Goal: Information Seeking & Learning: Learn about a topic

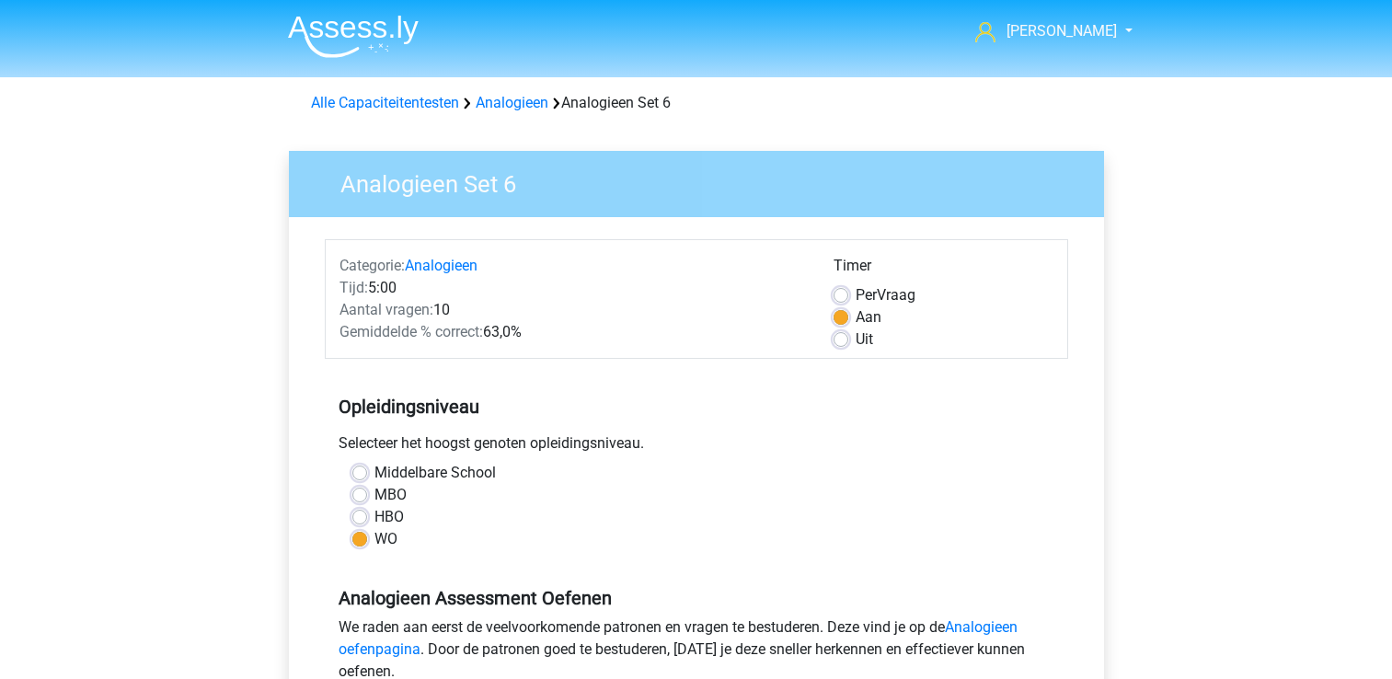
scroll to position [246, 0]
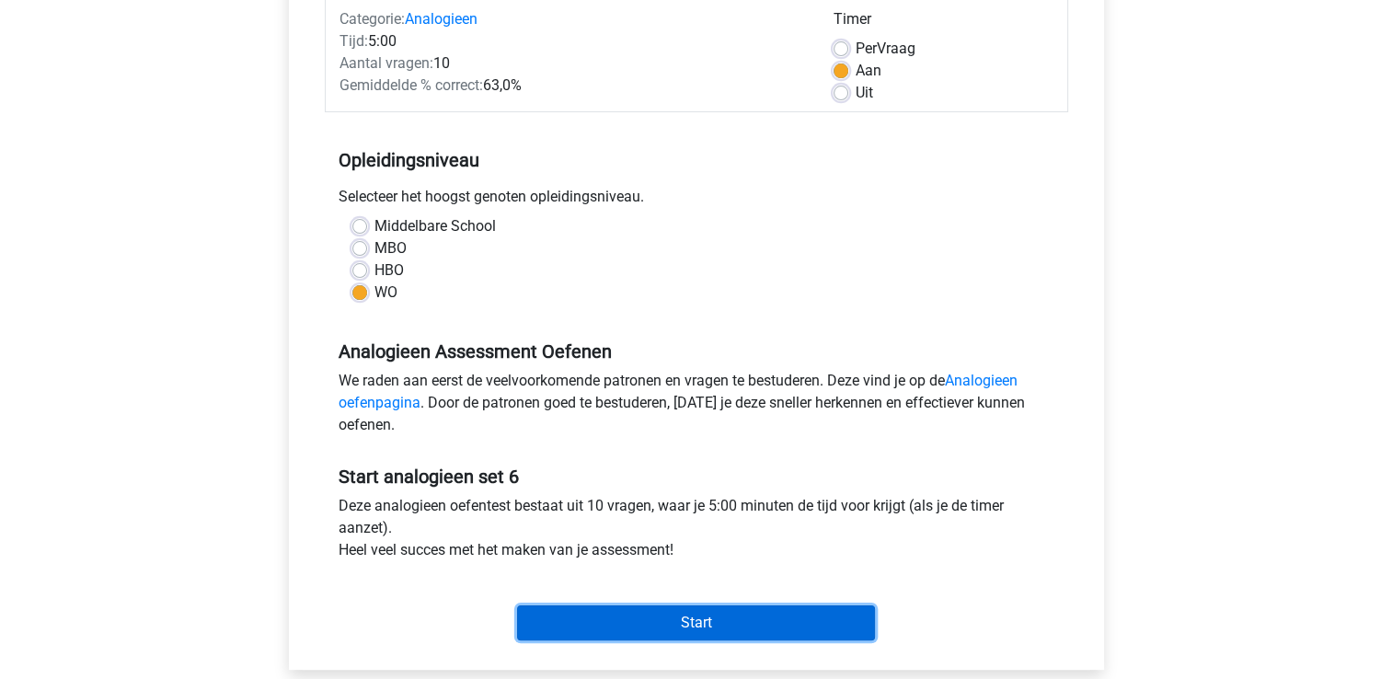
click at [677, 625] on input "Start" at bounding box center [696, 622] width 358 height 35
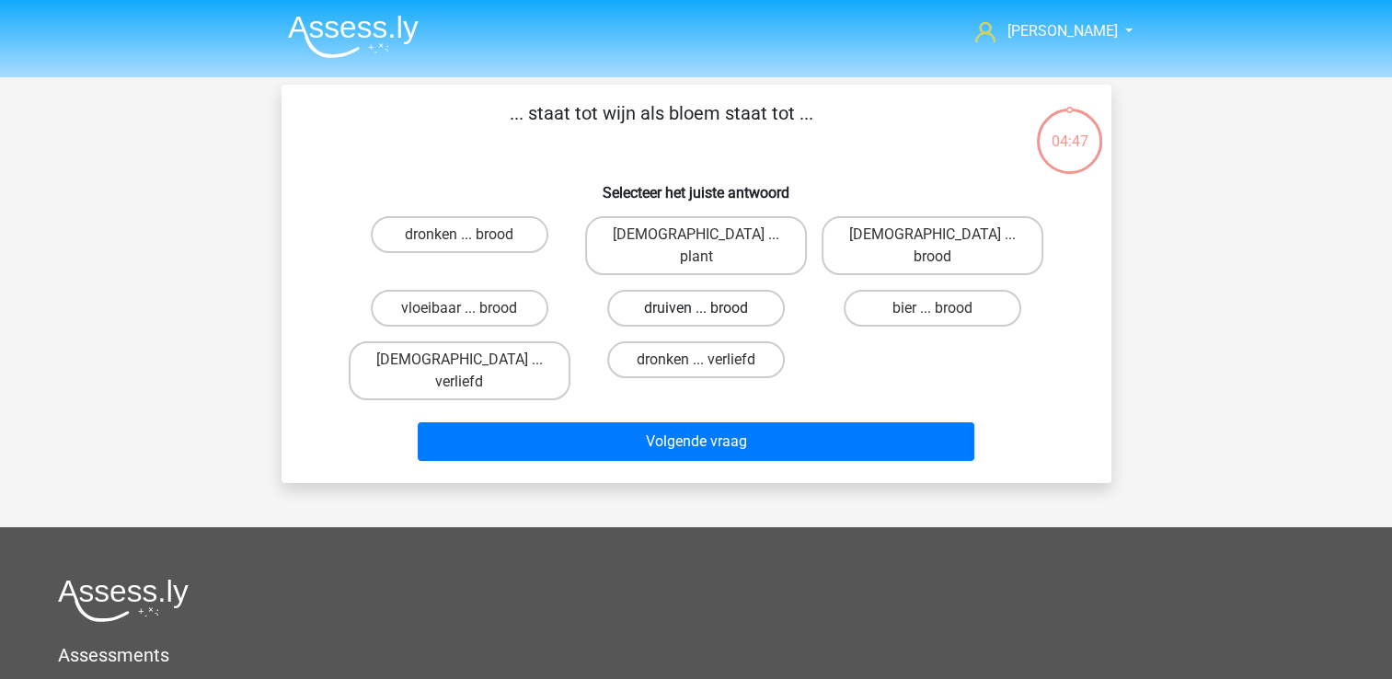
click at [693, 290] on label "druiven ... brood" at bounding box center [696, 308] width 178 height 37
click at [695, 308] on input "druiven ... brood" at bounding box center [701, 314] width 12 height 12
radio input "true"
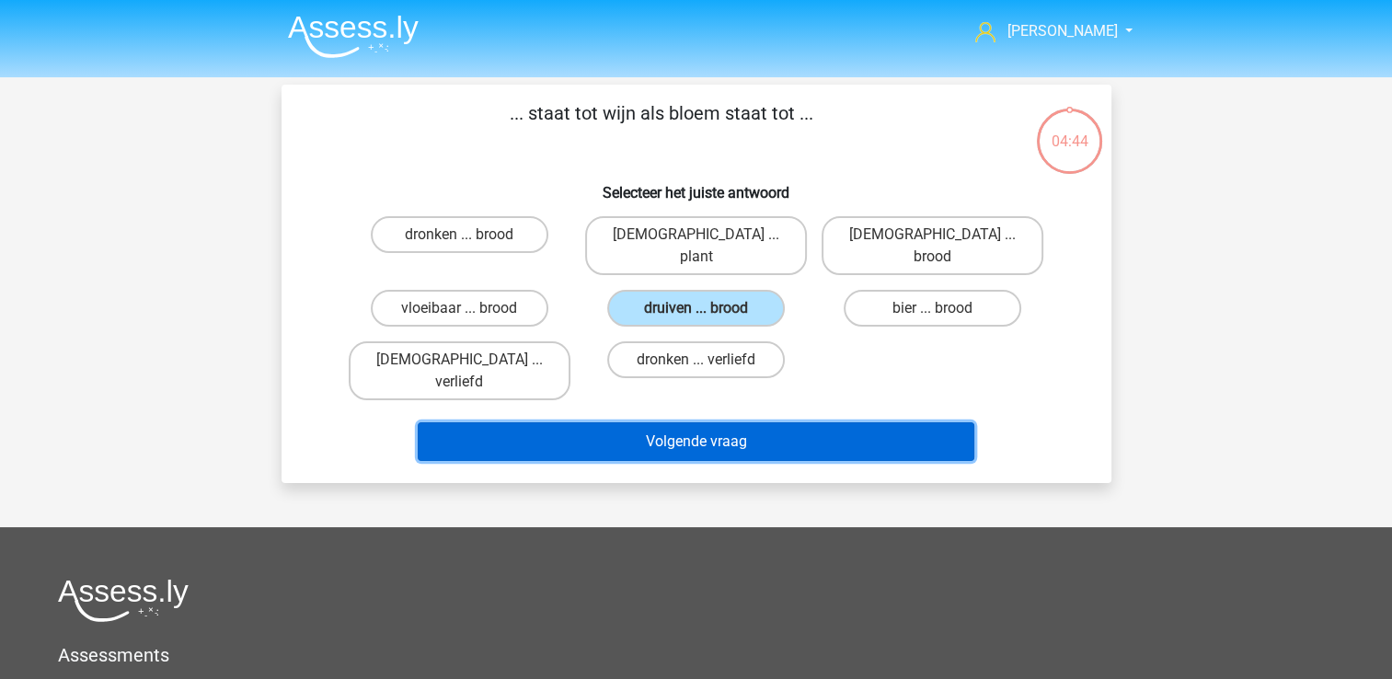
click at [659, 422] on button "Volgende vraag" at bounding box center [696, 441] width 556 height 39
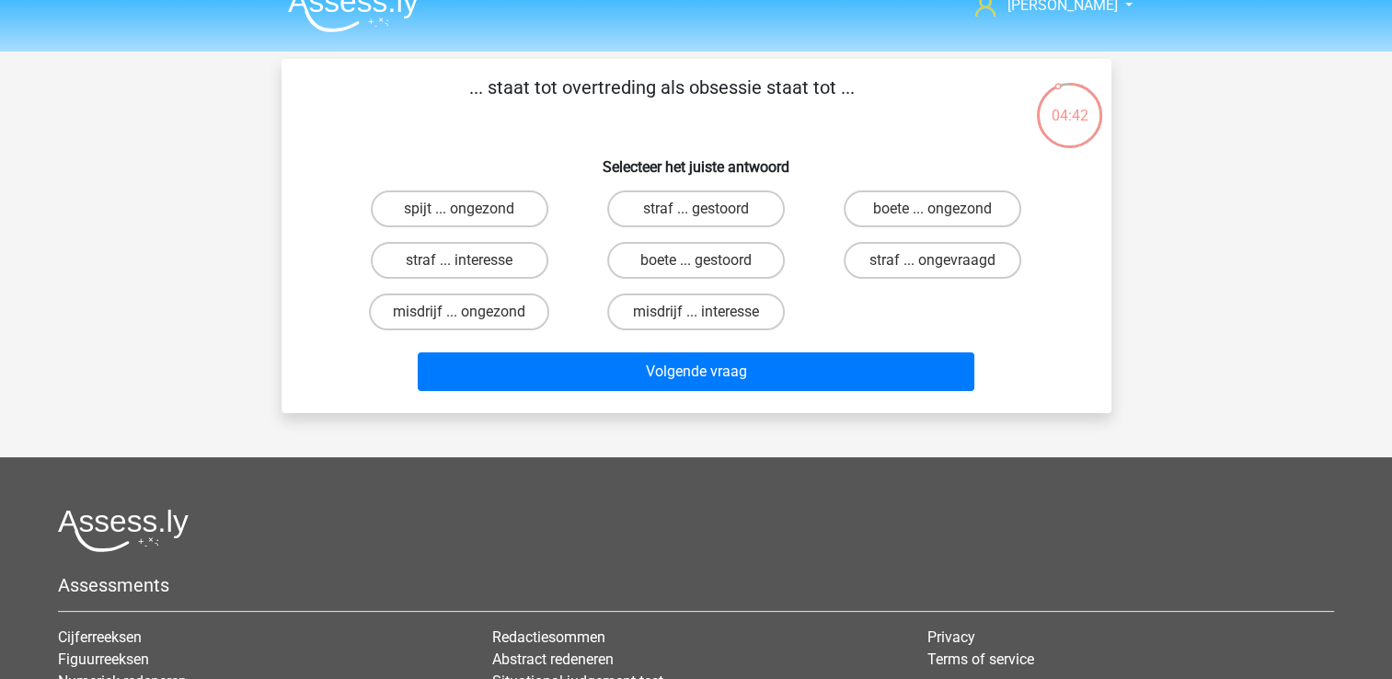
scroll to position [23, 0]
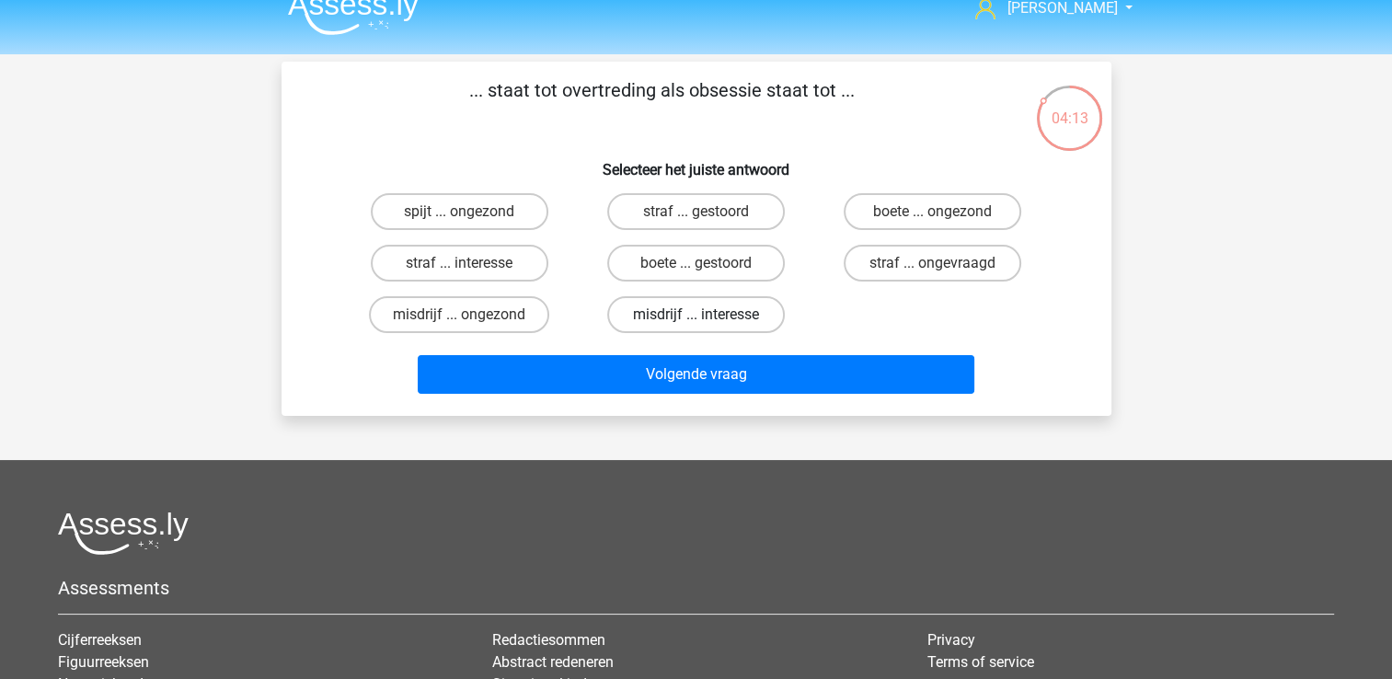
click at [685, 318] on label "misdrijf ... interesse" at bounding box center [696, 314] width 178 height 37
click at [695, 318] on input "misdrijf ... interesse" at bounding box center [701, 321] width 12 height 12
radio input "true"
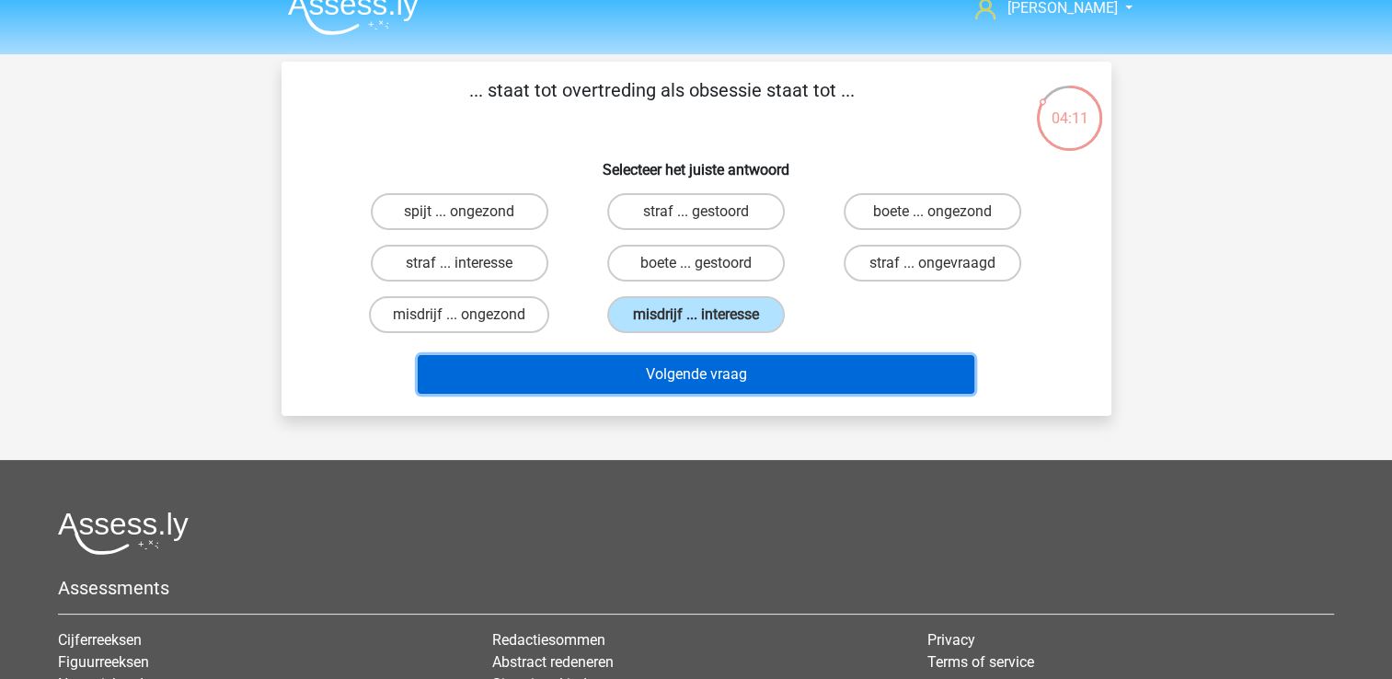
click at [688, 381] on button "Volgende vraag" at bounding box center [696, 374] width 556 height 39
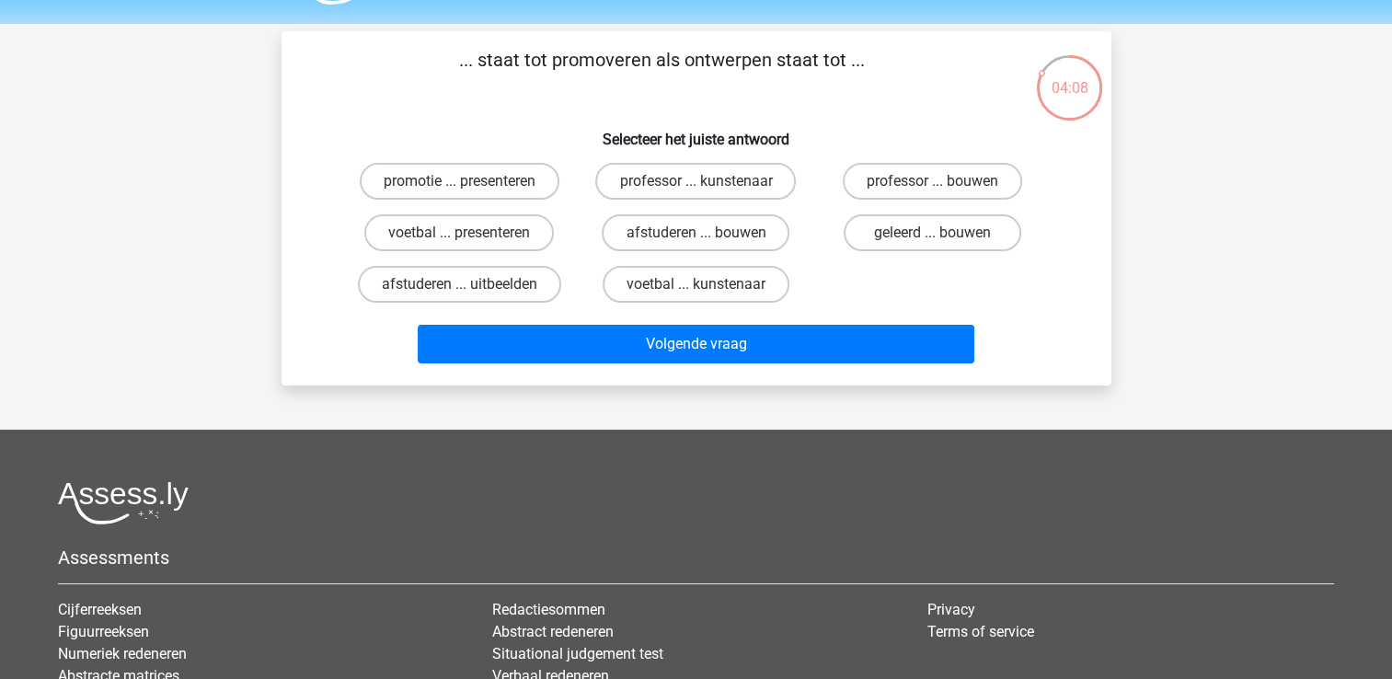
scroll to position [37, 0]
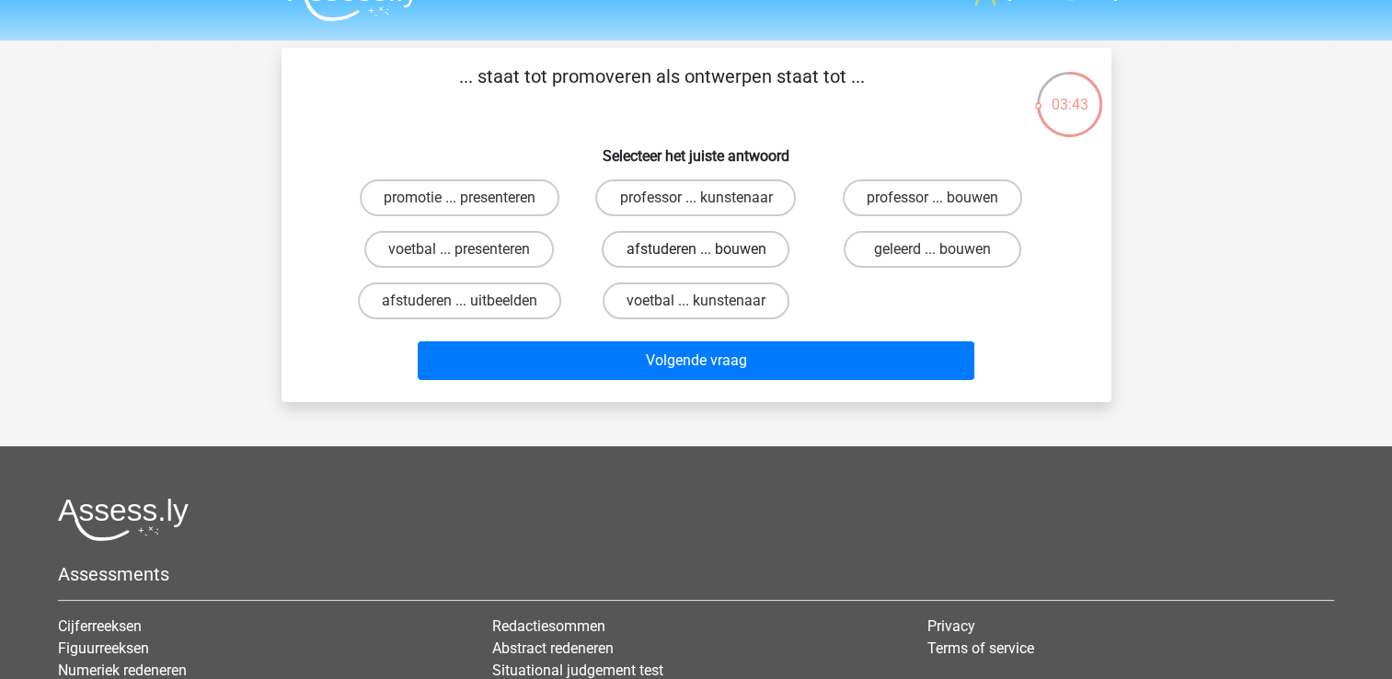
click at [692, 252] on label "afstuderen ... bouwen" at bounding box center [696, 249] width 188 height 37
click at [695, 252] on input "afstuderen ... bouwen" at bounding box center [701, 255] width 12 height 12
radio input "true"
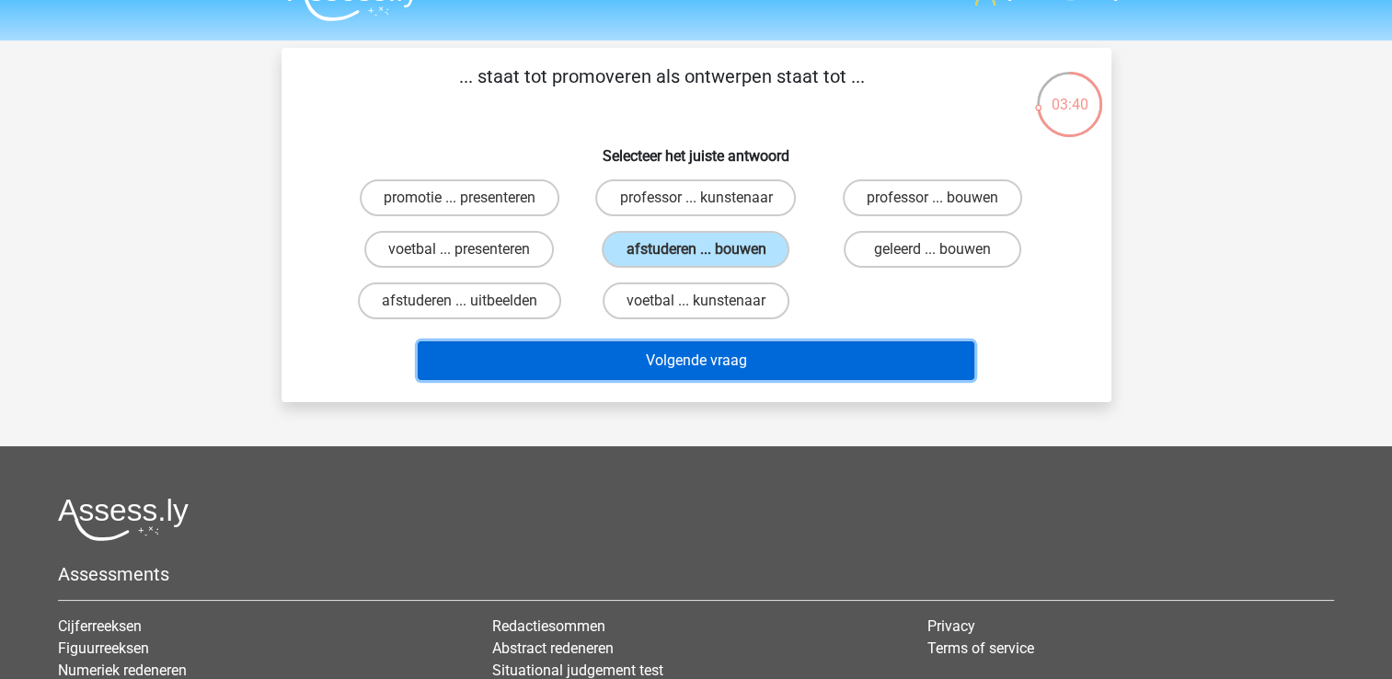
click at [687, 362] on button "Volgende vraag" at bounding box center [696, 360] width 556 height 39
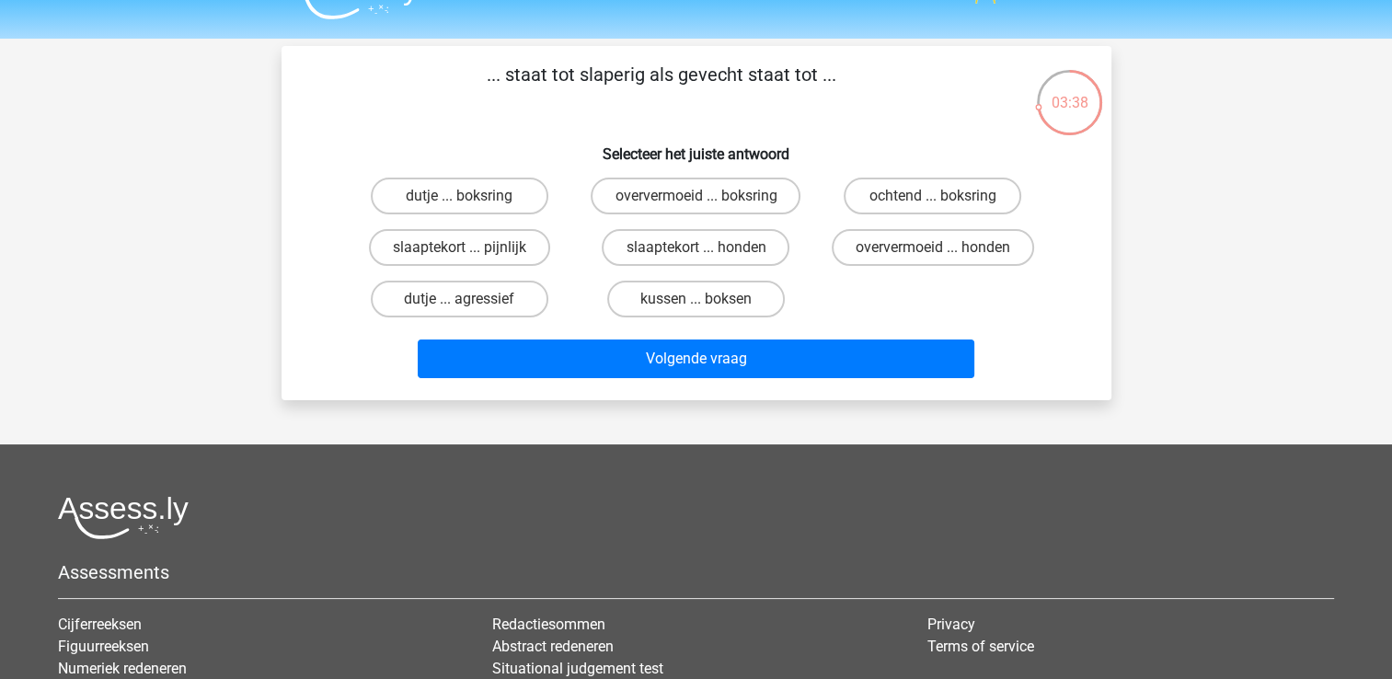
scroll to position [33, 0]
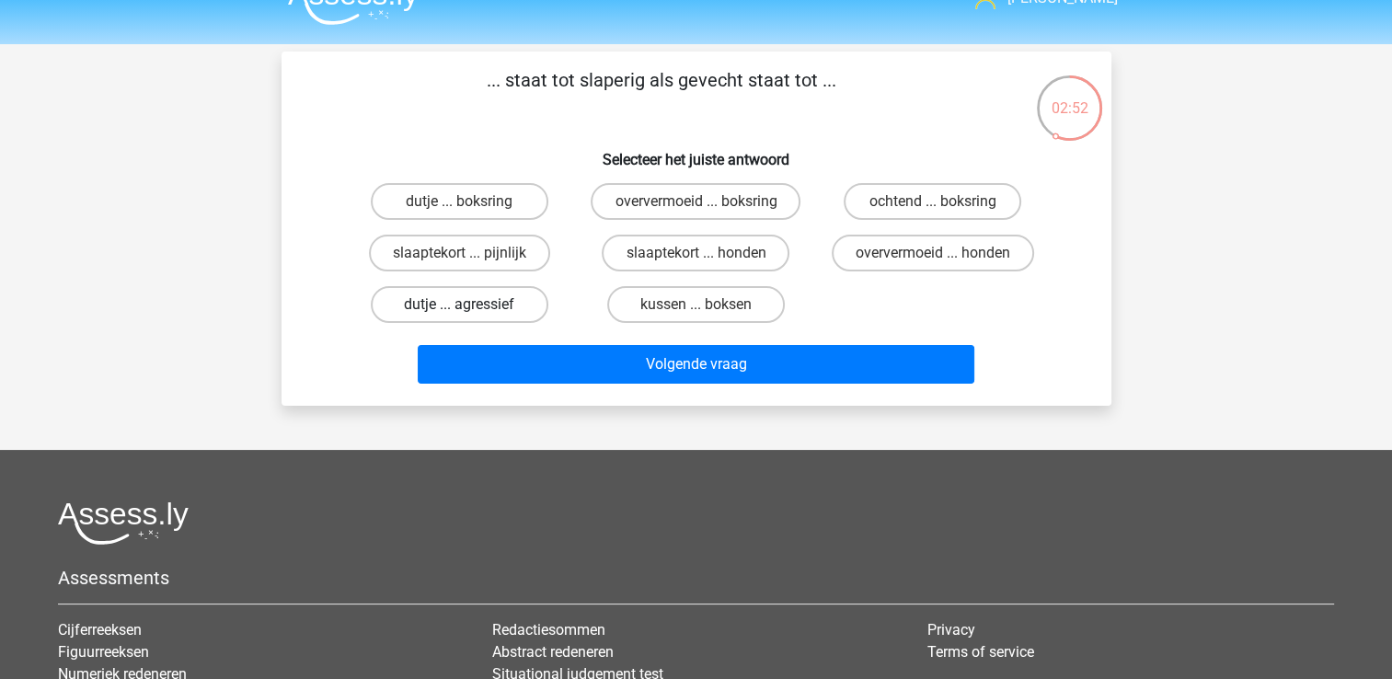
click at [500, 303] on label "dutje ... agressief" at bounding box center [460, 304] width 178 height 37
click at [471, 304] on input "dutje ... agressief" at bounding box center [465, 310] width 12 height 12
radio input "true"
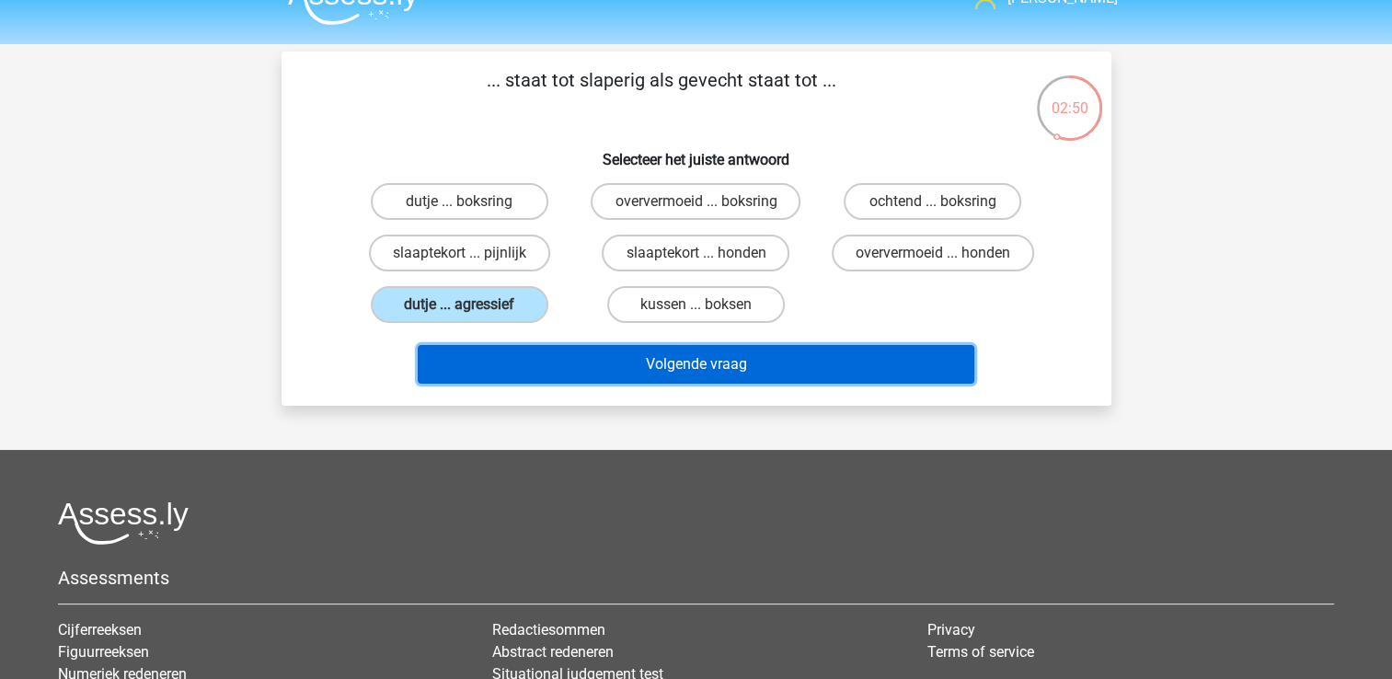
click at [546, 366] on button "Volgende vraag" at bounding box center [696, 364] width 556 height 39
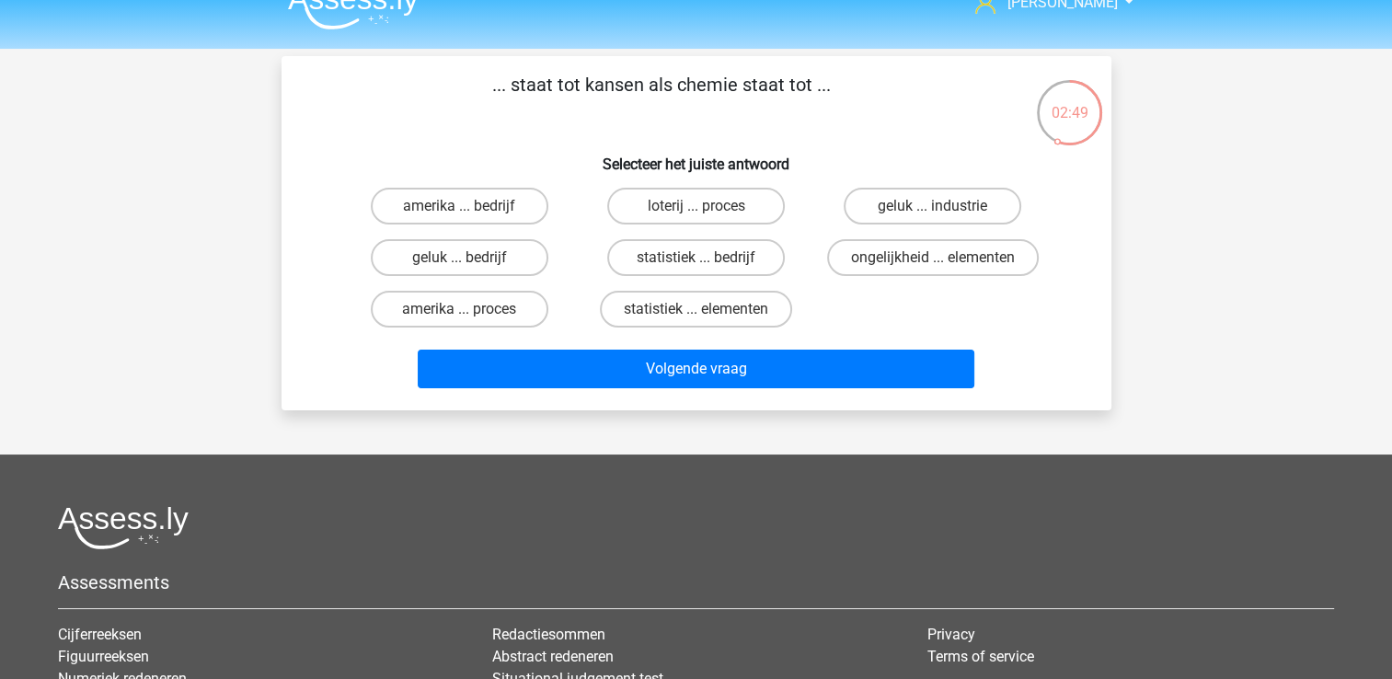
scroll to position [25, 0]
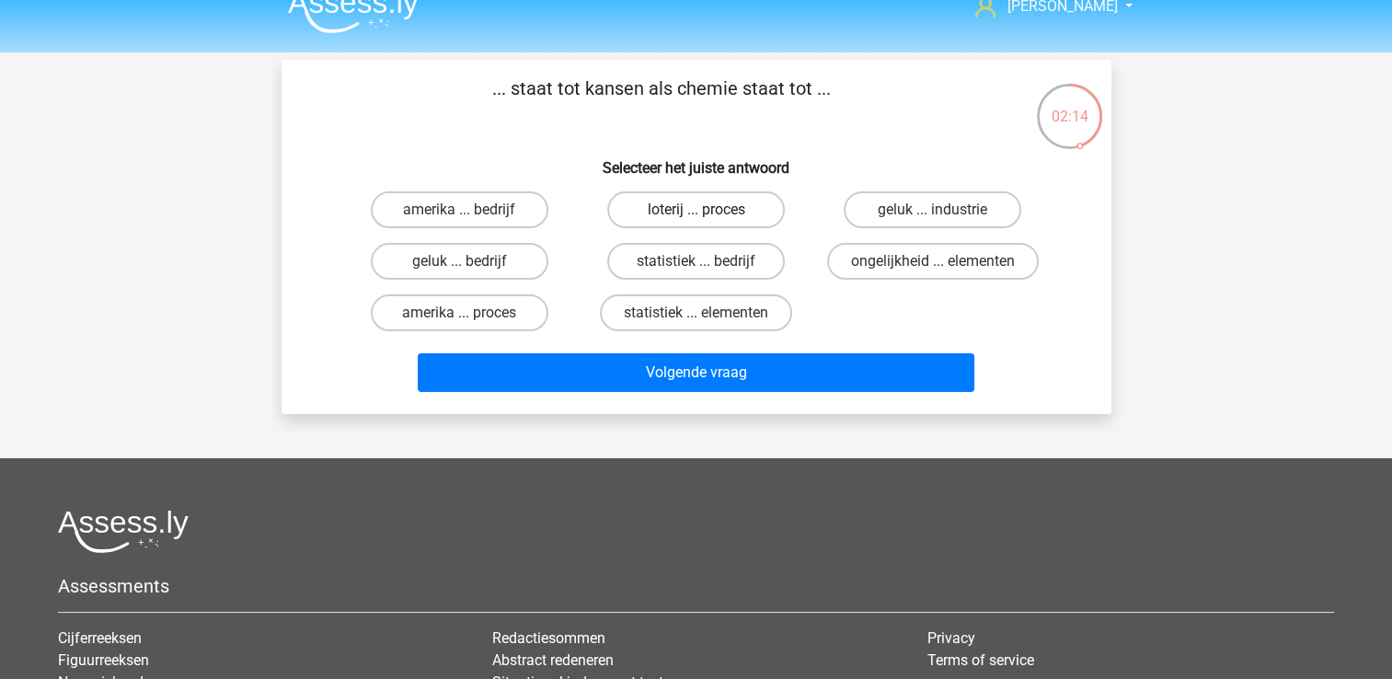
click at [665, 215] on label "loterij ... proces" at bounding box center [696, 209] width 178 height 37
click at [695, 215] on input "loterij ... proces" at bounding box center [701, 216] width 12 height 12
radio input "true"
click at [511, 307] on label "amerika ... proces" at bounding box center [460, 312] width 178 height 37
click at [471, 313] on input "amerika ... proces" at bounding box center [465, 319] width 12 height 12
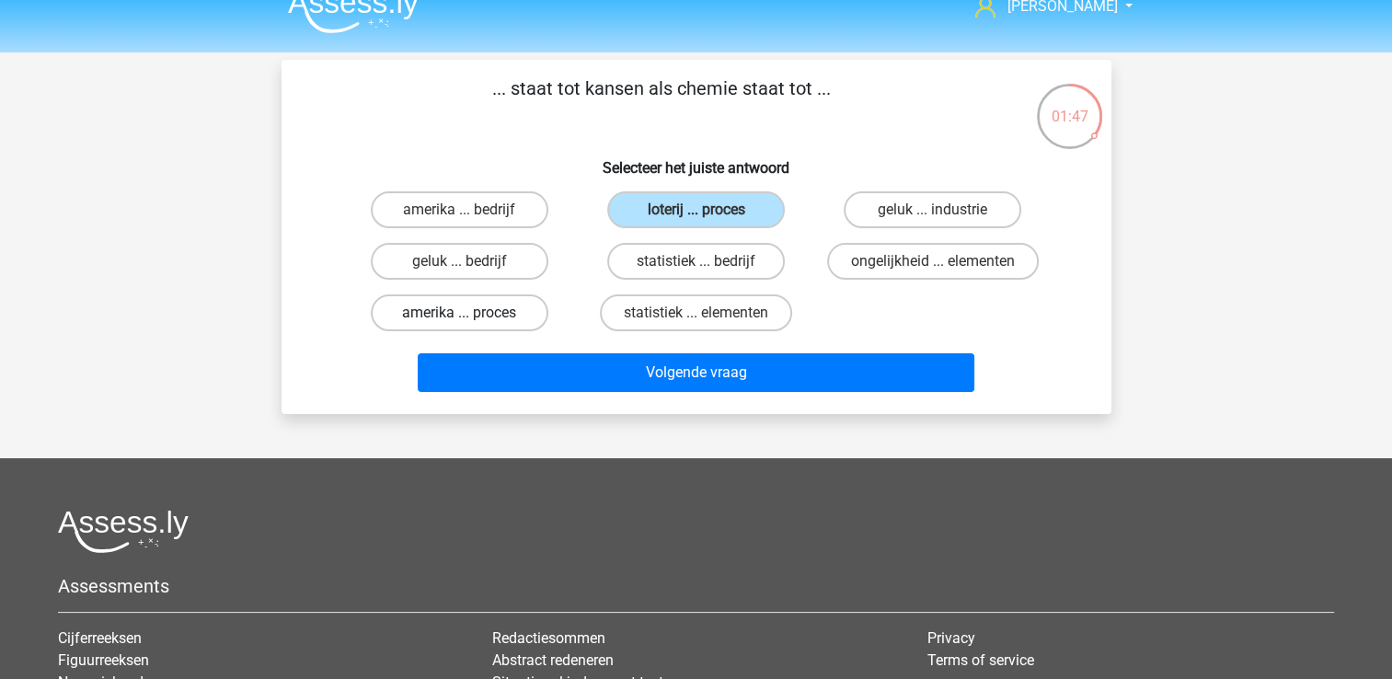
radio input "true"
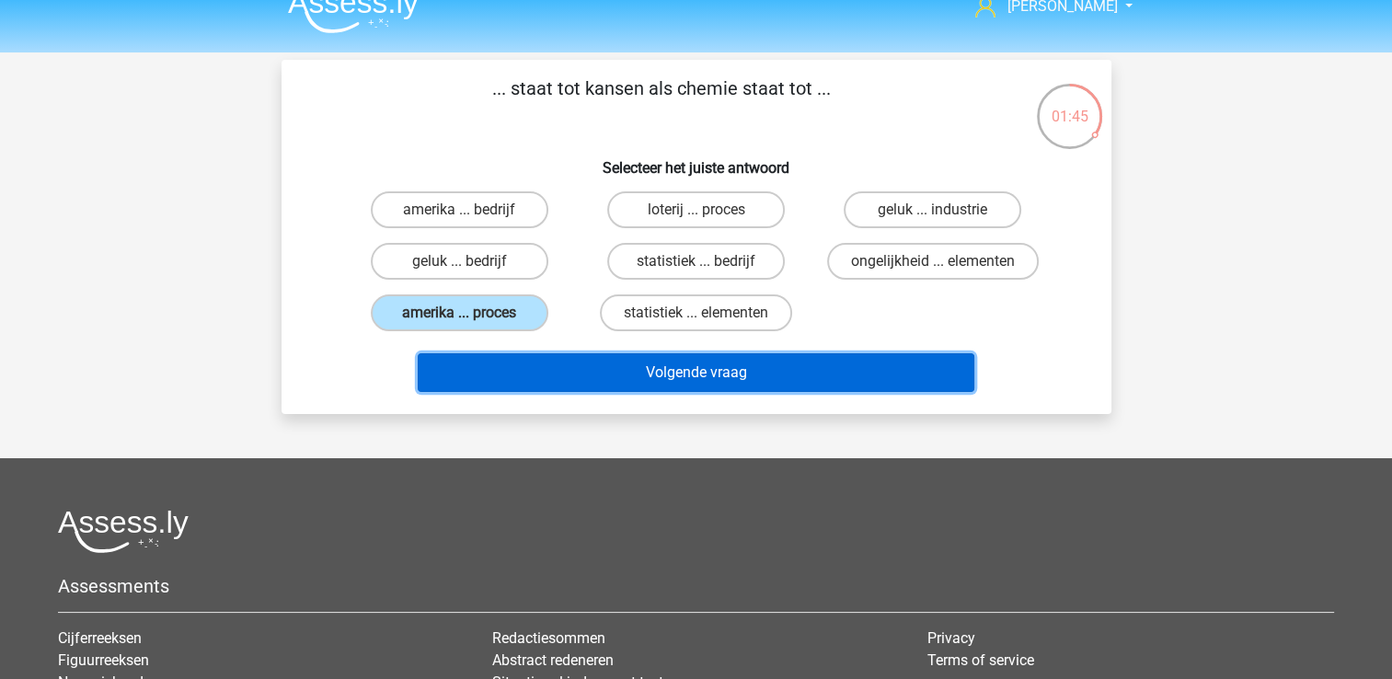
click at [600, 372] on button "Volgende vraag" at bounding box center [696, 372] width 556 height 39
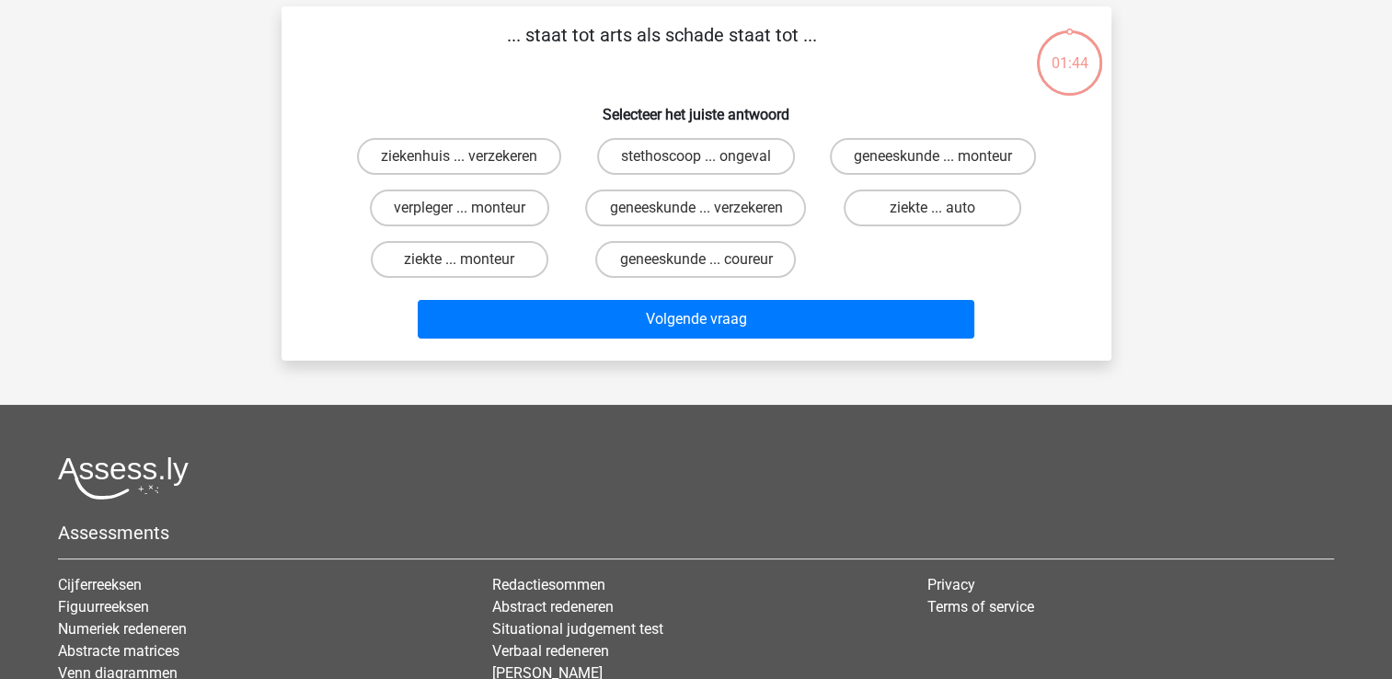
scroll to position [85, 0]
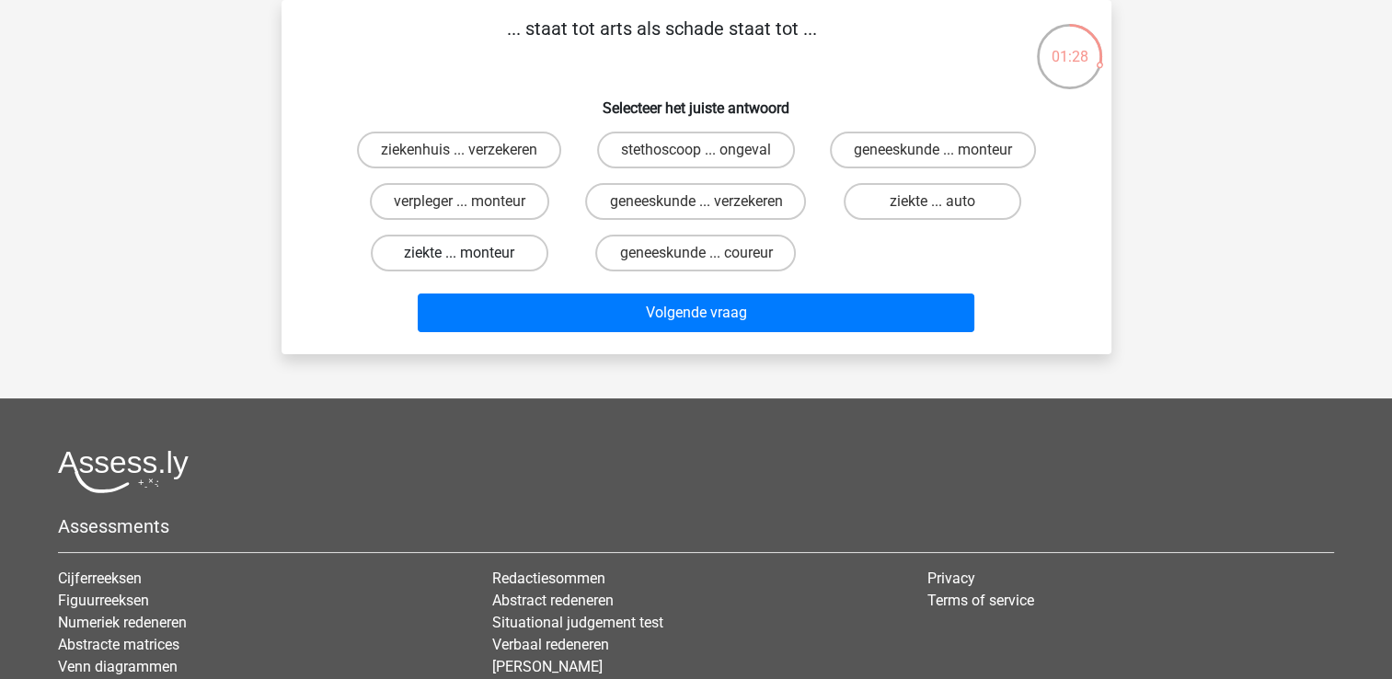
click at [486, 268] on label "ziekte ... monteur" at bounding box center [460, 253] width 178 height 37
click at [471, 265] on input "ziekte ... monteur" at bounding box center [465, 259] width 12 height 12
radio input "true"
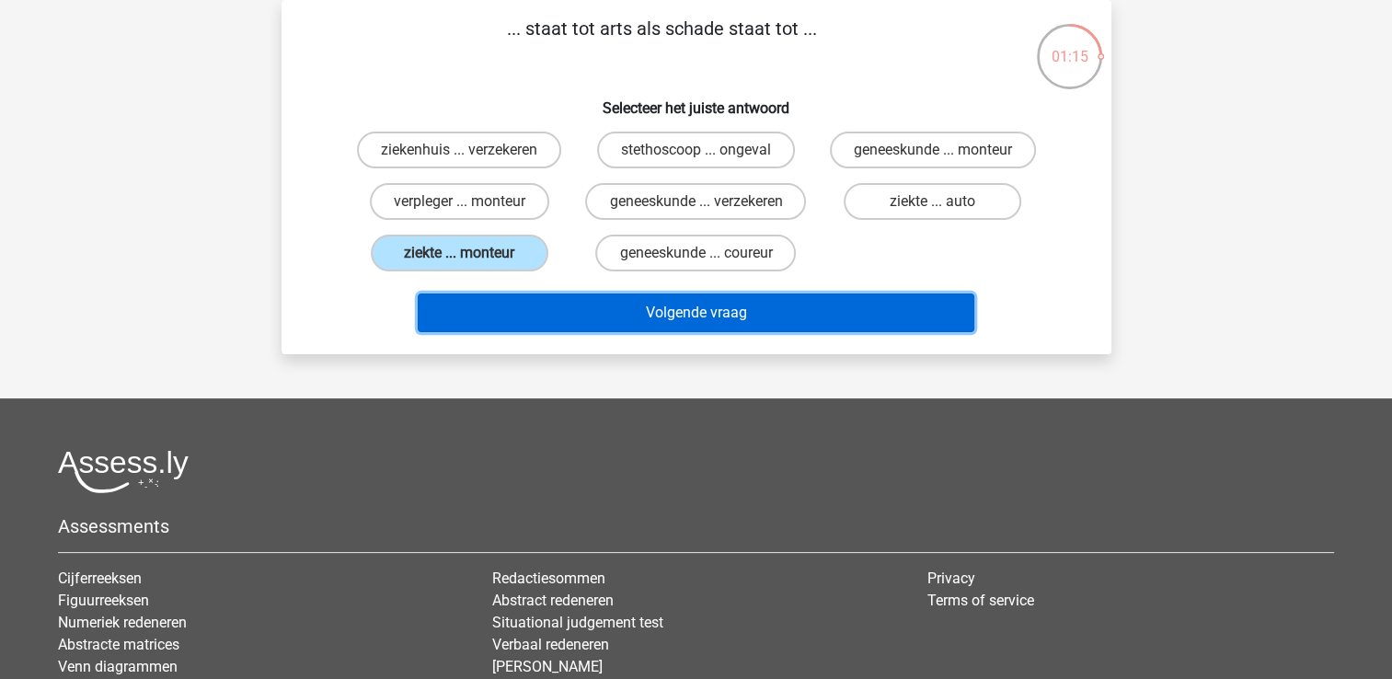
click at [732, 332] on button "Volgende vraag" at bounding box center [696, 312] width 556 height 39
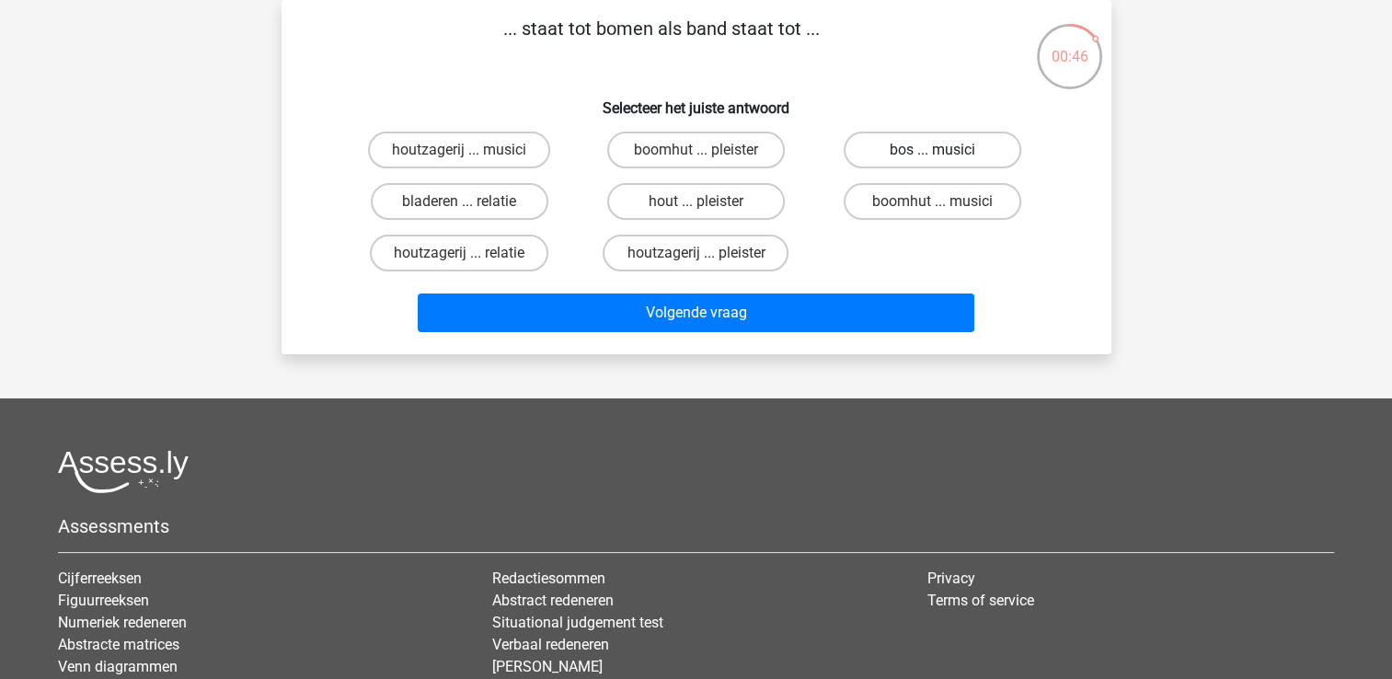
click at [946, 145] on label "bos ... musici" at bounding box center [932, 150] width 178 height 37
click at [945, 150] on input "bos ... musici" at bounding box center [939, 156] width 12 height 12
radio input "true"
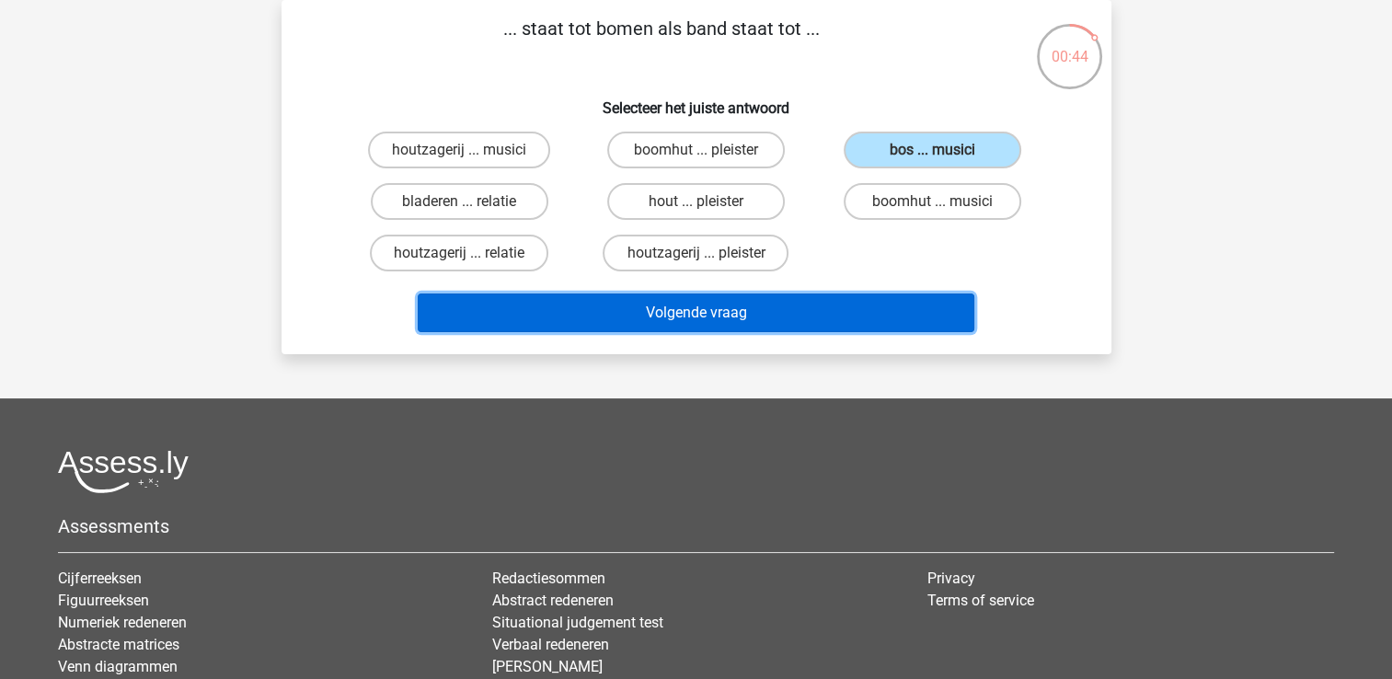
click at [778, 305] on button "Volgende vraag" at bounding box center [696, 312] width 556 height 39
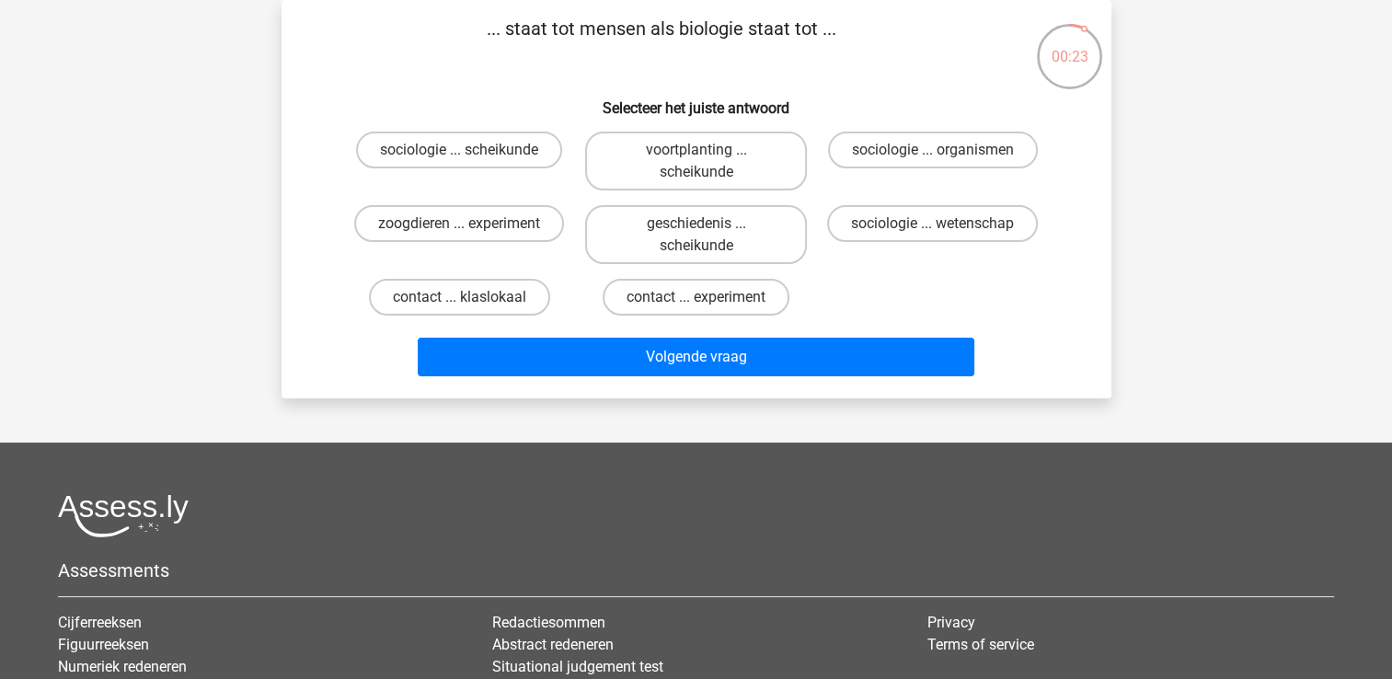
click at [938, 153] on input "sociologie ... organismen" at bounding box center [939, 156] width 12 height 12
radio input "true"
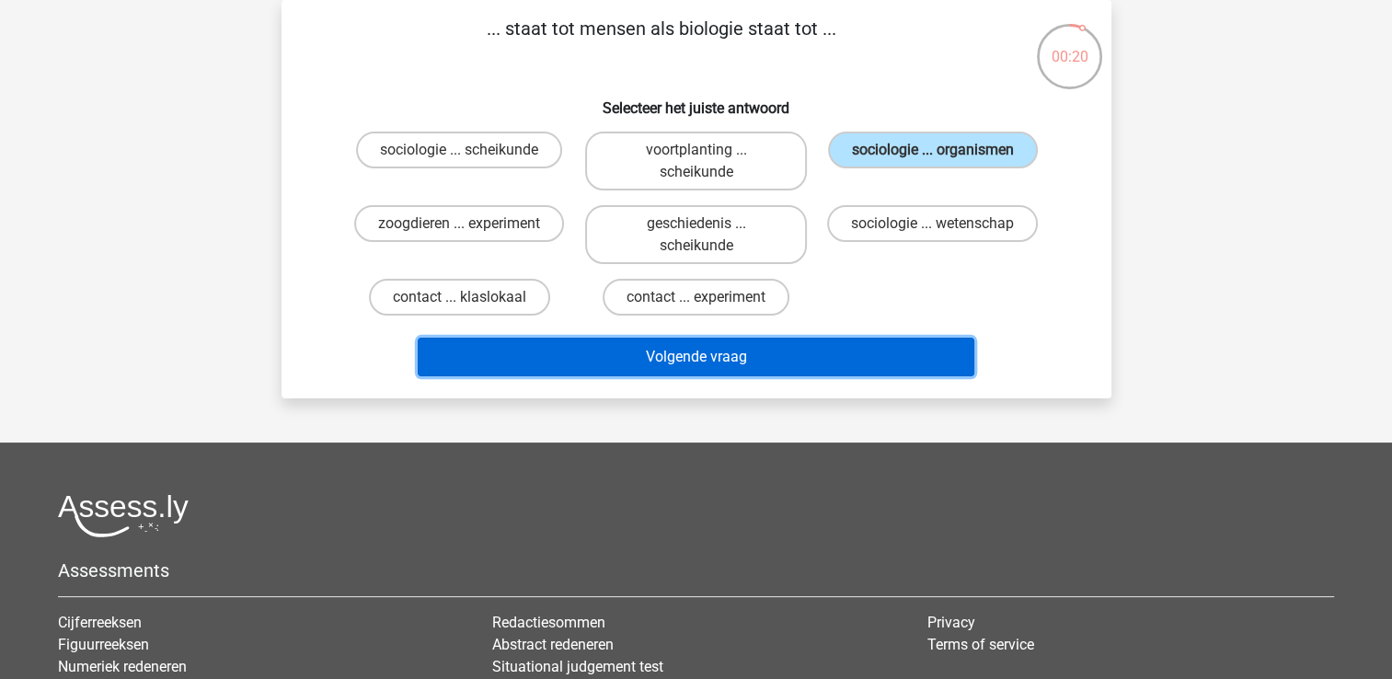
click at [810, 356] on button "Volgende vraag" at bounding box center [696, 357] width 556 height 39
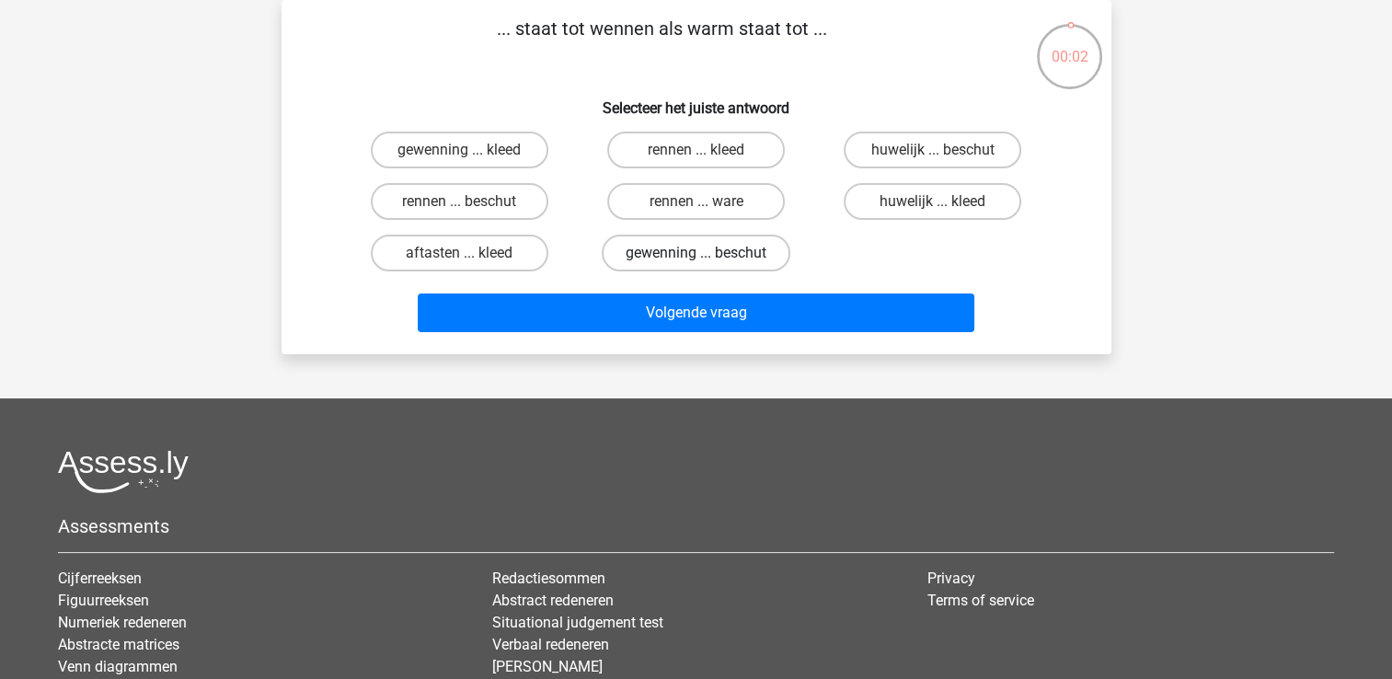
click at [716, 258] on label "gewenning ... beschut" at bounding box center [696, 253] width 189 height 37
click at [707, 258] on input "gewenning ... beschut" at bounding box center [701, 259] width 12 height 12
radio input "true"
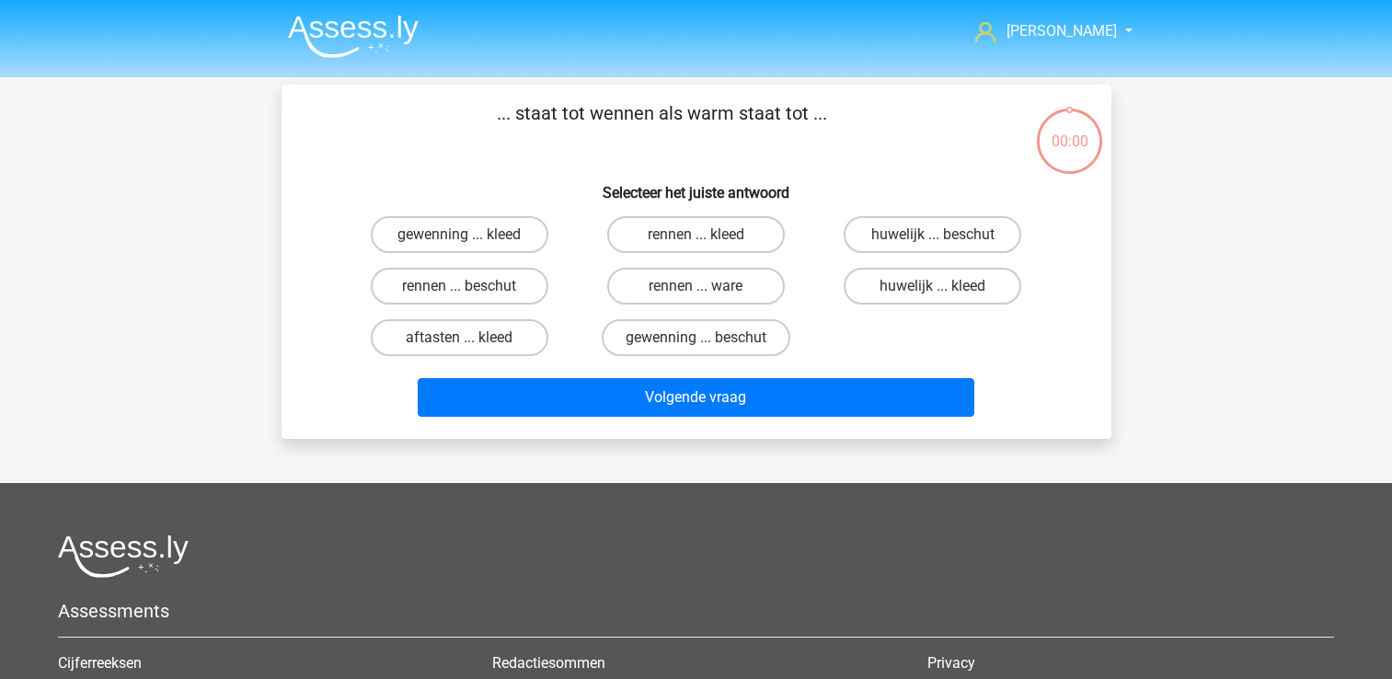
scroll to position [85, 0]
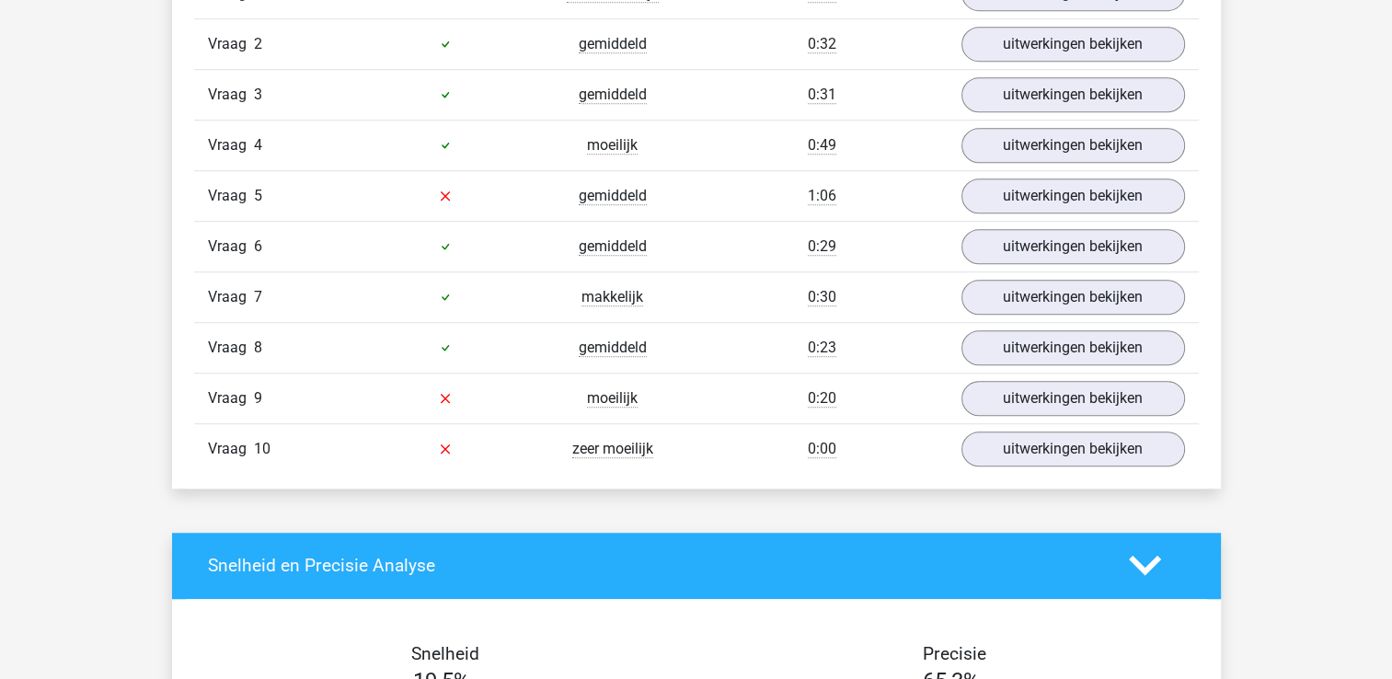
scroll to position [1254, 0]
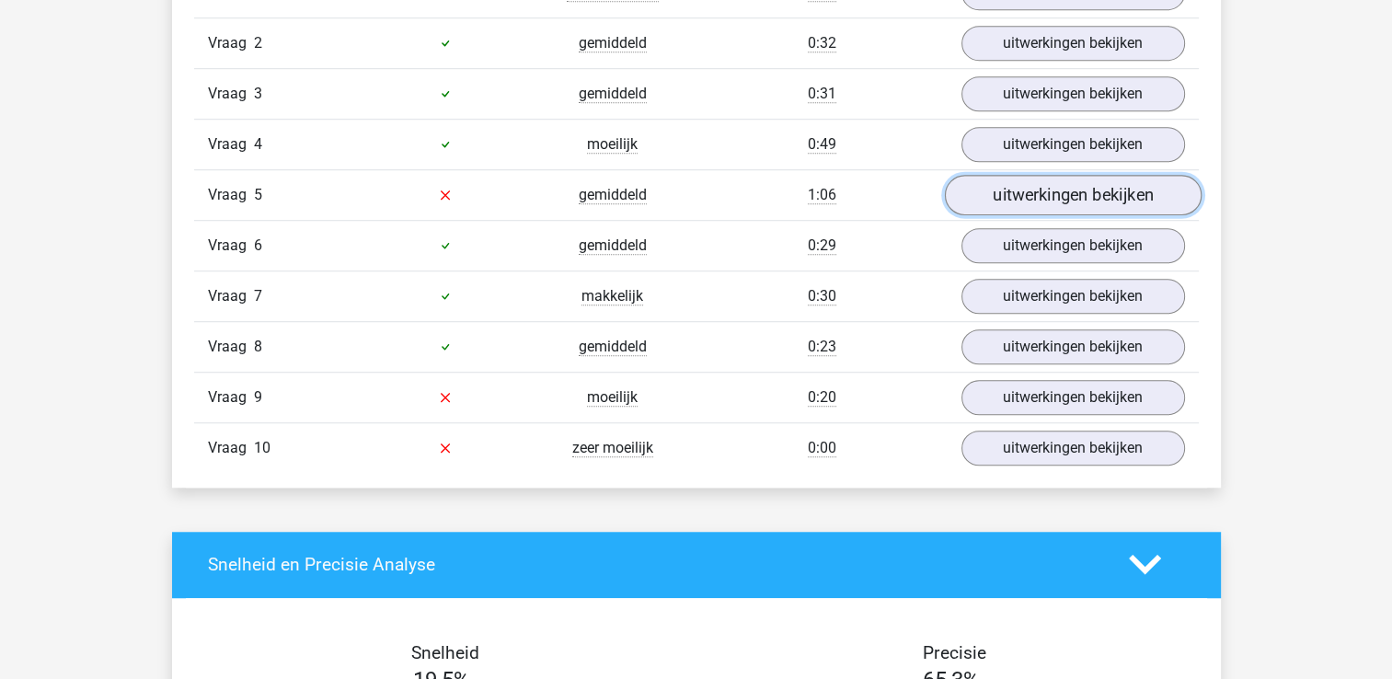
click at [1056, 196] on link "uitwerkingen bekijken" at bounding box center [1072, 195] width 257 height 40
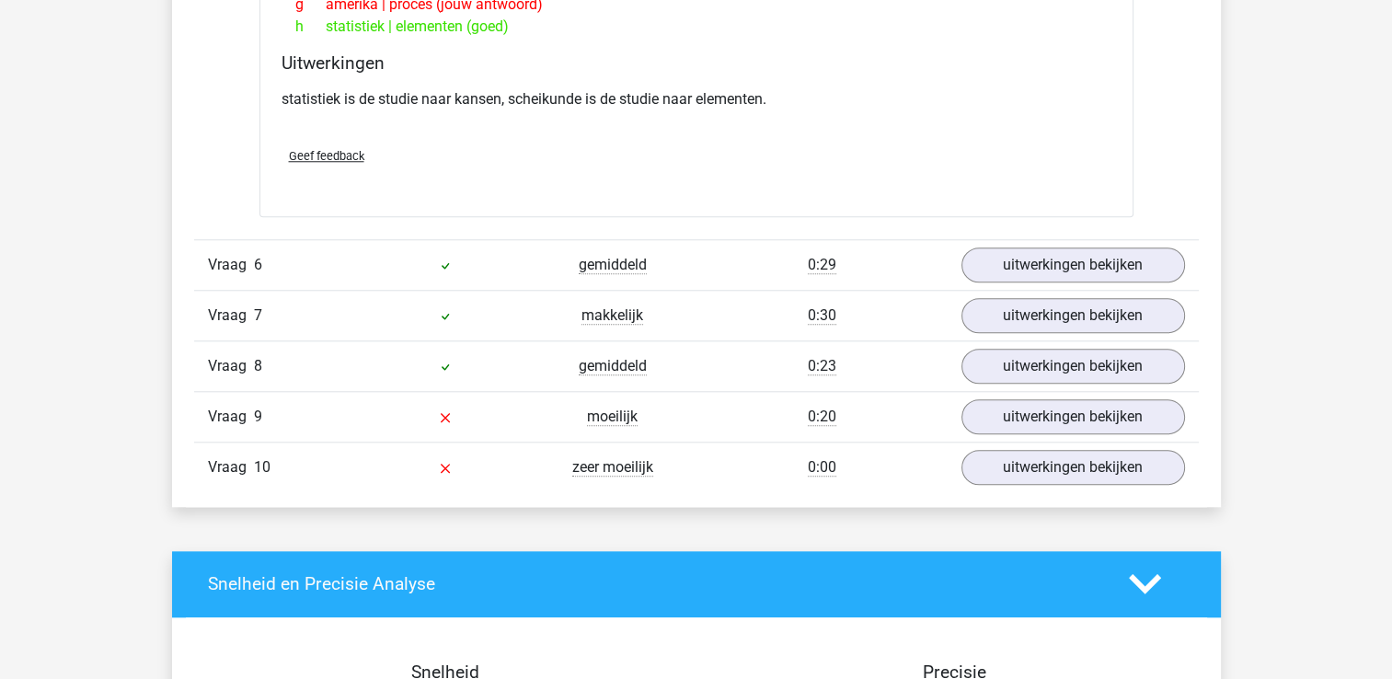
scroll to position [1695, 0]
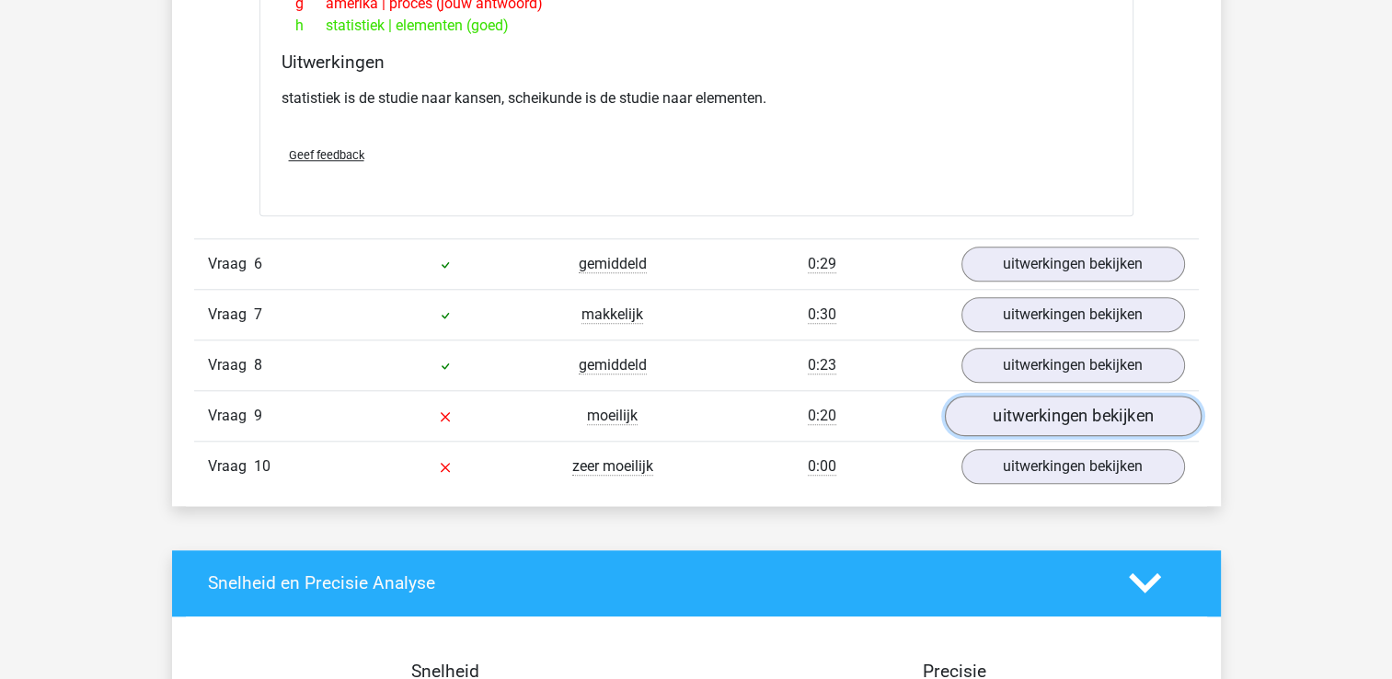
click at [1031, 415] on link "uitwerkingen bekijken" at bounding box center [1072, 415] width 257 height 40
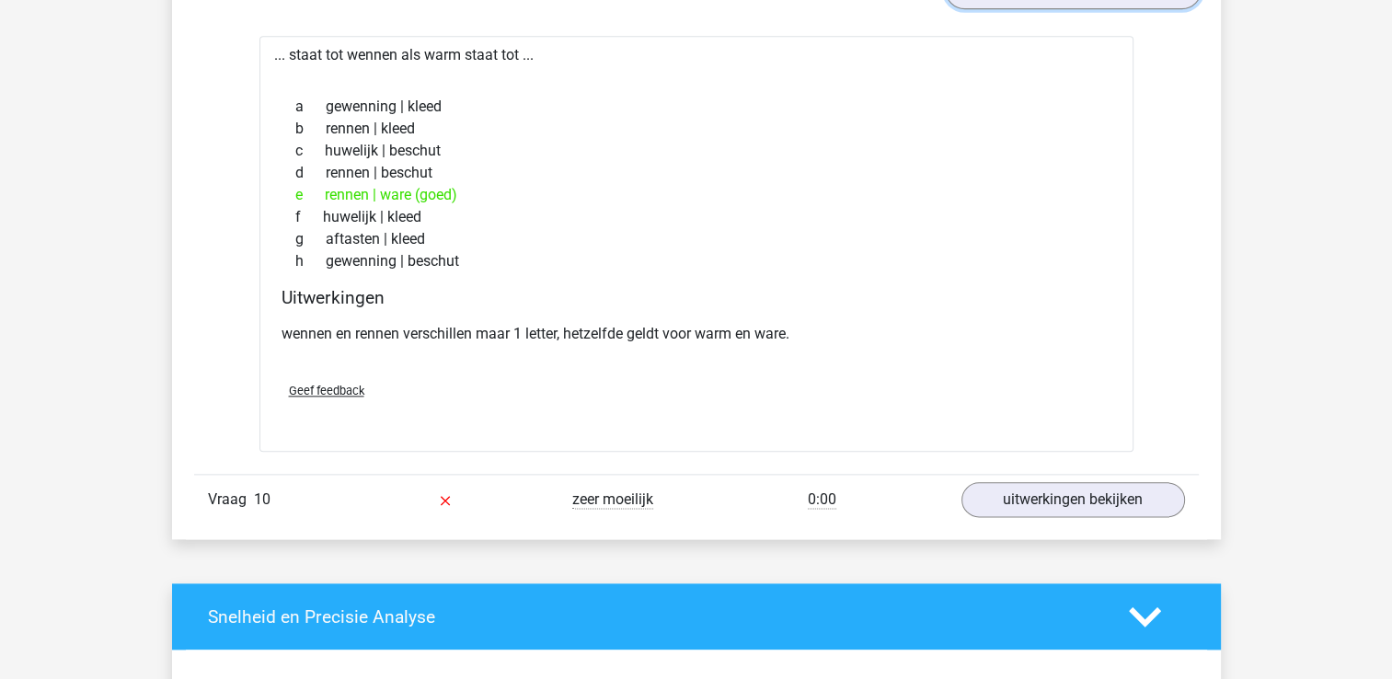
scroll to position [2127, 0]
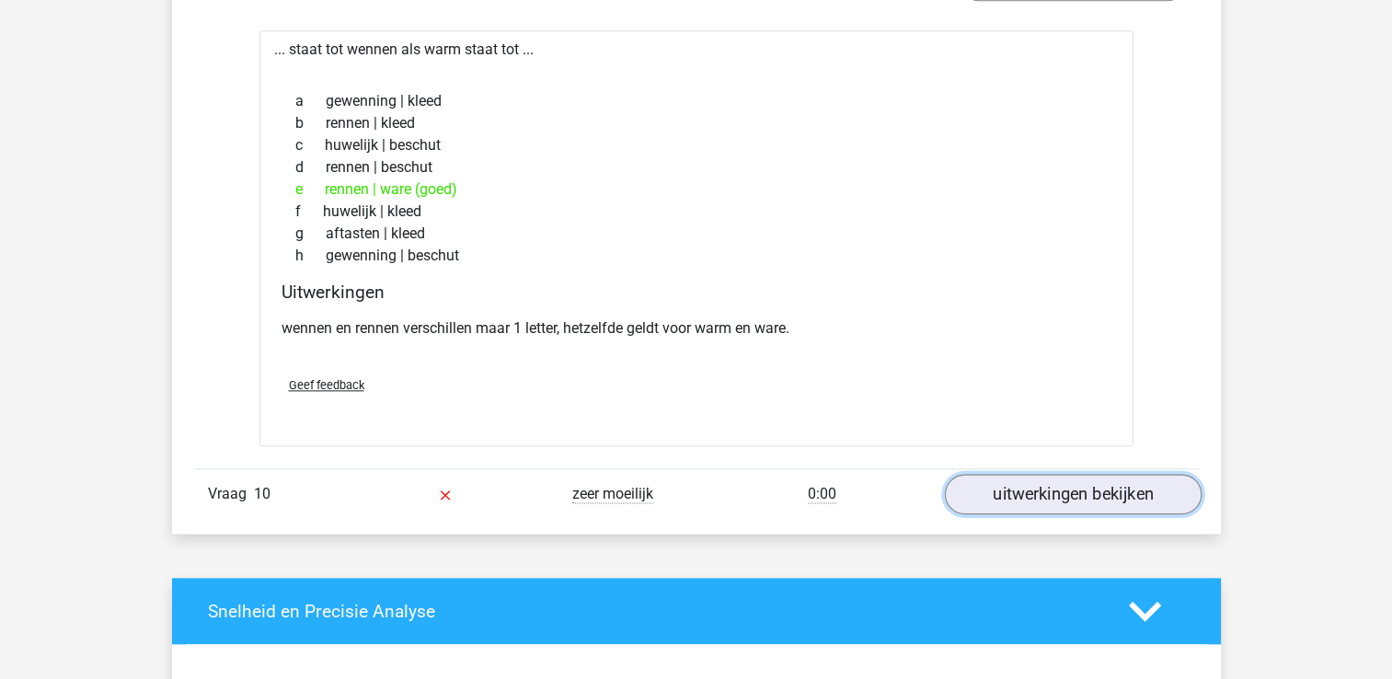
click at [1049, 502] on link "uitwerkingen bekijken" at bounding box center [1072, 494] width 257 height 40
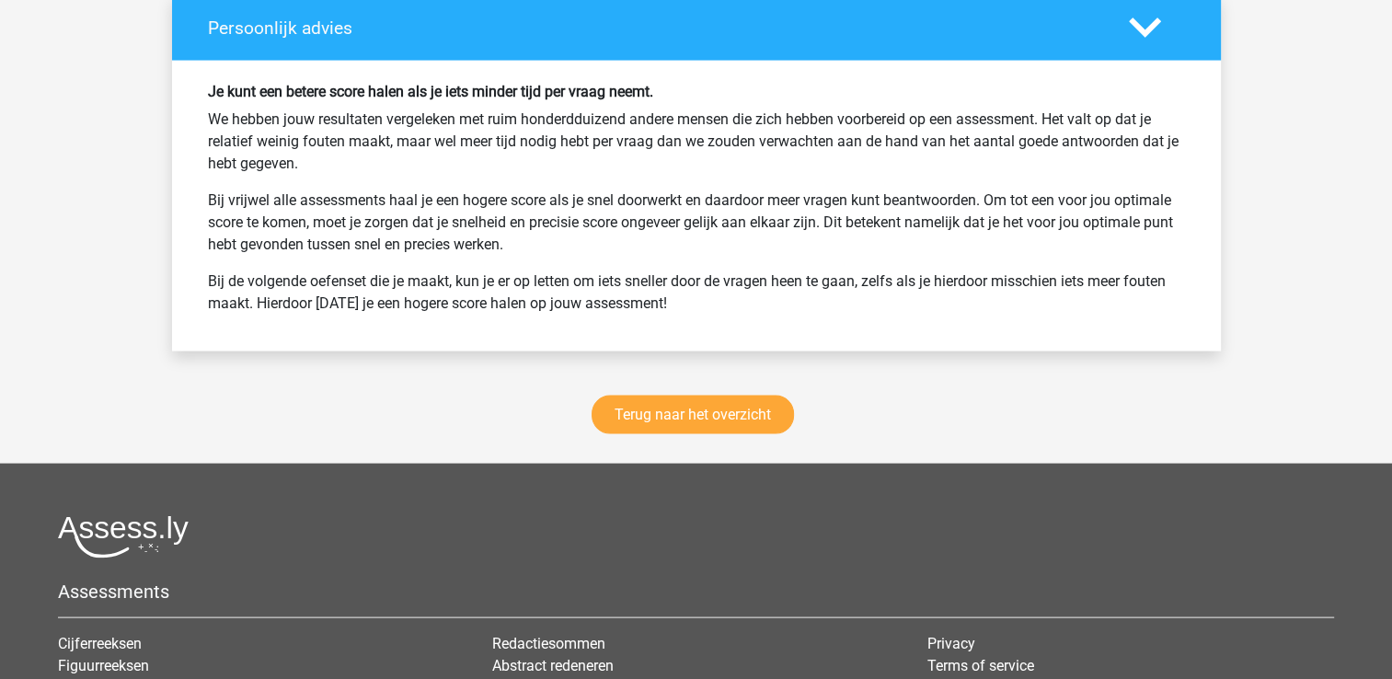
scroll to position [3789, 0]
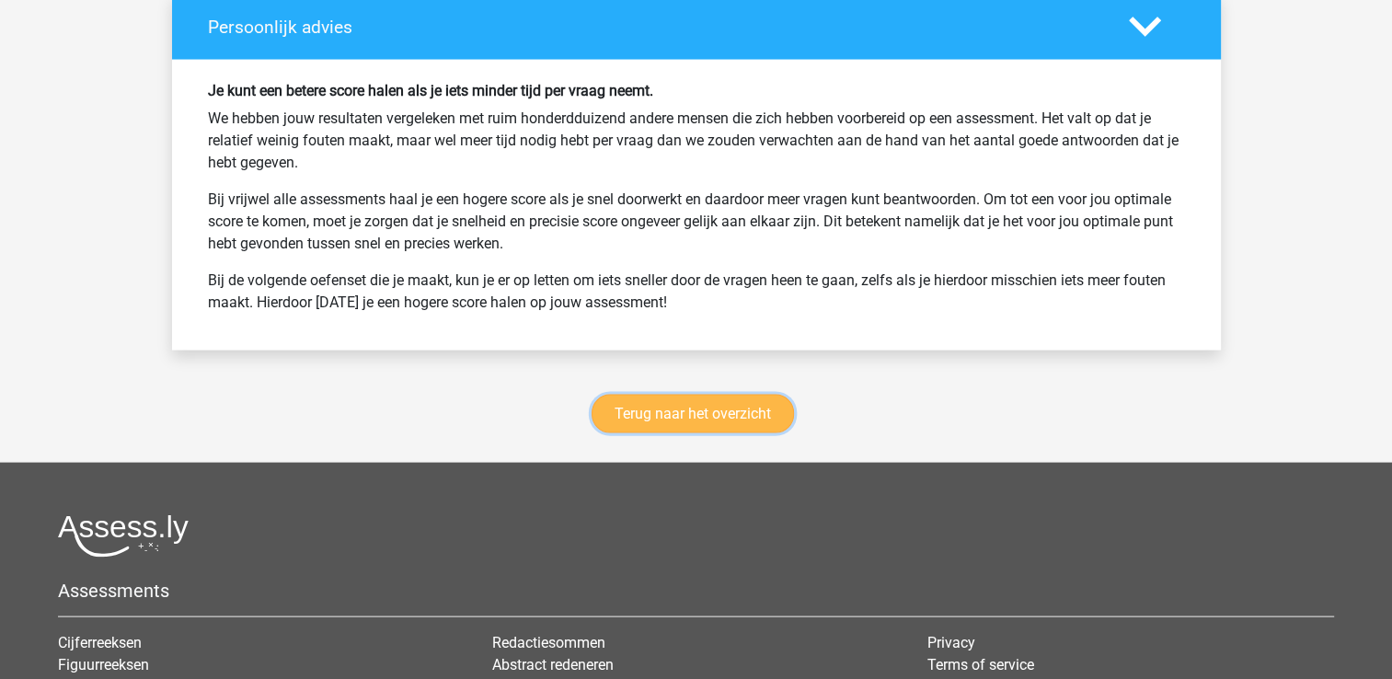
click at [695, 413] on link "Terug naar het overzicht" at bounding box center [692, 414] width 202 height 39
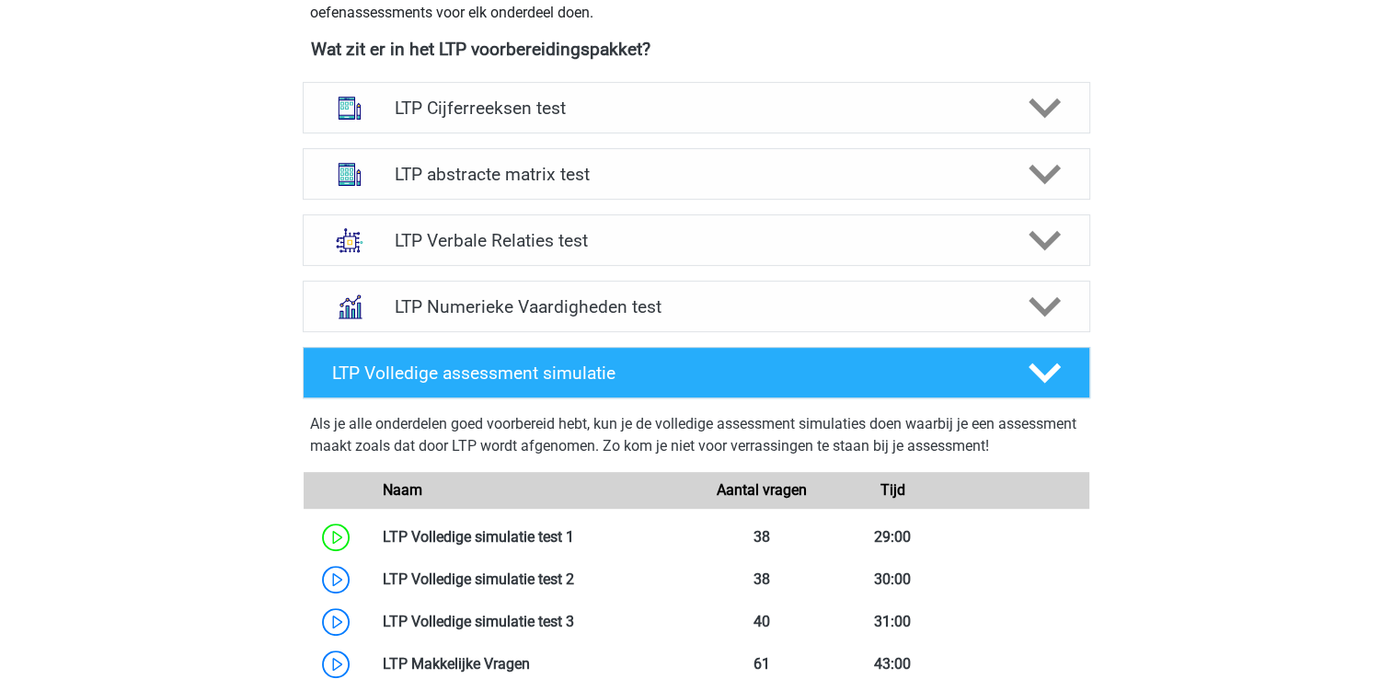
scroll to position [739, 0]
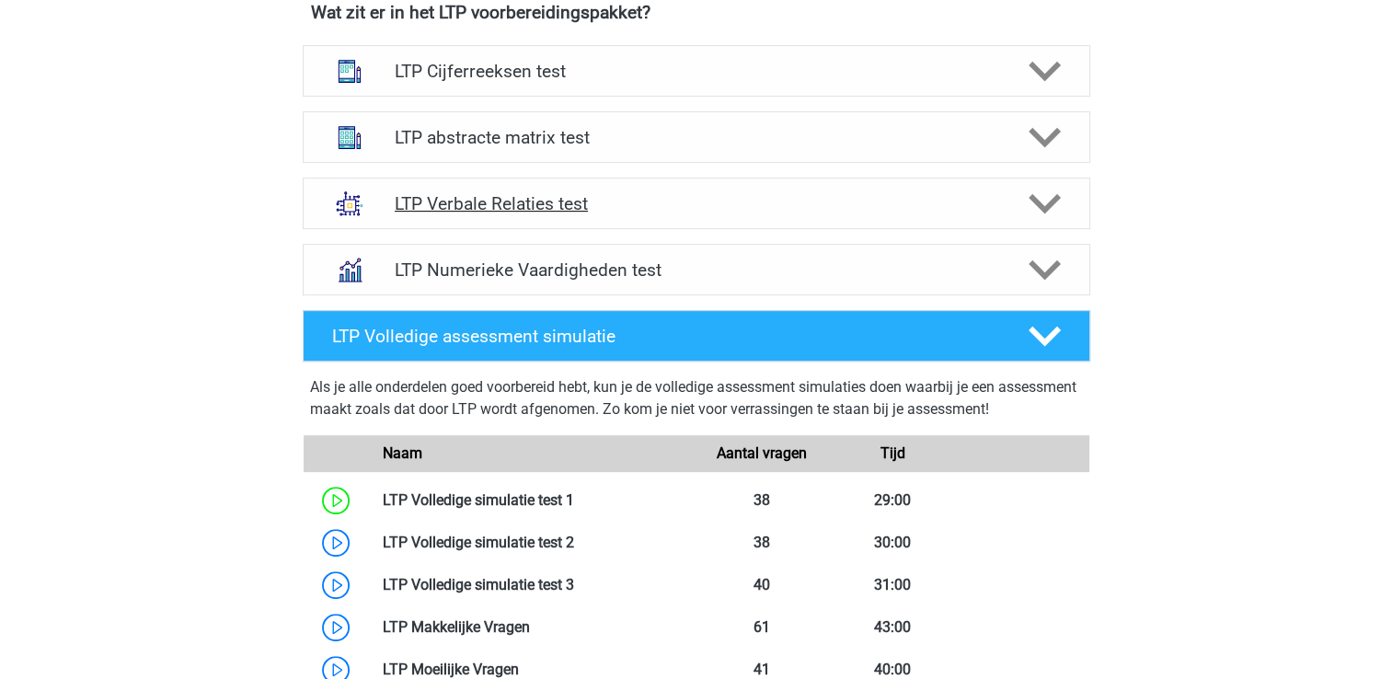
click at [1056, 208] on icon at bounding box center [1044, 204] width 32 height 32
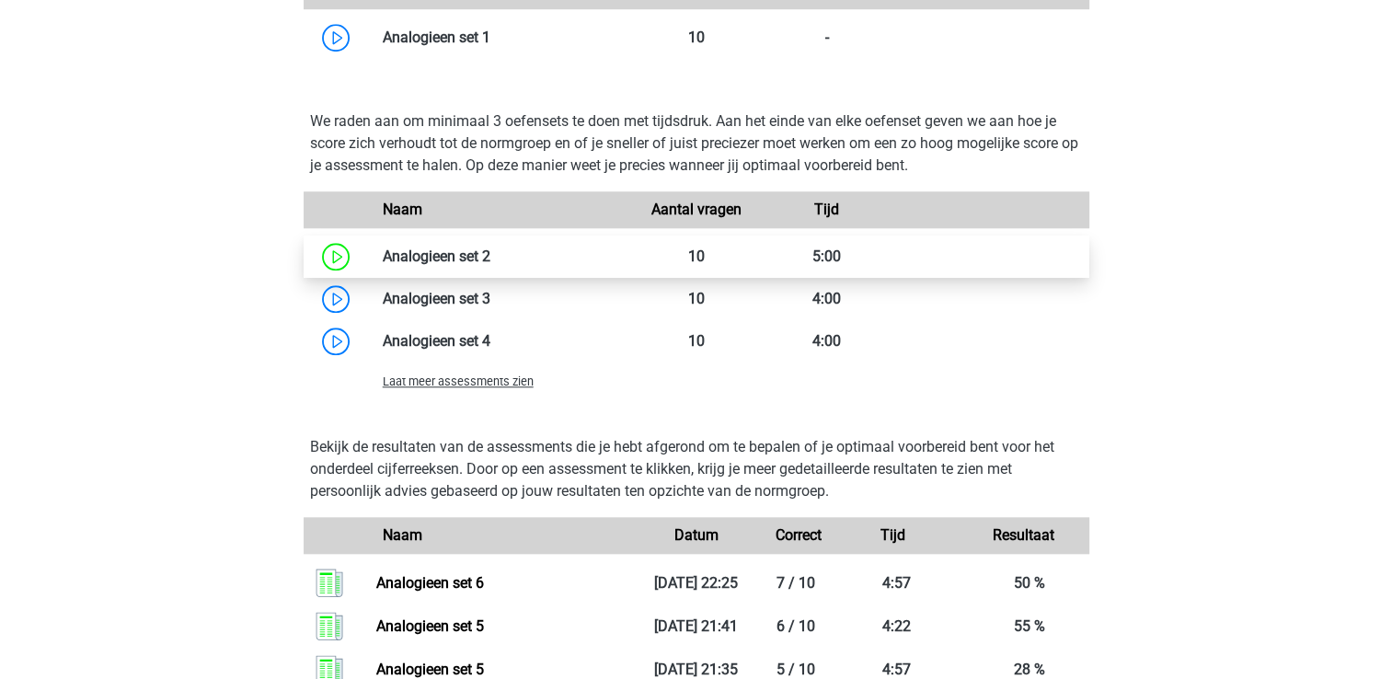
scroll to position [1674, 0]
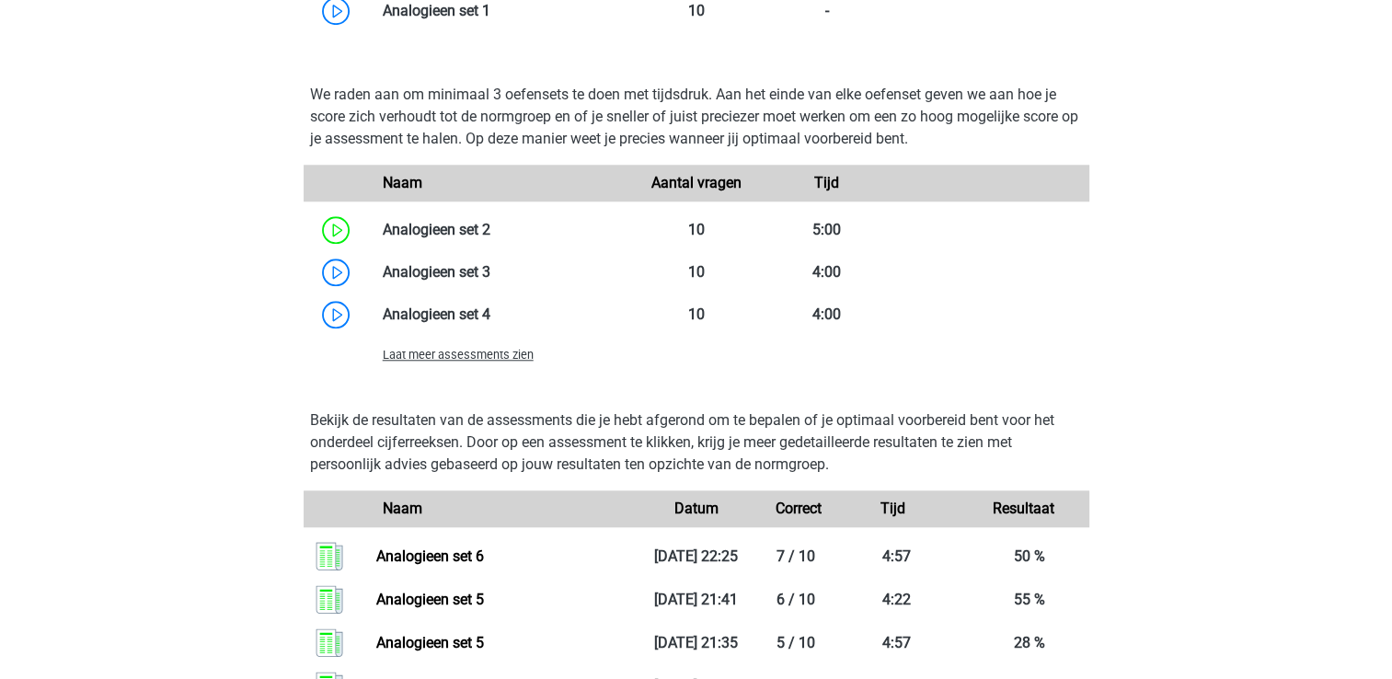
click at [430, 358] on span "Laat meer assessments zien" at bounding box center [458, 355] width 151 height 14
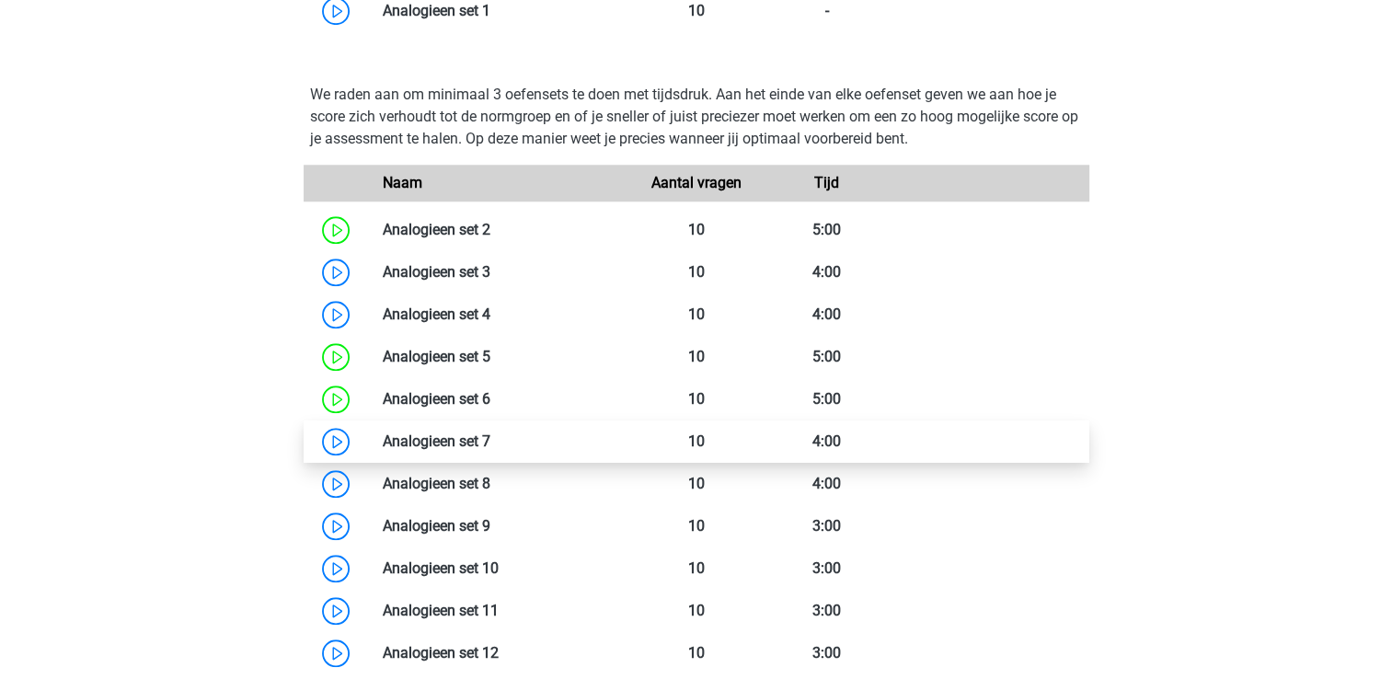
click at [490, 443] on link at bounding box center [490, 440] width 0 height 17
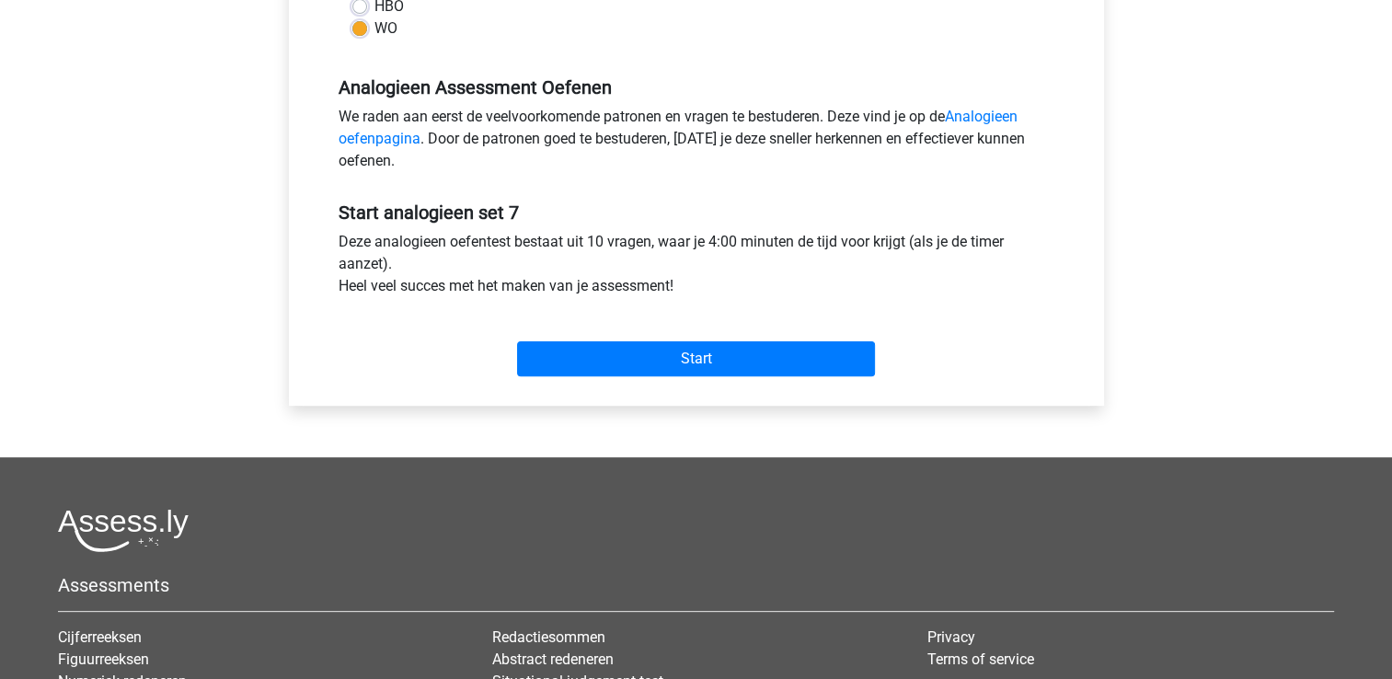
scroll to position [512, 0]
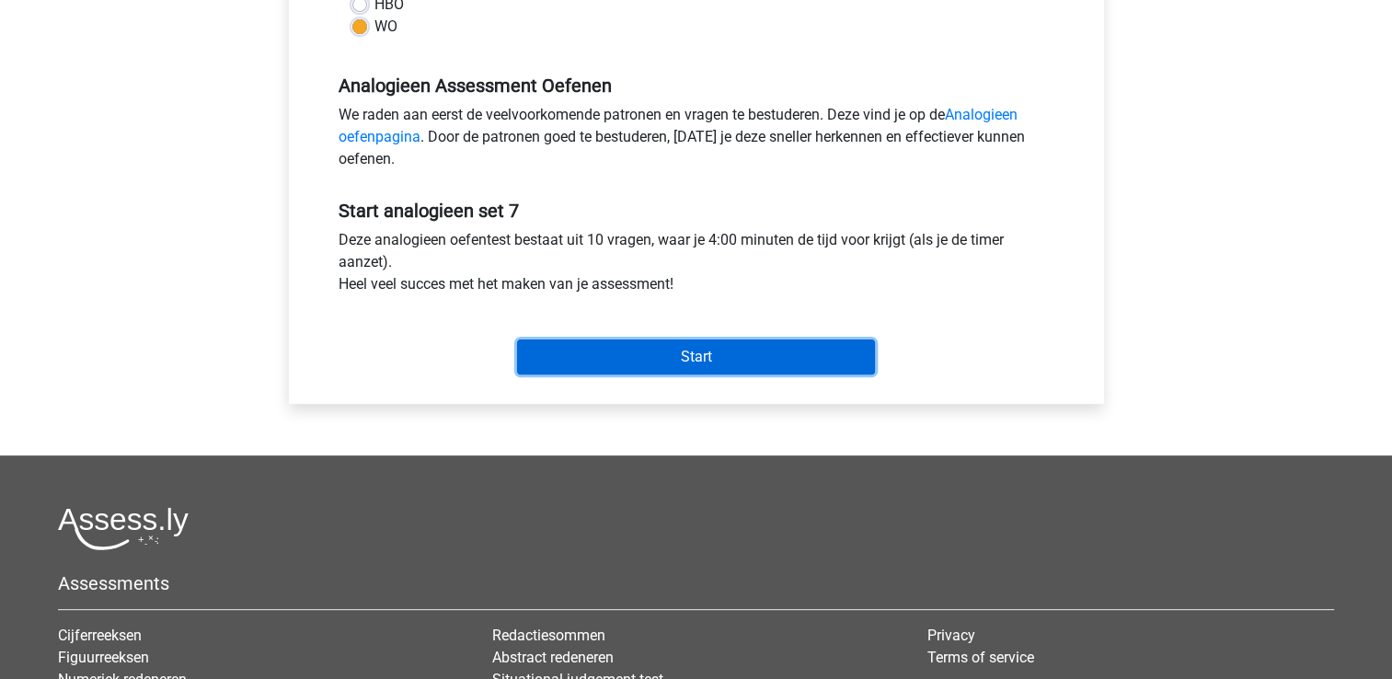
click at [730, 362] on input "Start" at bounding box center [696, 356] width 358 height 35
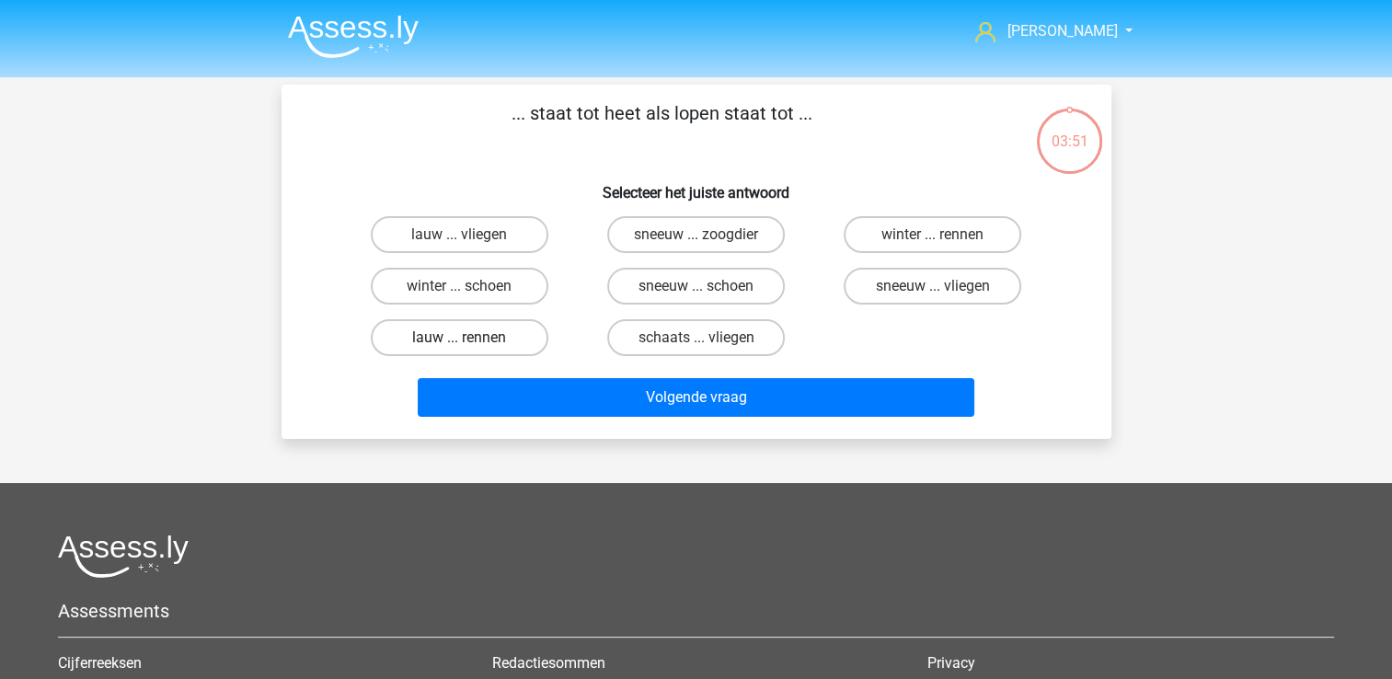
click at [494, 337] on label "lauw ... rennen" at bounding box center [460, 337] width 178 height 37
click at [471, 338] on input "lauw ... rennen" at bounding box center [465, 344] width 12 height 12
radio input "true"
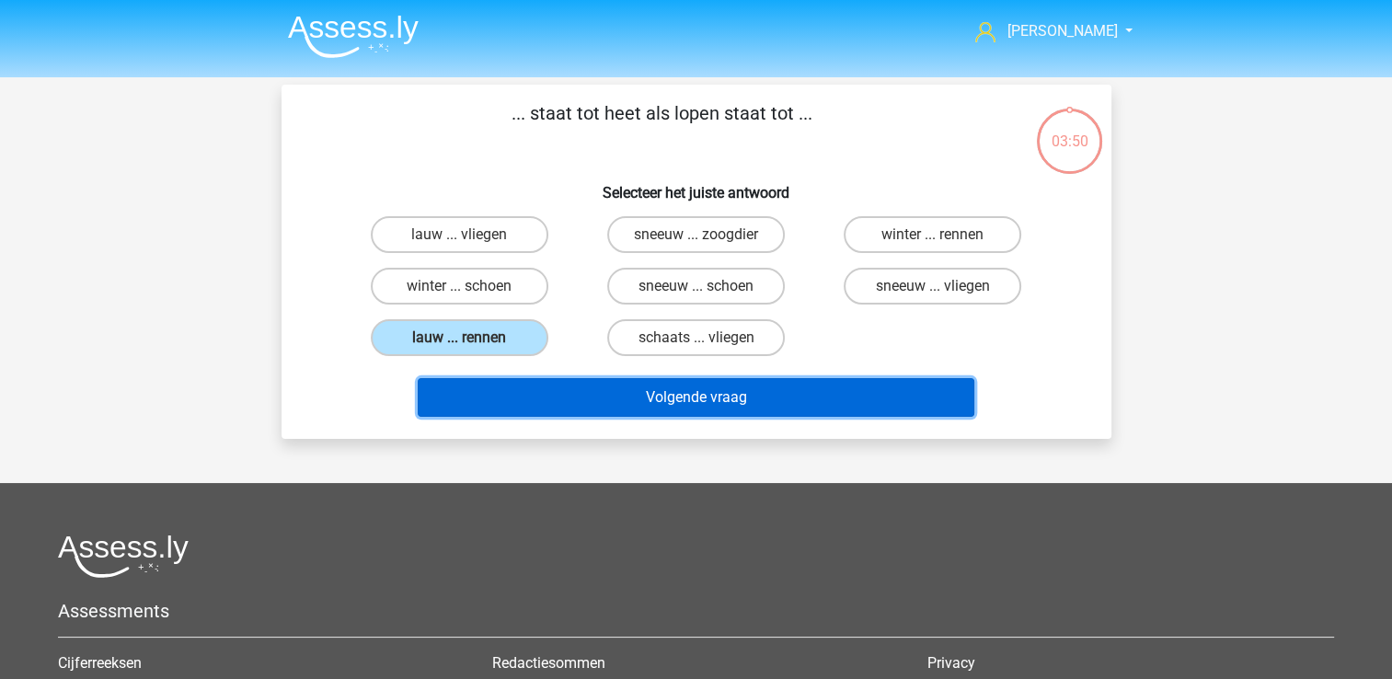
click at [653, 398] on button "Volgende vraag" at bounding box center [696, 397] width 556 height 39
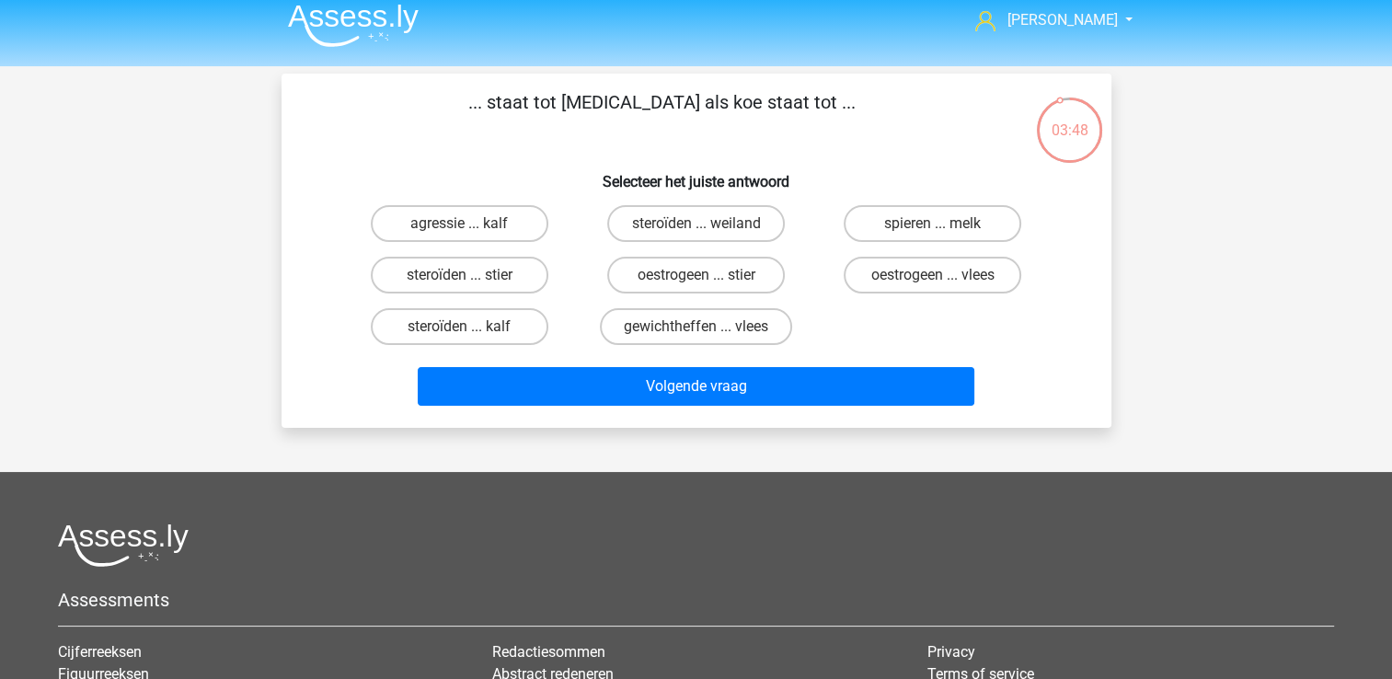
scroll to position [3, 0]
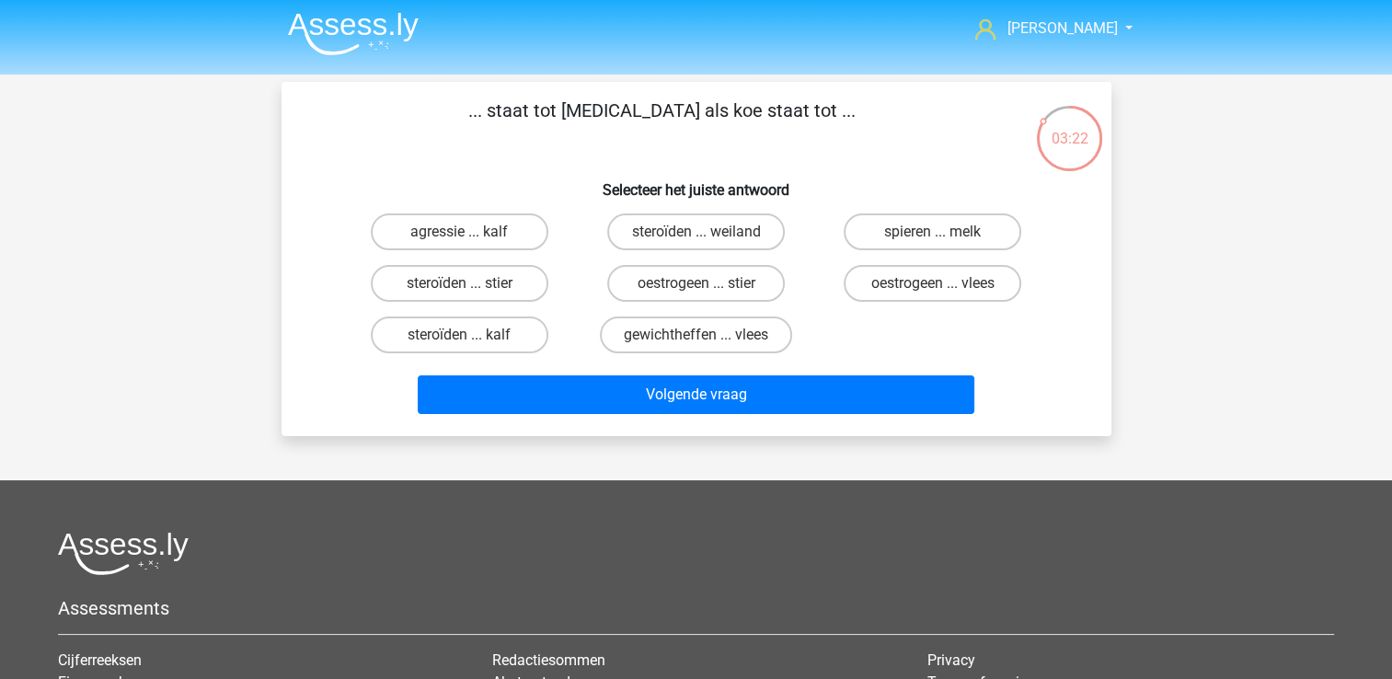
click at [700, 292] on input "oestrogeen ... stier" at bounding box center [701, 289] width 12 height 12
radio input "true"
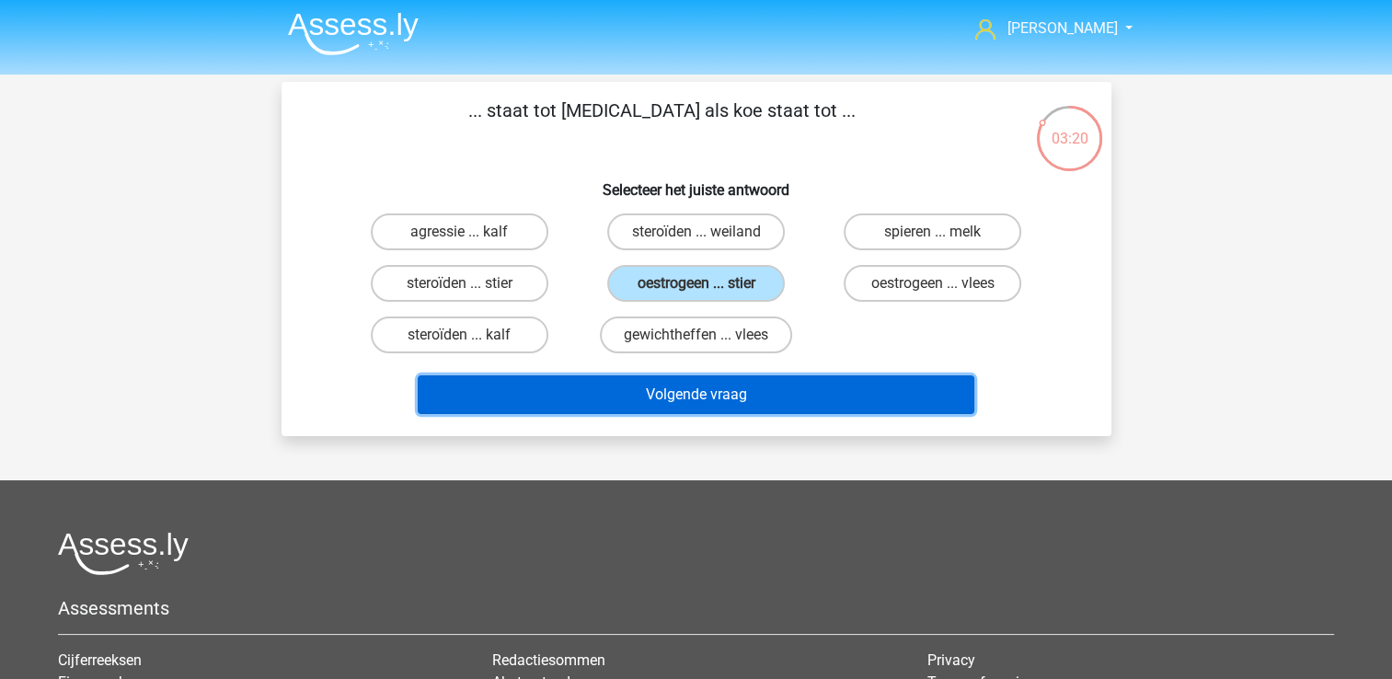
click at [688, 392] on button "Volgende vraag" at bounding box center [696, 394] width 556 height 39
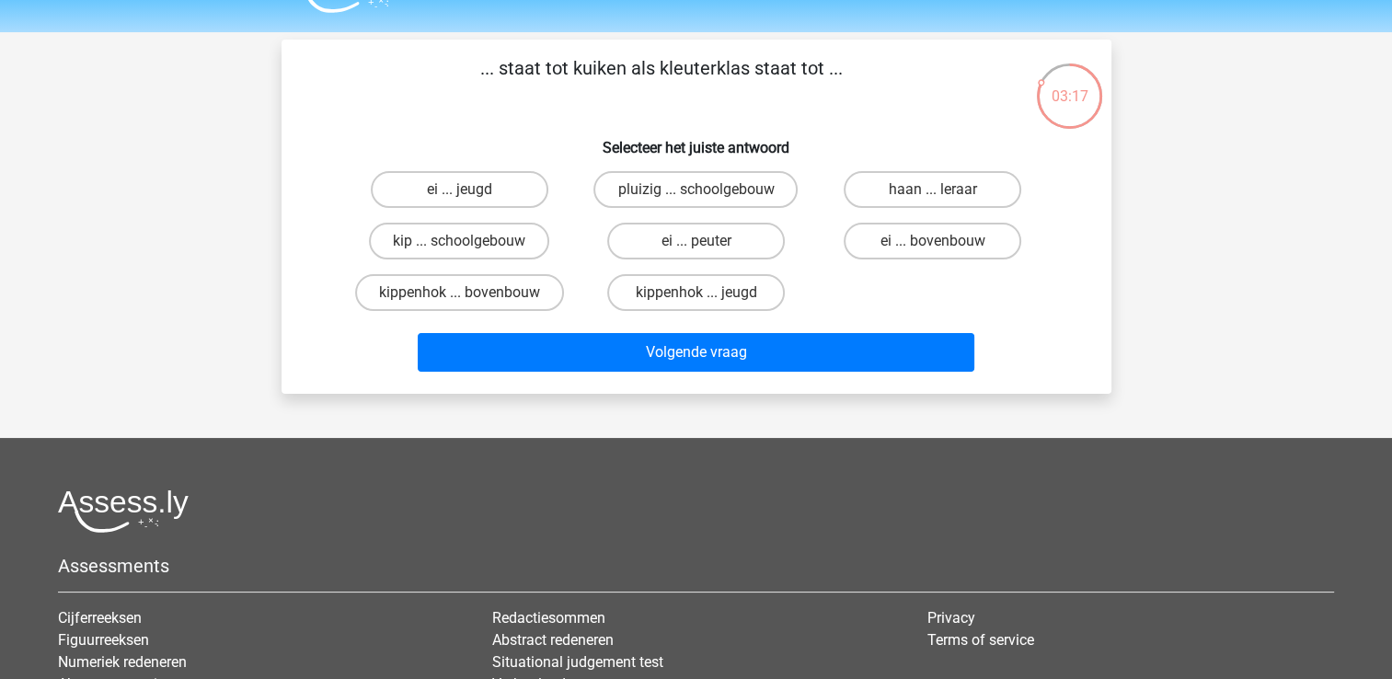
scroll to position [40, 0]
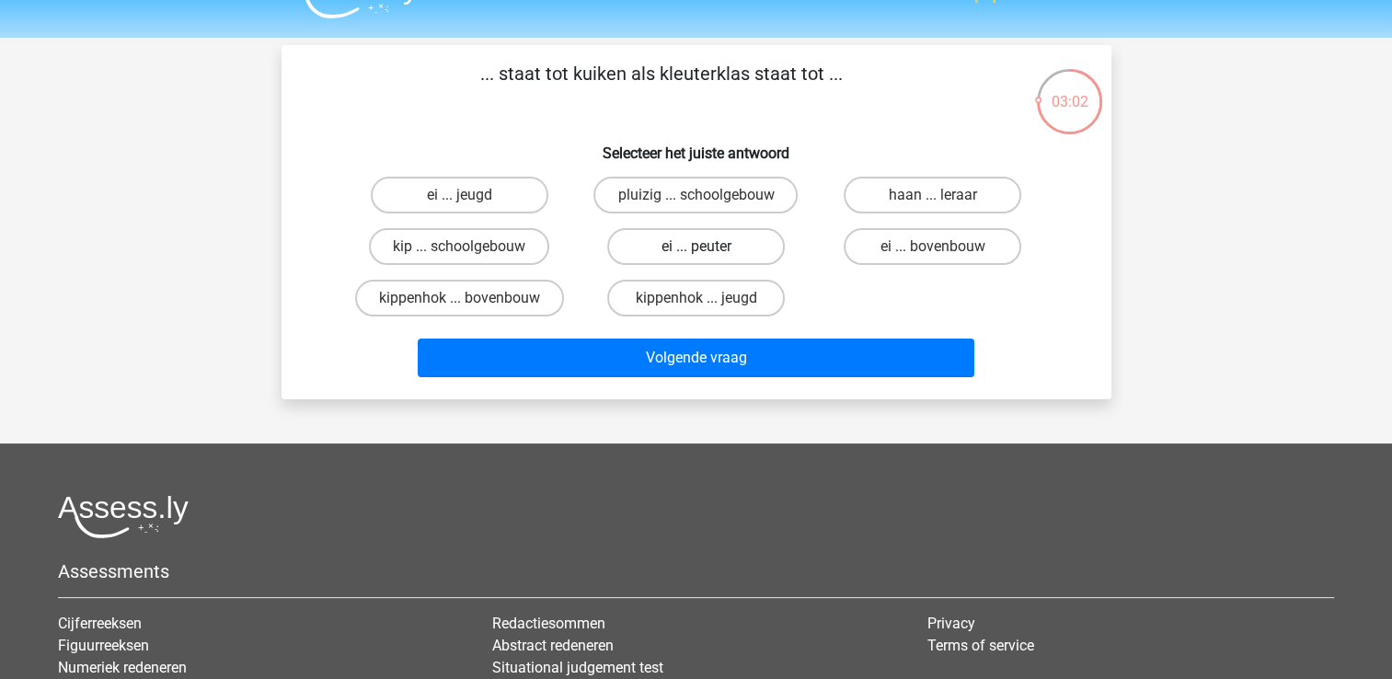
click at [739, 241] on label "ei ... peuter" at bounding box center [696, 246] width 178 height 37
click at [707, 246] on input "ei ... peuter" at bounding box center [701, 252] width 12 height 12
radio input "true"
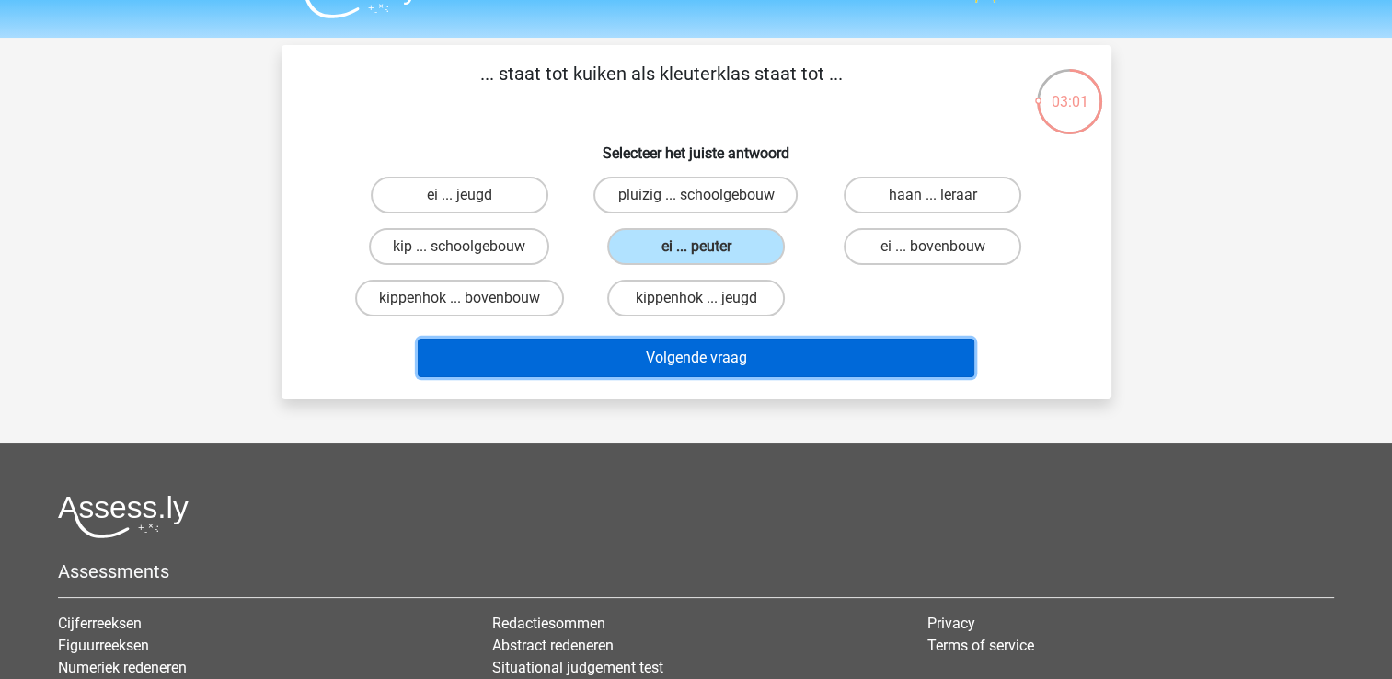
click at [731, 355] on button "Volgende vraag" at bounding box center [696, 357] width 556 height 39
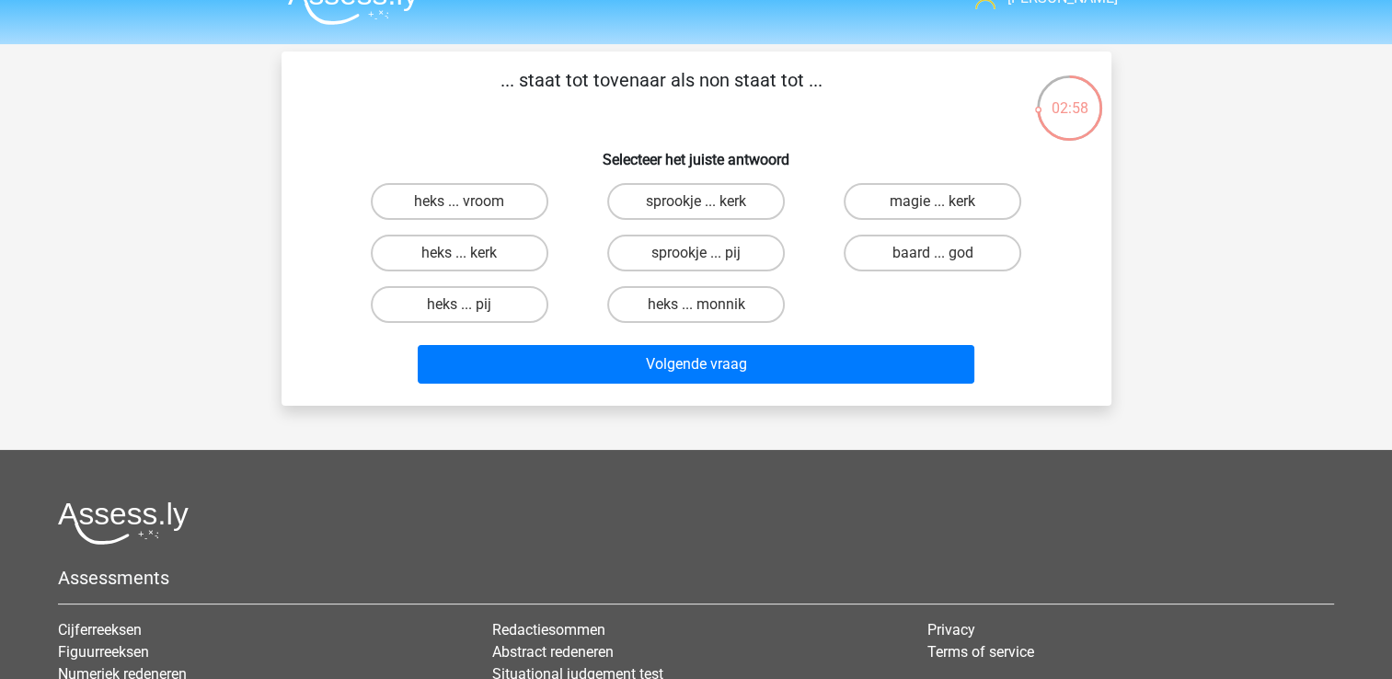
scroll to position [28, 0]
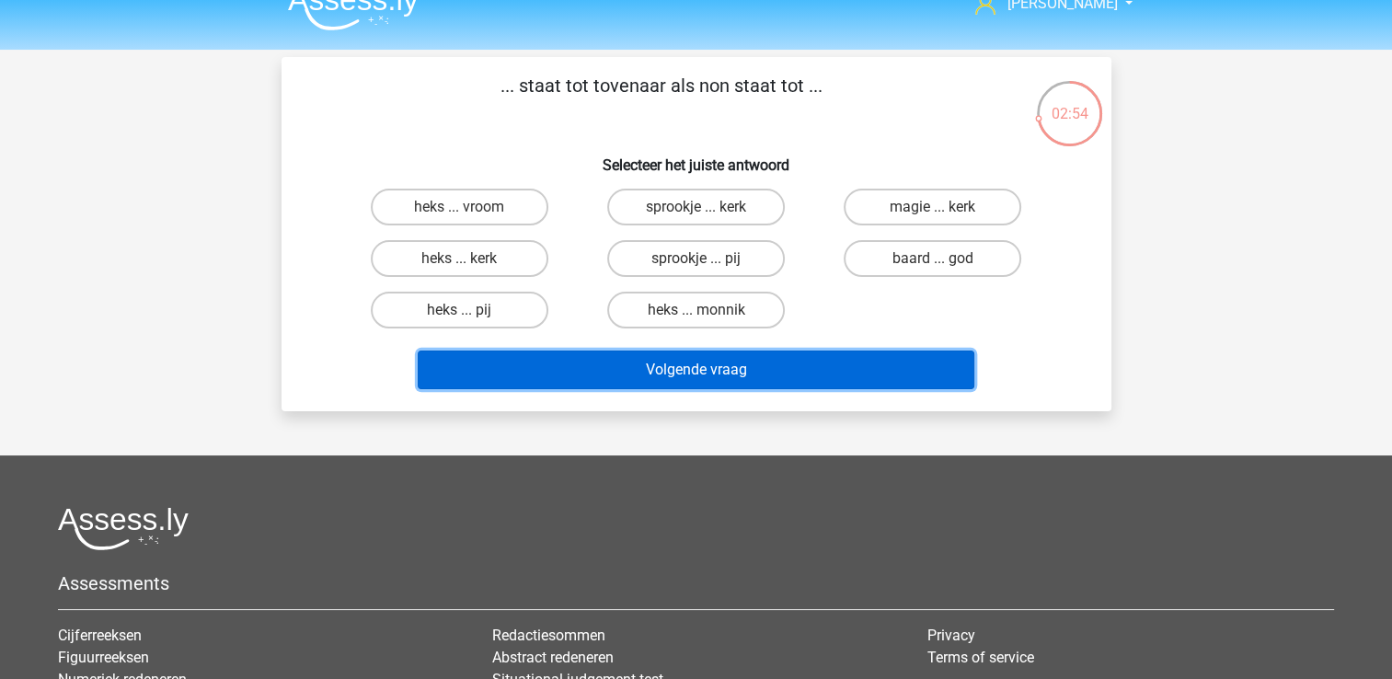
click at [731, 355] on button "Volgende vraag" at bounding box center [696, 369] width 556 height 39
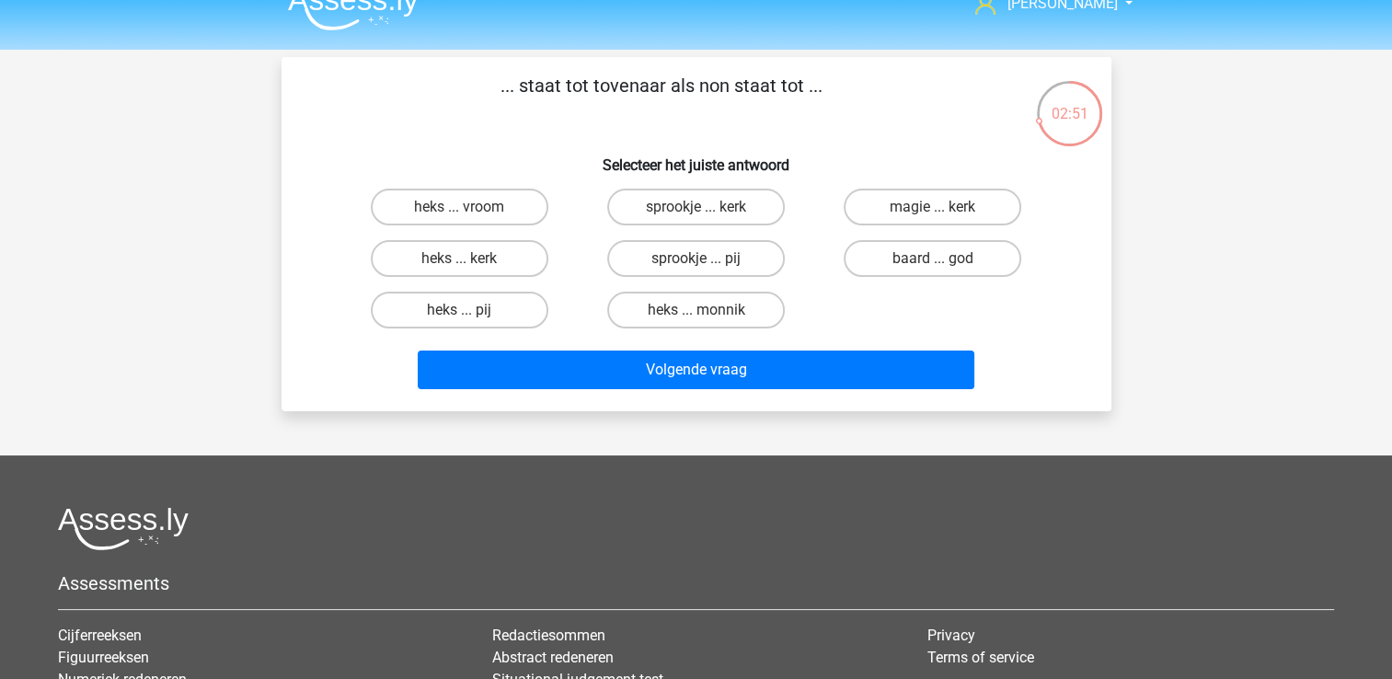
click at [624, 415] on div "john roepie7@hotmail.com Nederlands English" at bounding box center [696, 456] width 1392 height 968
click at [669, 315] on label "heks ... monnik" at bounding box center [696, 310] width 178 height 37
click at [695, 315] on input "heks ... monnik" at bounding box center [701, 316] width 12 height 12
radio input "true"
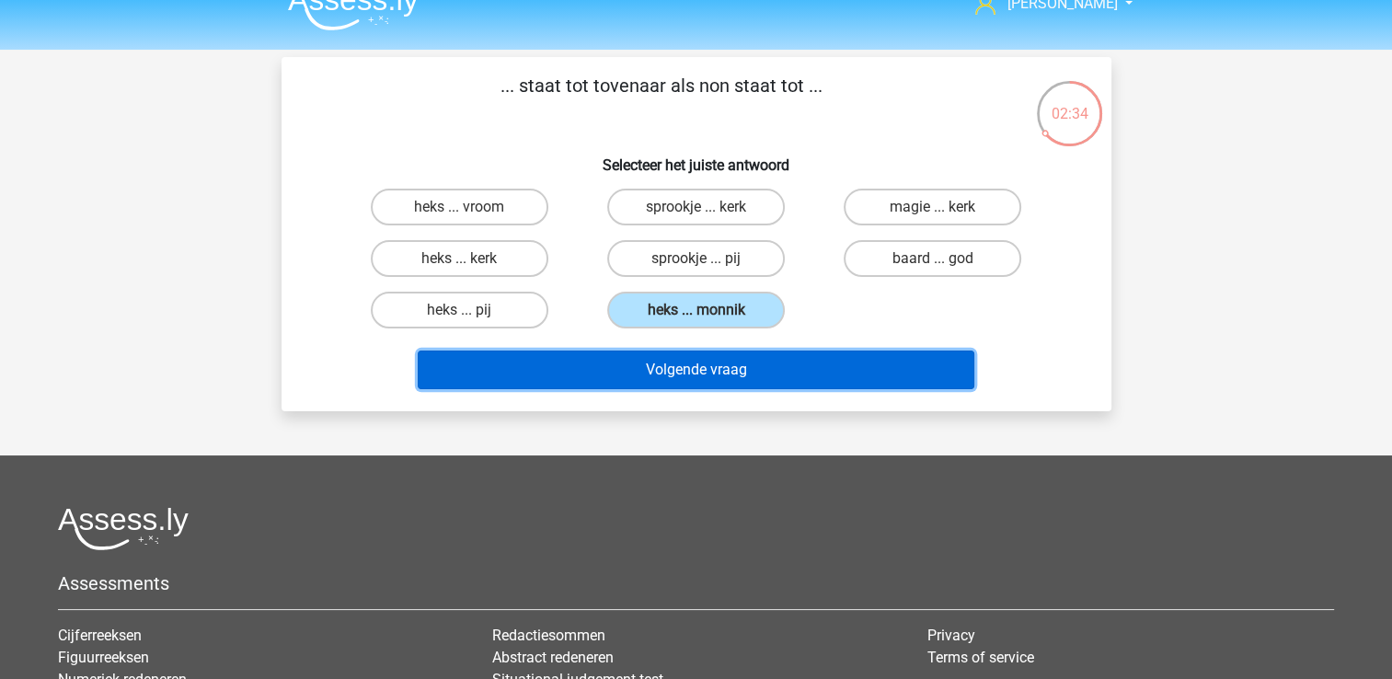
click at [665, 366] on button "Volgende vraag" at bounding box center [696, 369] width 556 height 39
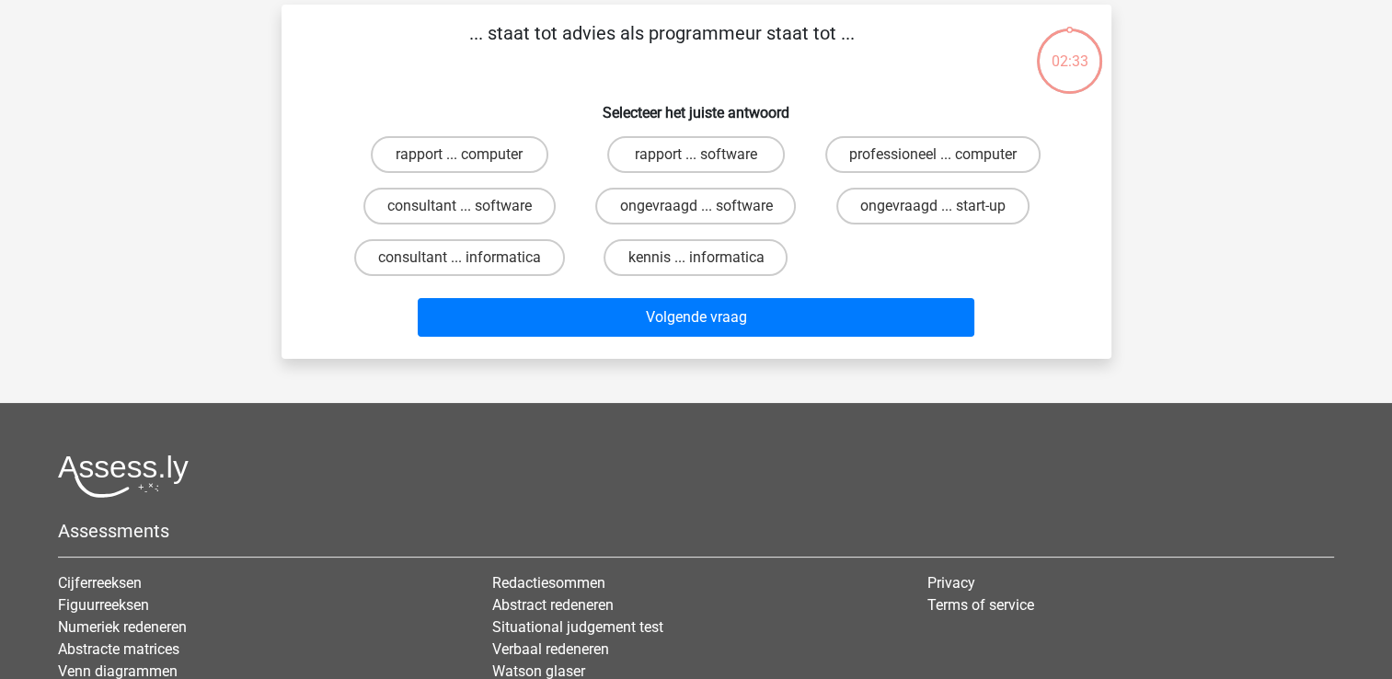
scroll to position [85, 0]
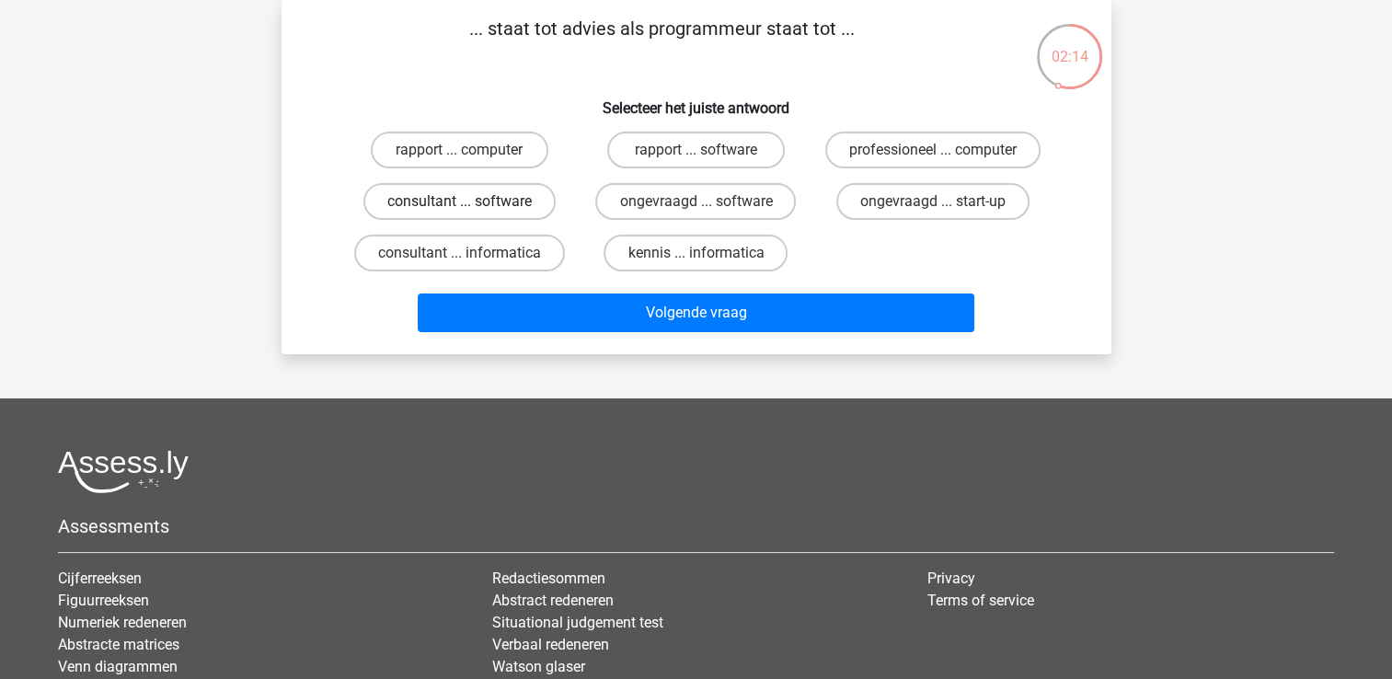
click at [520, 201] on label "consultant ... software" at bounding box center [459, 201] width 192 height 37
click at [471, 201] on input "consultant ... software" at bounding box center [465, 207] width 12 height 12
radio input "true"
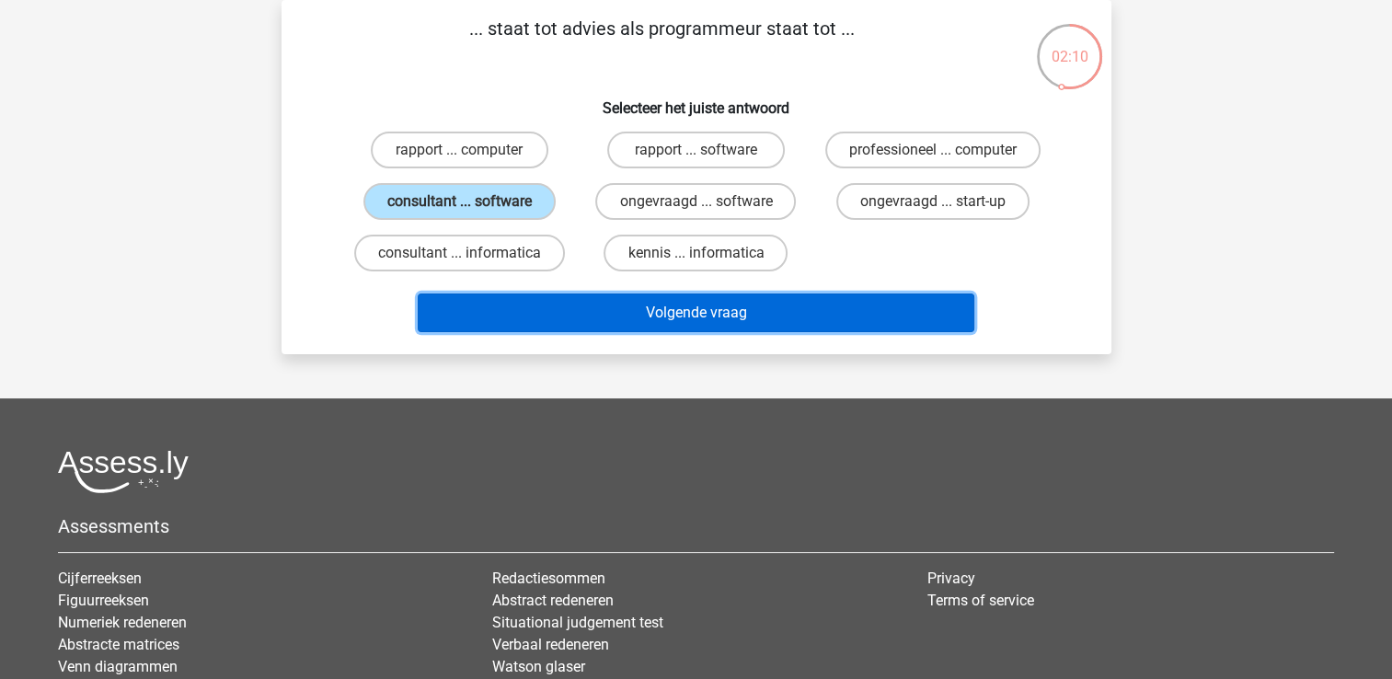
click at [658, 302] on button "Volgende vraag" at bounding box center [696, 312] width 556 height 39
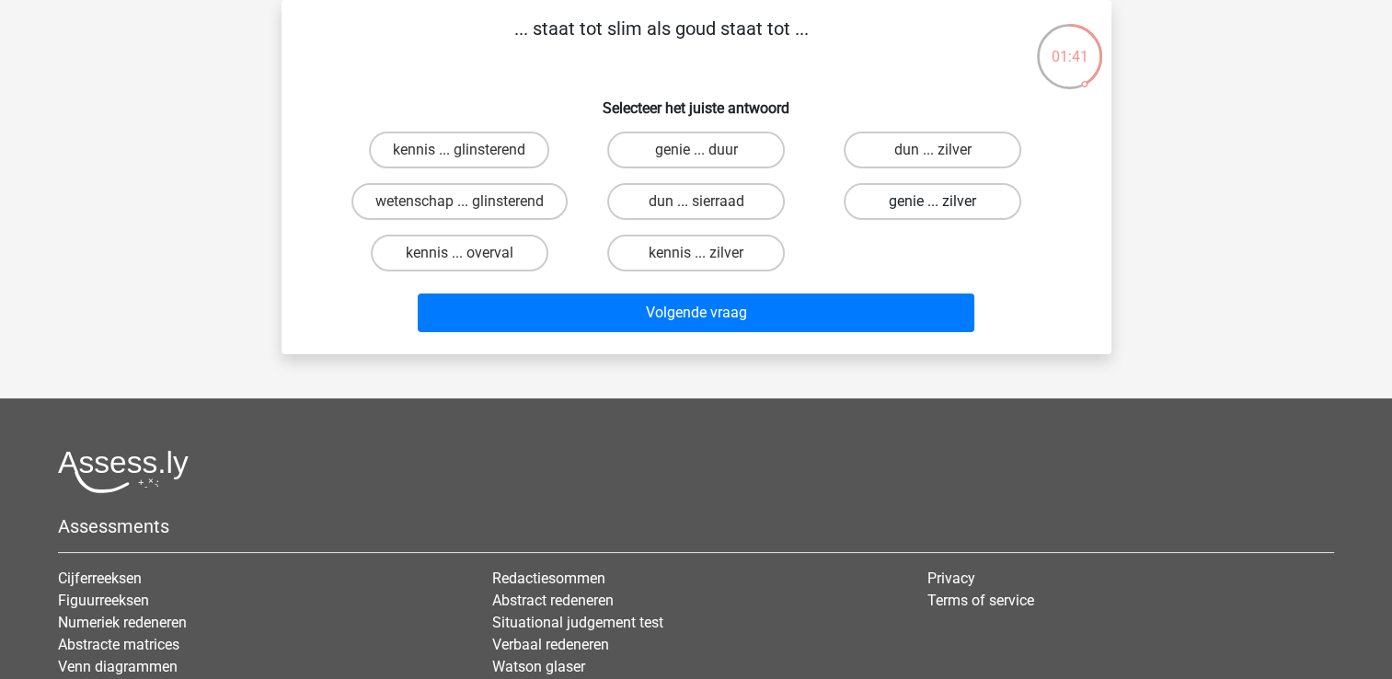
click at [921, 212] on label "genie ... zilver" at bounding box center [932, 201] width 178 height 37
click at [933, 212] on input "genie ... zilver" at bounding box center [939, 207] width 12 height 12
radio input "true"
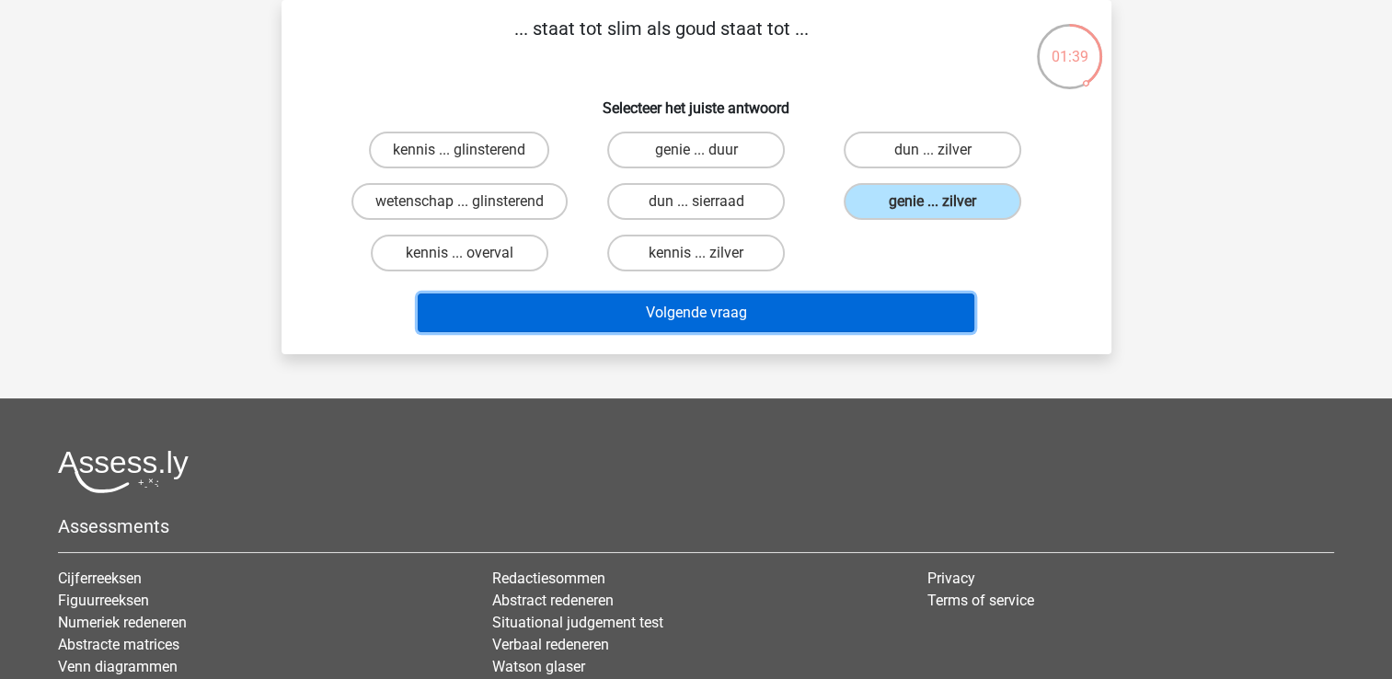
click at [850, 294] on button "Volgende vraag" at bounding box center [696, 312] width 556 height 39
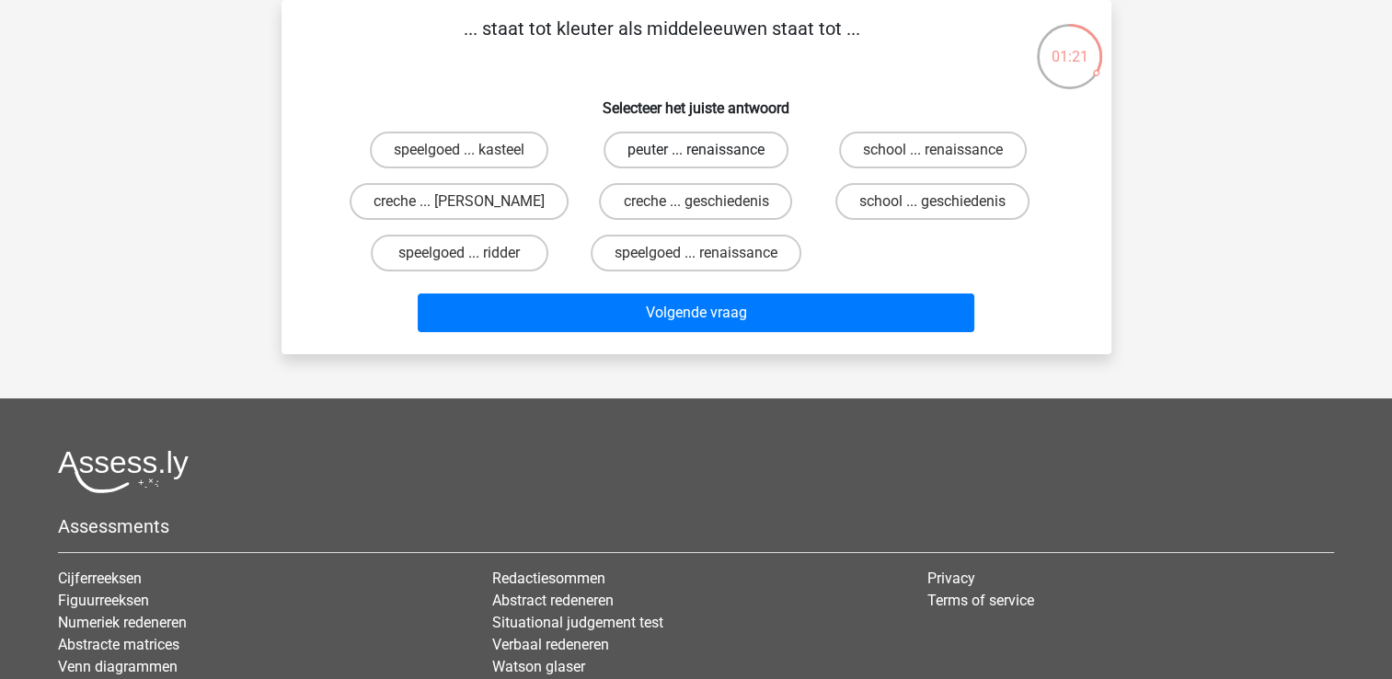
click at [737, 156] on label "peuter ... renaissance" at bounding box center [695, 150] width 185 height 37
click at [707, 156] on input "peuter ... renaissance" at bounding box center [701, 156] width 12 height 12
radio input "true"
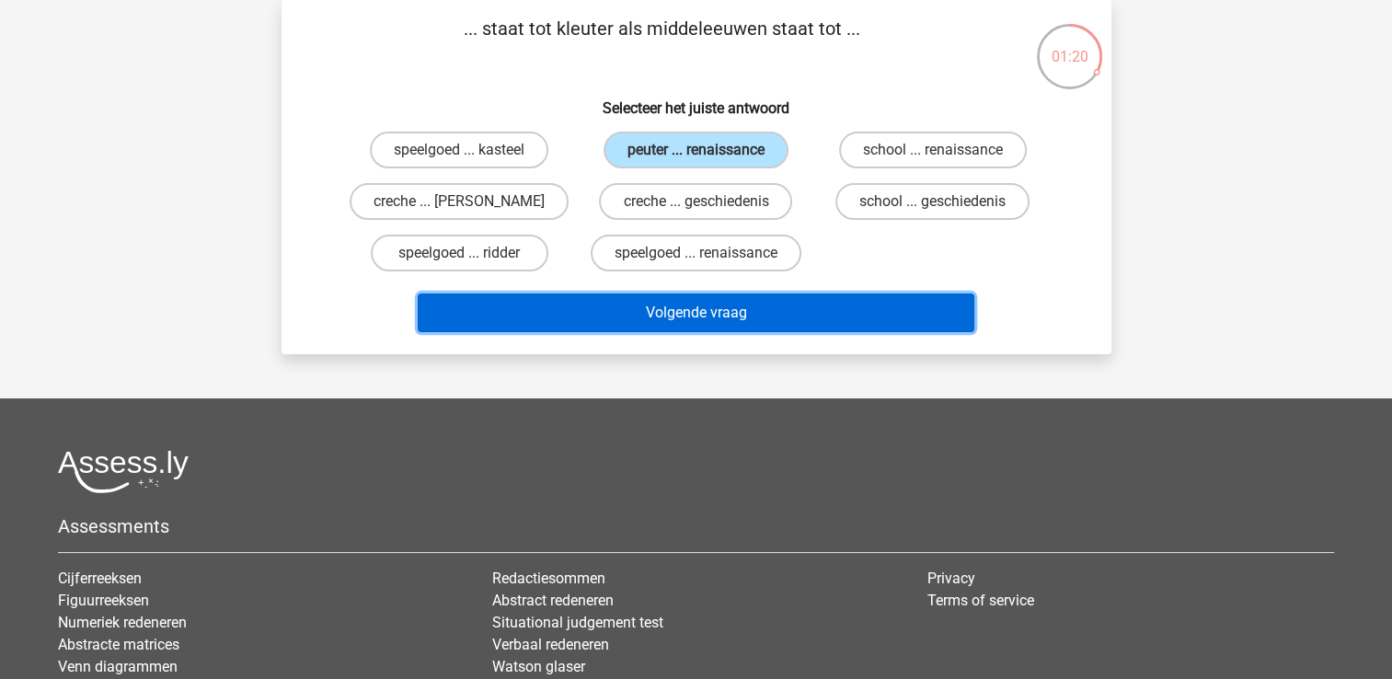
click at [732, 310] on button "Volgende vraag" at bounding box center [696, 312] width 556 height 39
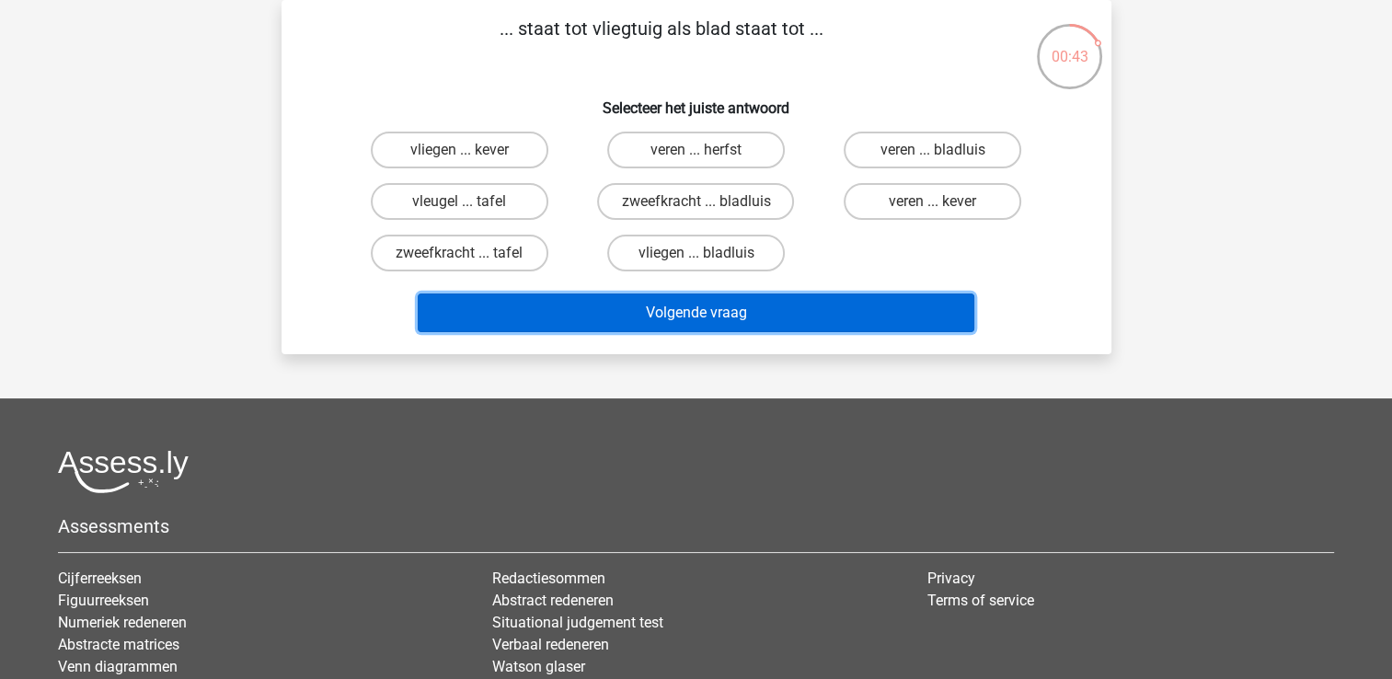
click at [732, 310] on button "Volgende vraag" at bounding box center [696, 312] width 556 height 39
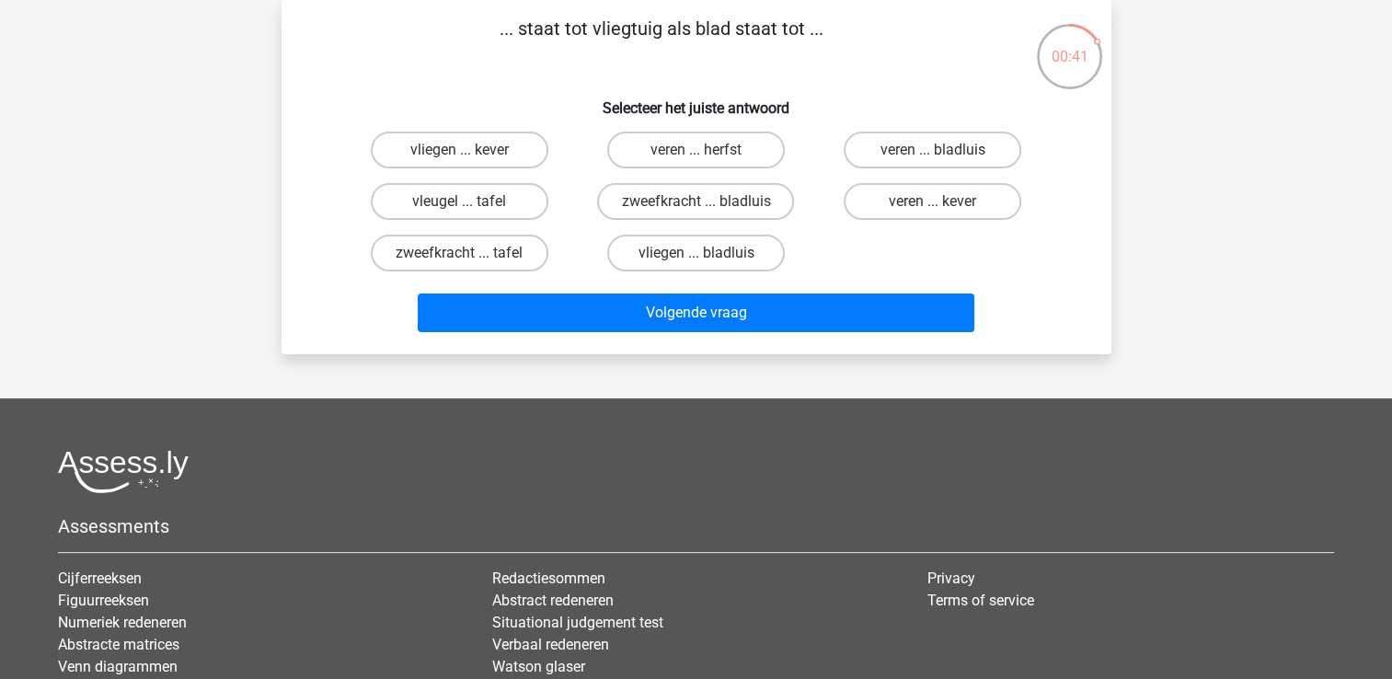
click at [886, 258] on div "vliegen ... kever veren ... herfst veren ... bladluis vleugel ... tafel zweefkr…" at bounding box center [696, 201] width 710 height 155
click at [435, 208] on label "vleugel ... tafel" at bounding box center [460, 201] width 178 height 37
click at [459, 208] on input "vleugel ... tafel" at bounding box center [465, 207] width 12 height 12
radio input "true"
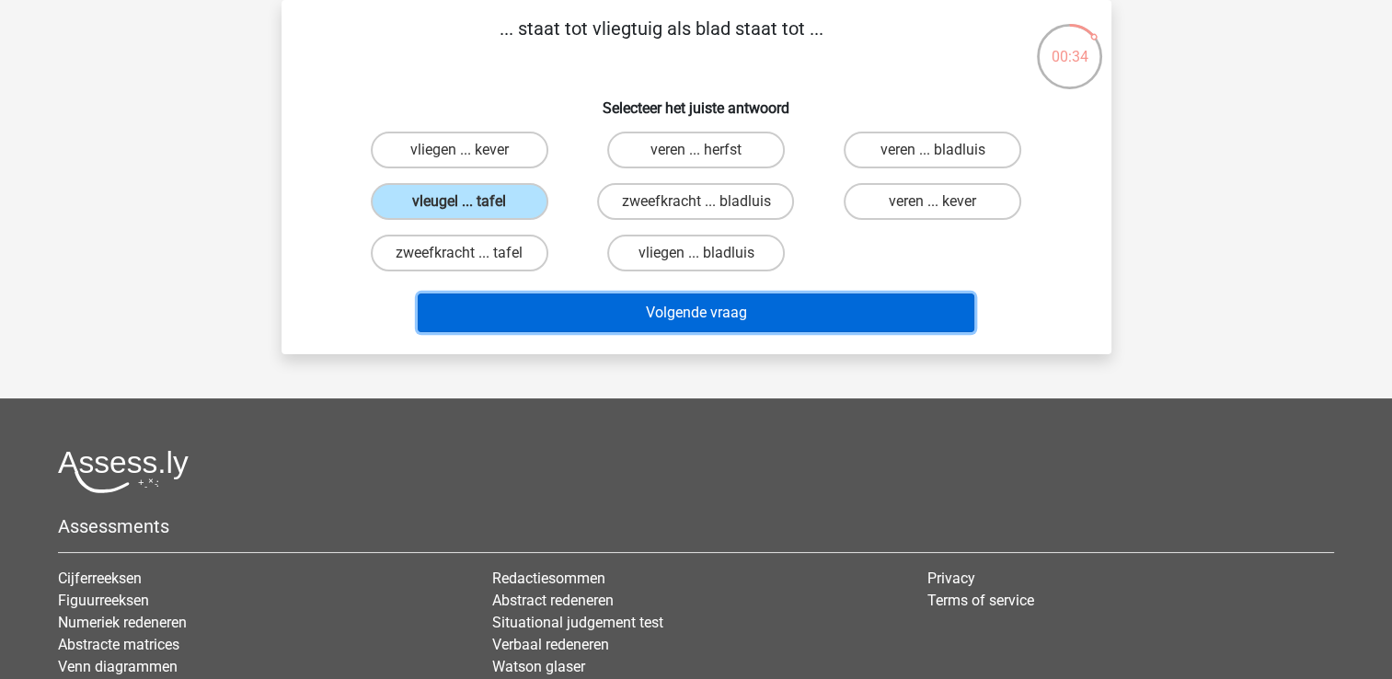
click at [605, 307] on button "Volgende vraag" at bounding box center [696, 312] width 556 height 39
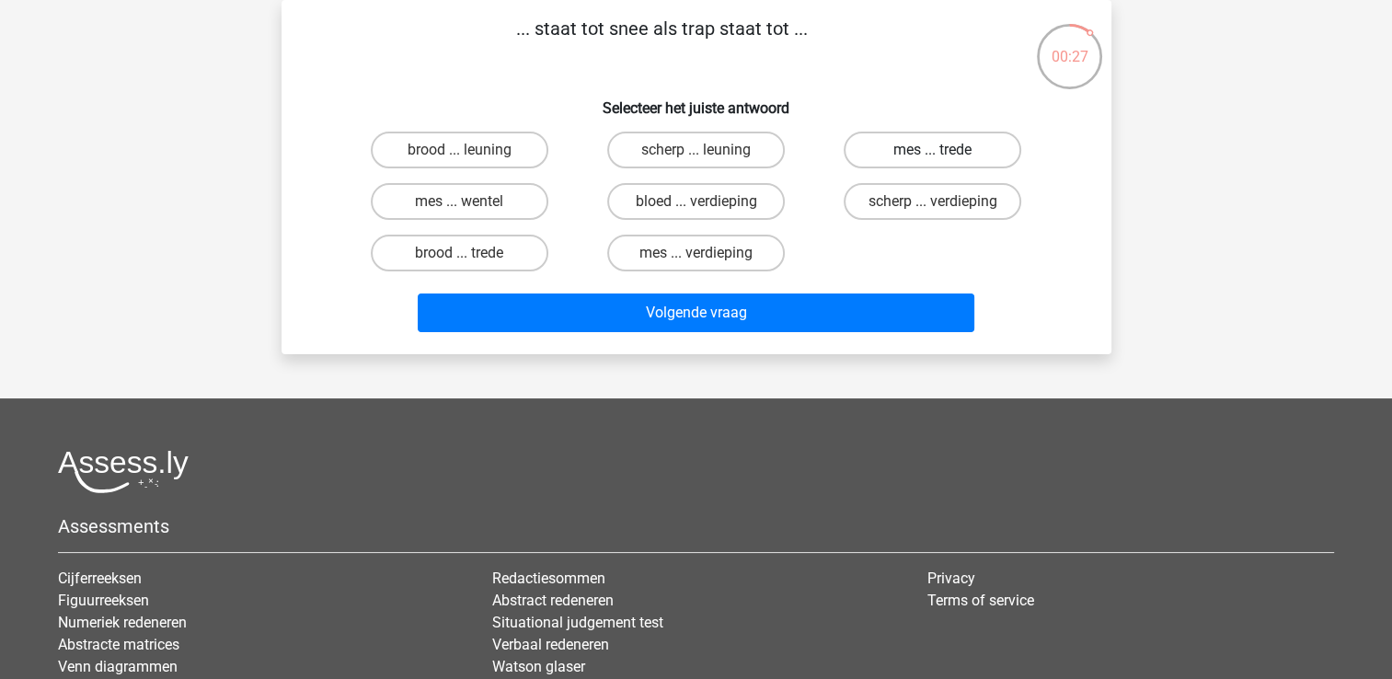
click at [943, 139] on label "mes ... trede" at bounding box center [932, 150] width 178 height 37
click at [943, 150] on input "mes ... trede" at bounding box center [939, 156] width 12 height 12
radio input "true"
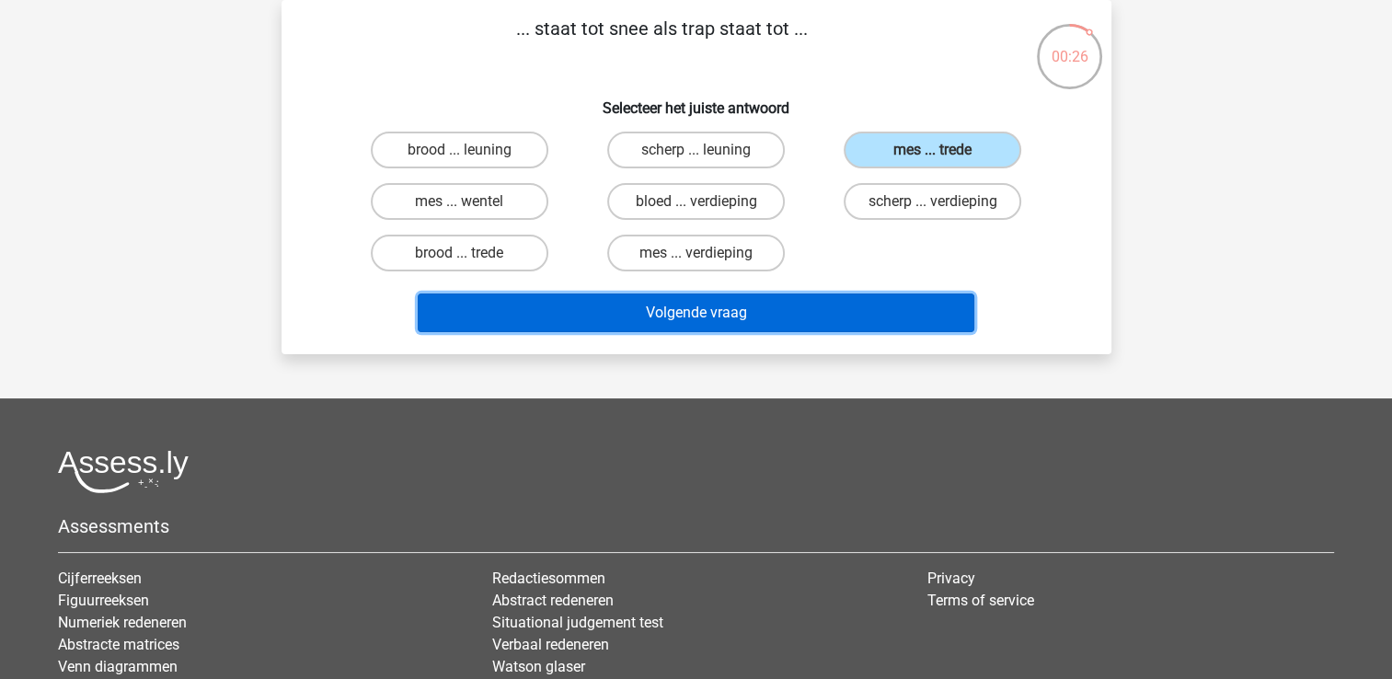
click at [820, 315] on button "Volgende vraag" at bounding box center [696, 312] width 556 height 39
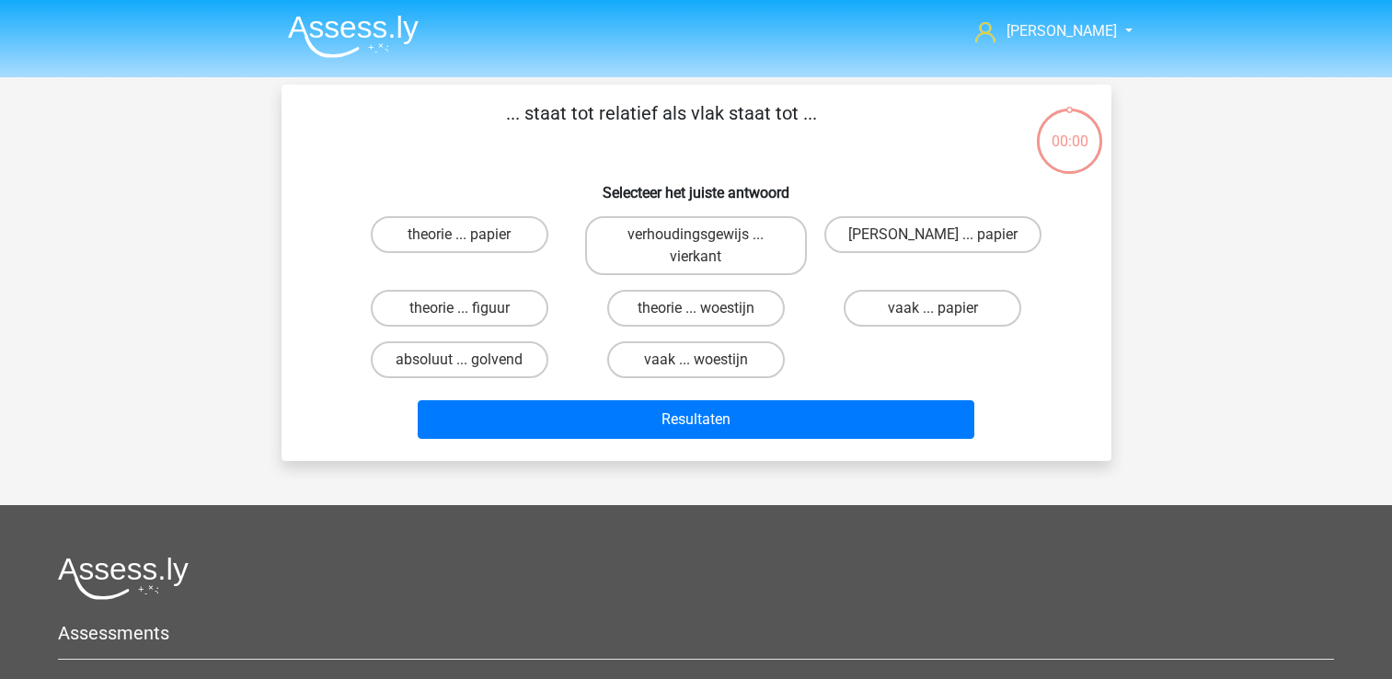
scroll to position [85, 0]
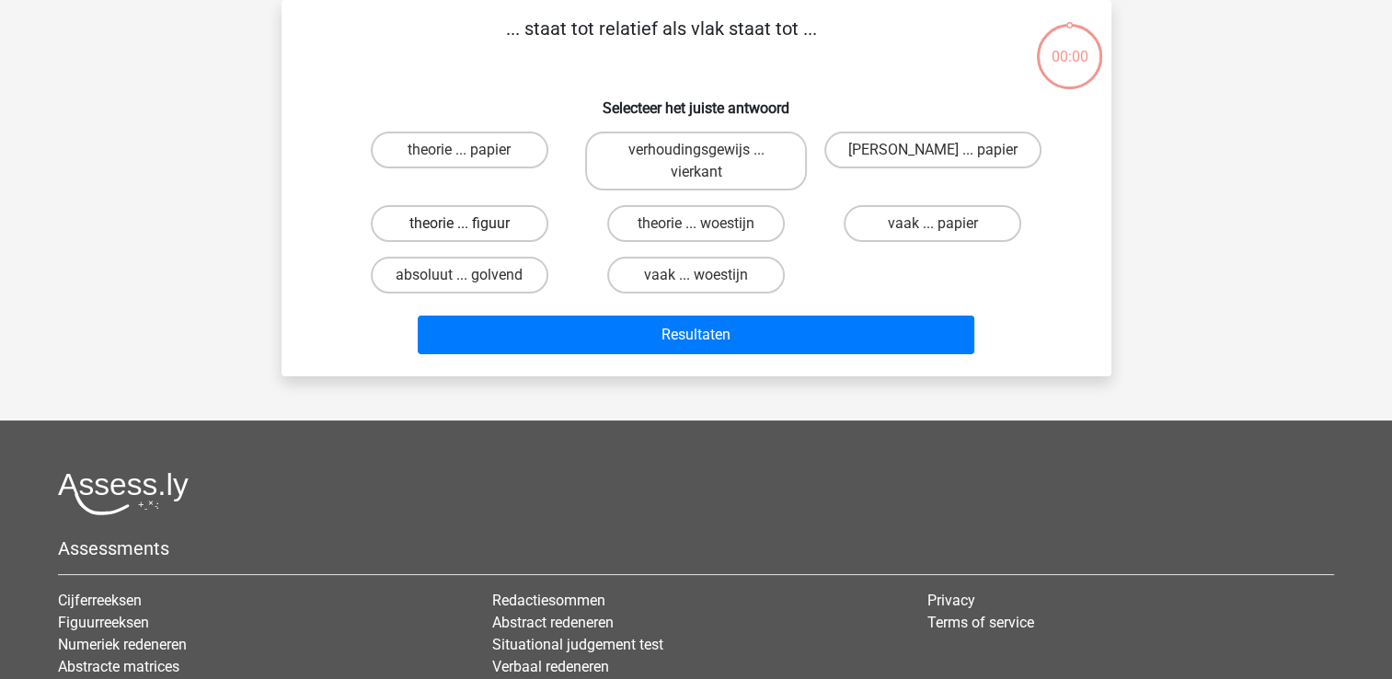
click at [511, 223] on label "theorie ... figuur" at bounding box center [460, 223] width 178 height 37
click at [471, 223] on input "theorie ... figuur" at bounding box center [465, 229] width 12 height 12
radio input "true"
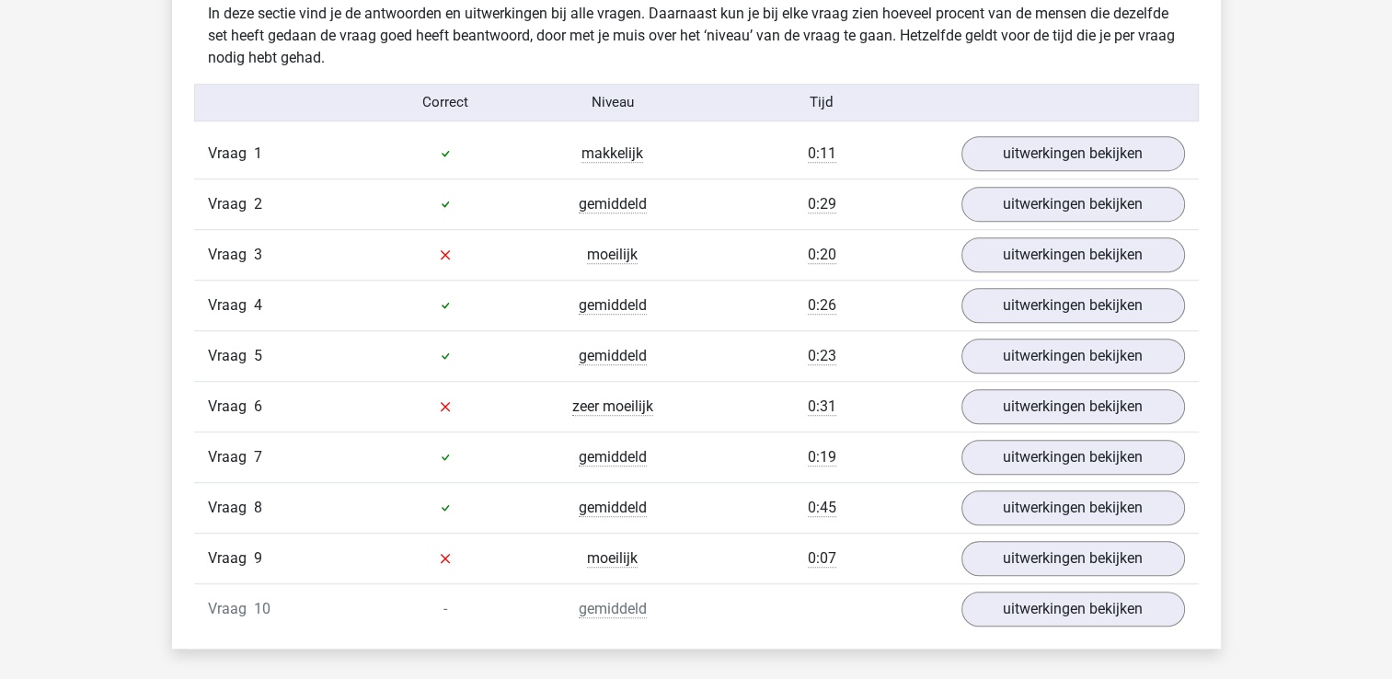
scroll to position [1093, 0]
click at [1043, 246] on link "uitwerkingen bekijken" at bounding box center [1072, 255] width 257 height 40
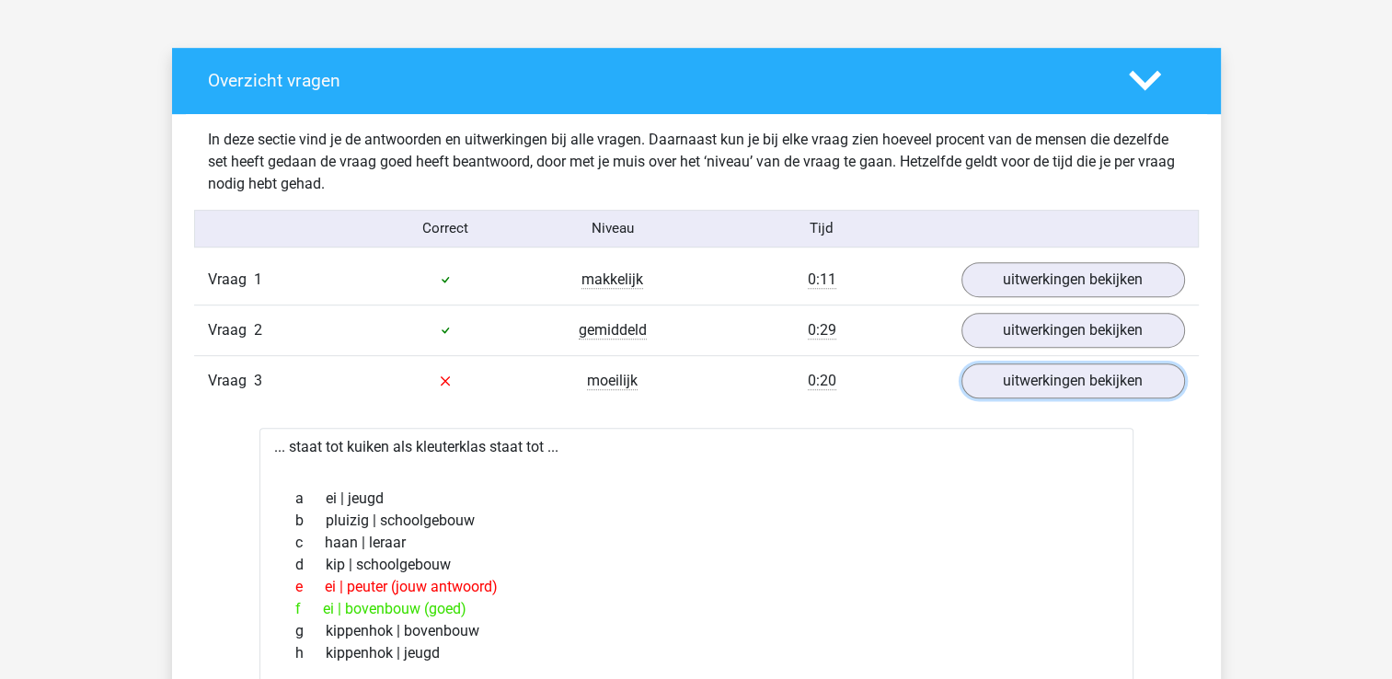
scroll to position [966, 0]
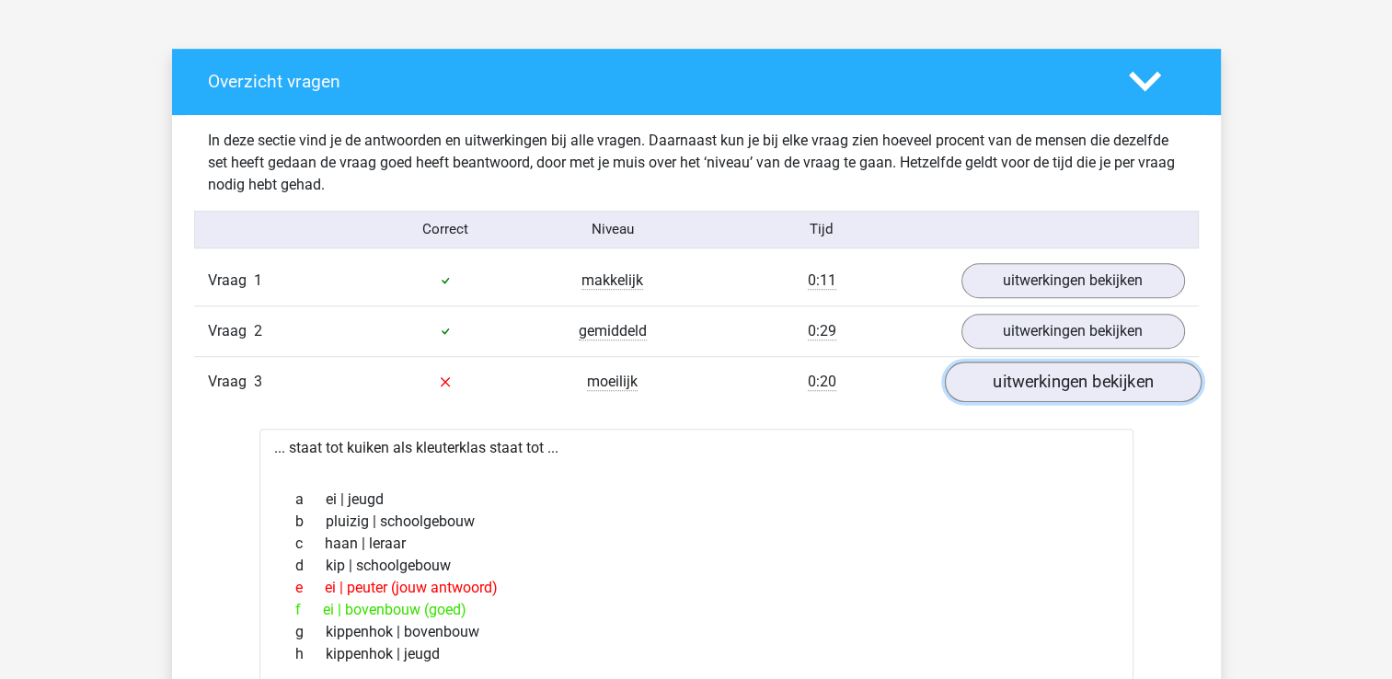
click at [1060, 369] on link "uitwerkingen bekijken" at bounding box center [1072, 381] width 257 height 40
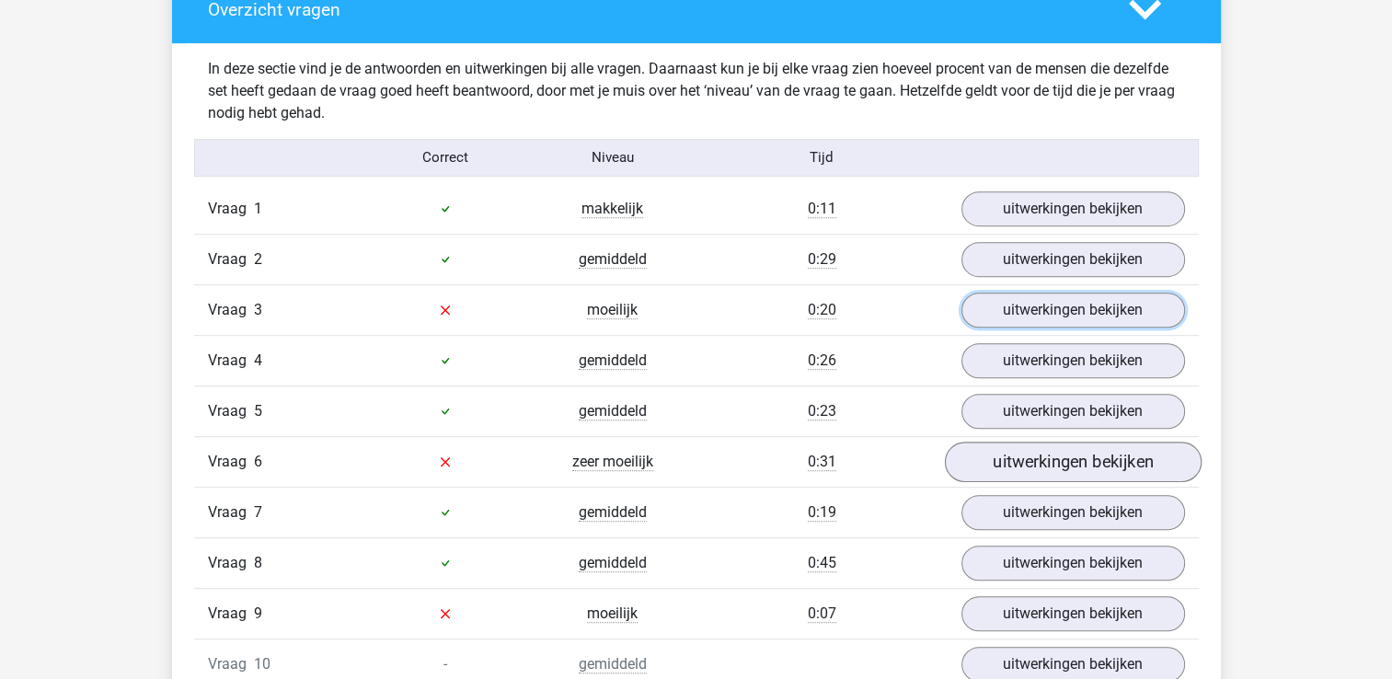
scroll to position [1039, 0]
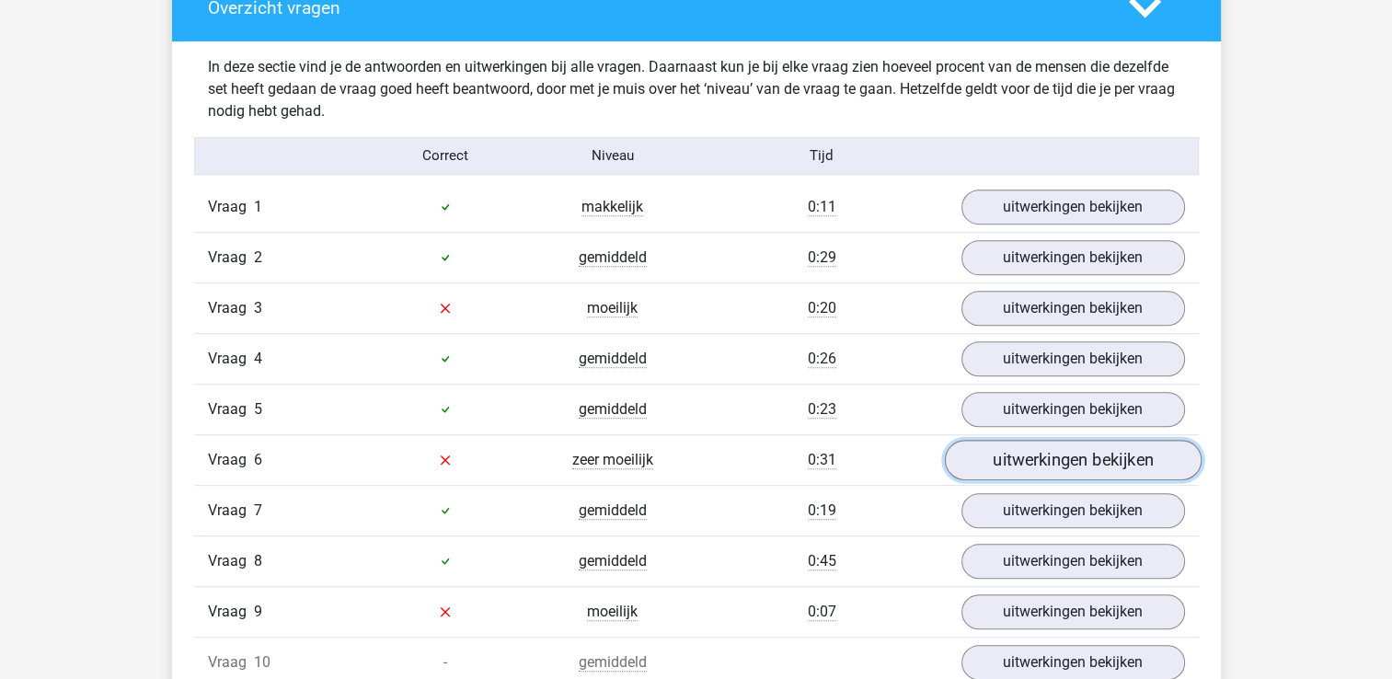
click at [1034, 456] on link "uitwerkingen bekijken" at bounding box center [1072, 460] width 257 height 40
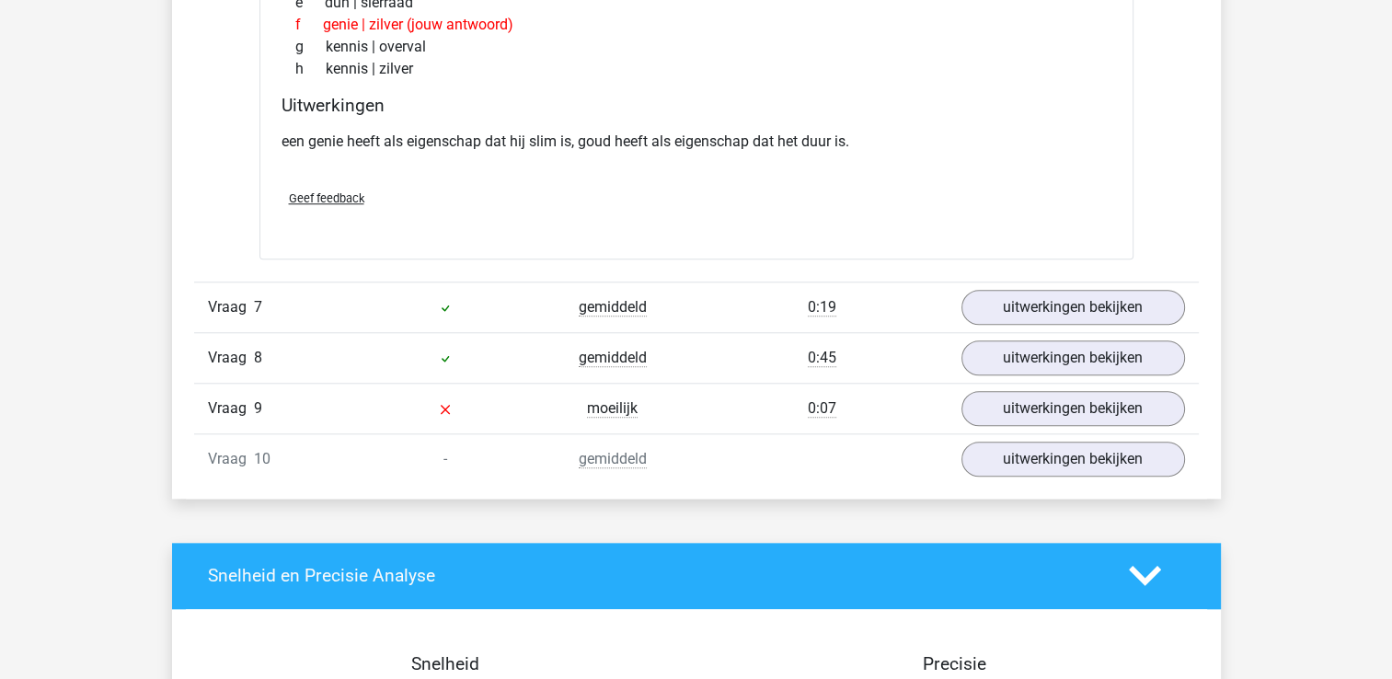
scroll to position [1703, 0]
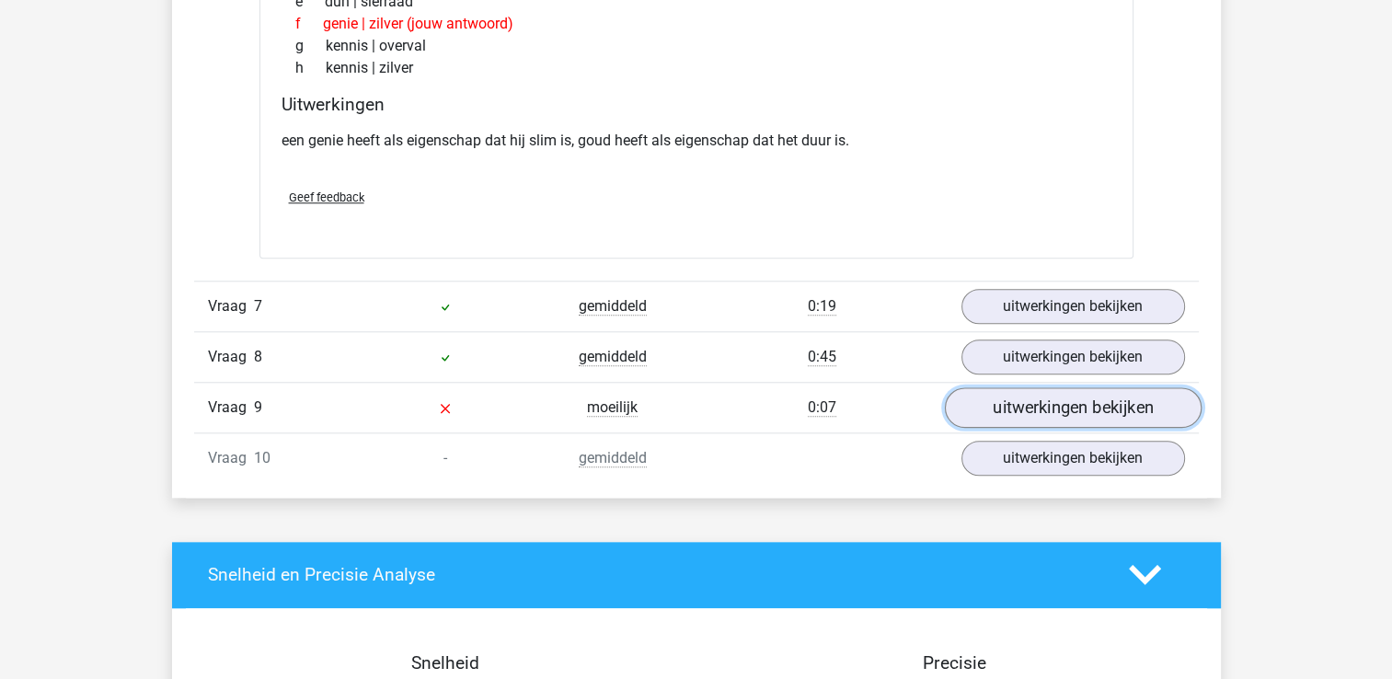
click at [1084, 396] on link "uitwerkingen bekijken" at bounding box center [1072, 407] width 257 height 40
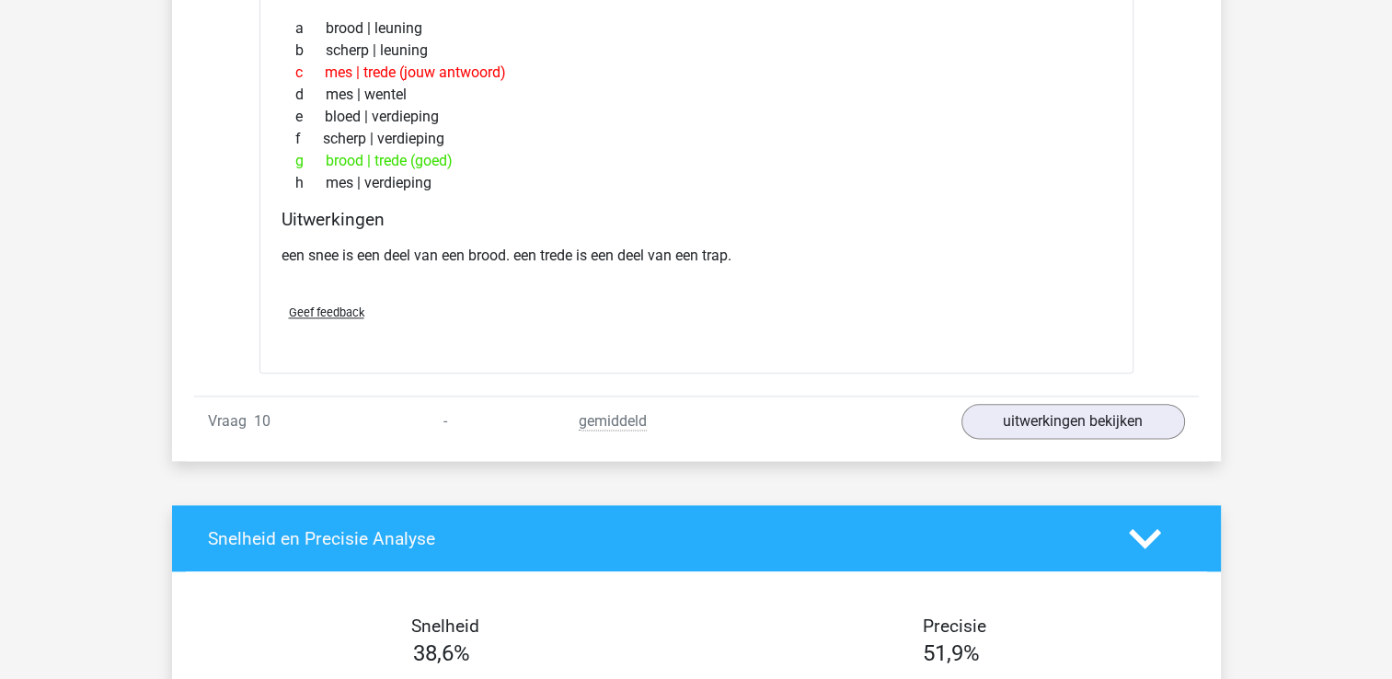
scroll to position [2202, 0]
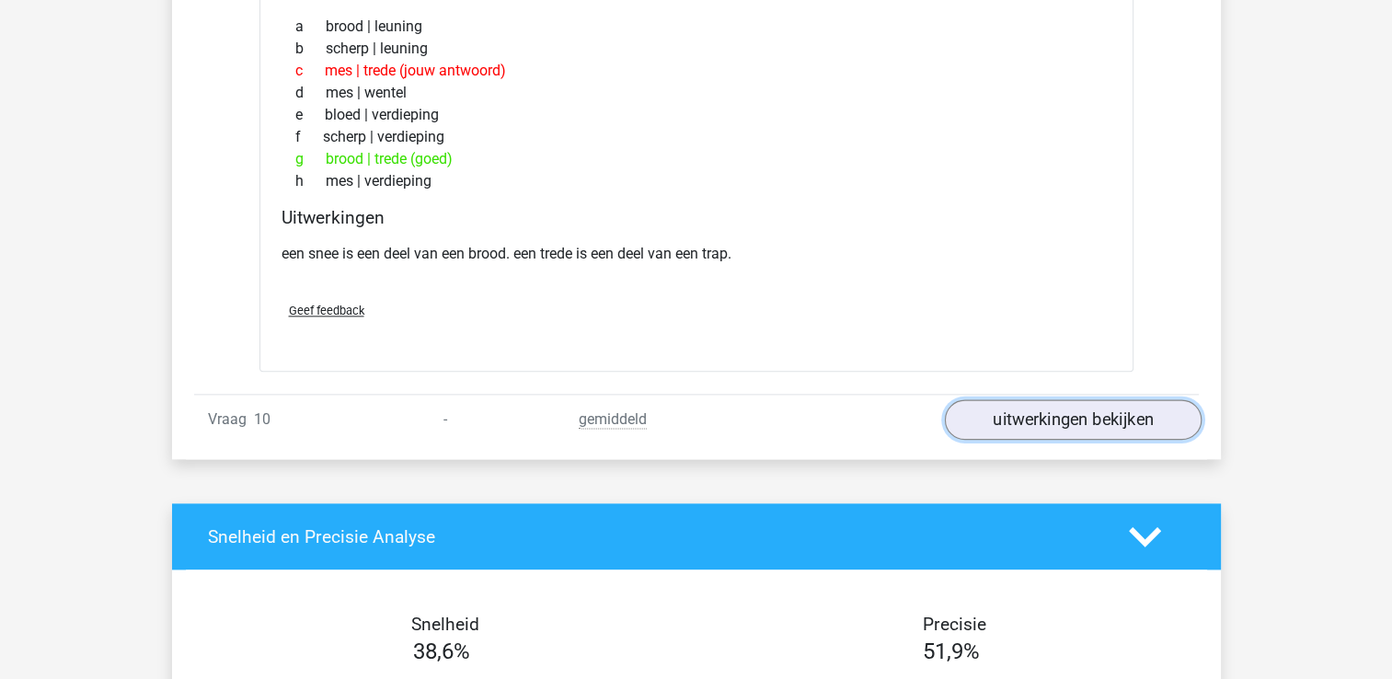
click at [1106, 408] on link "uitwerkingen bekijken" at bounding box center [1072, 419] width 257 height 40
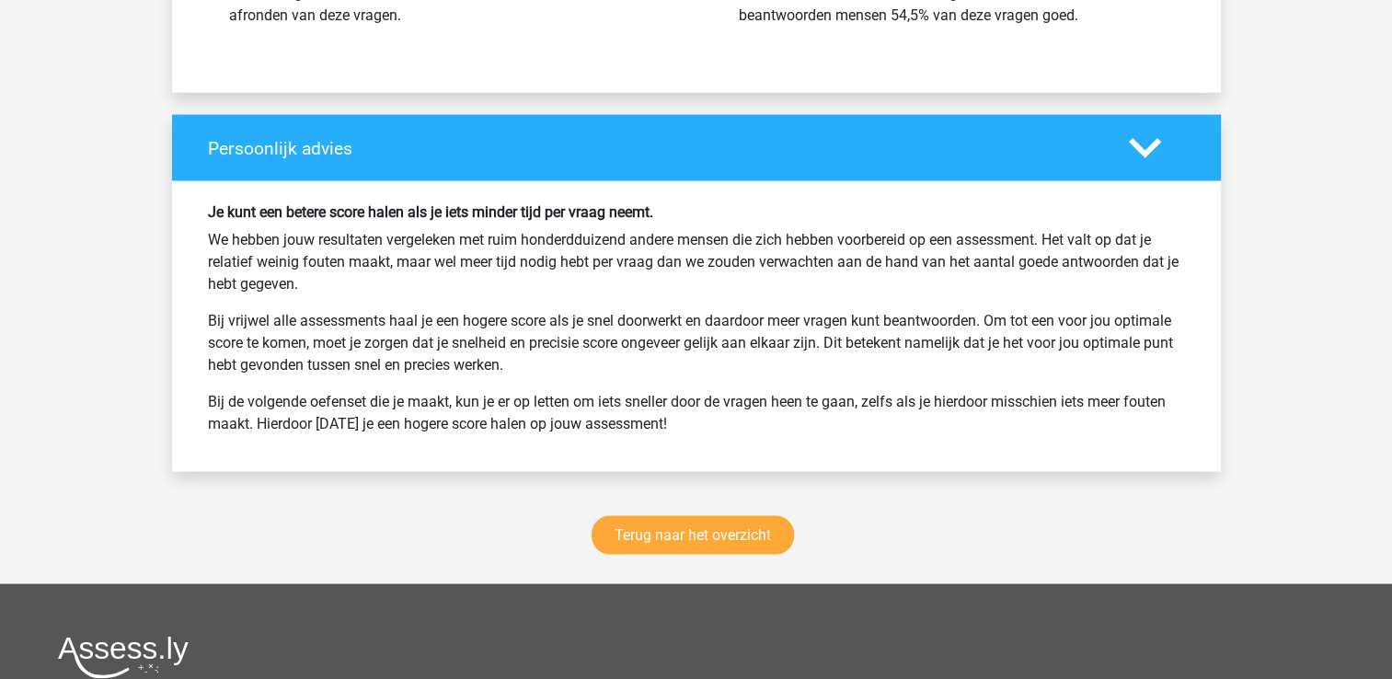
scroll to position [3670, 0]
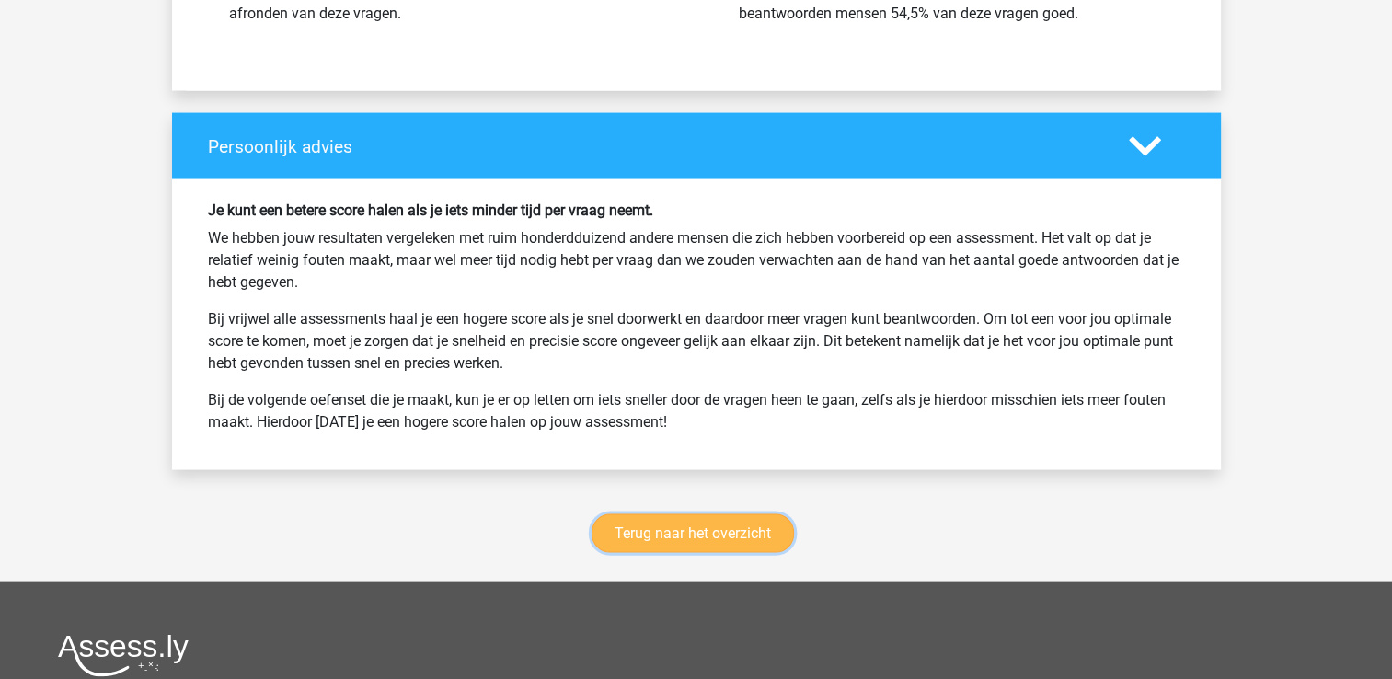
click at [671, 532] on link "Terug naar het overzicht" at bounding box center [692, 533] width 202 height 39
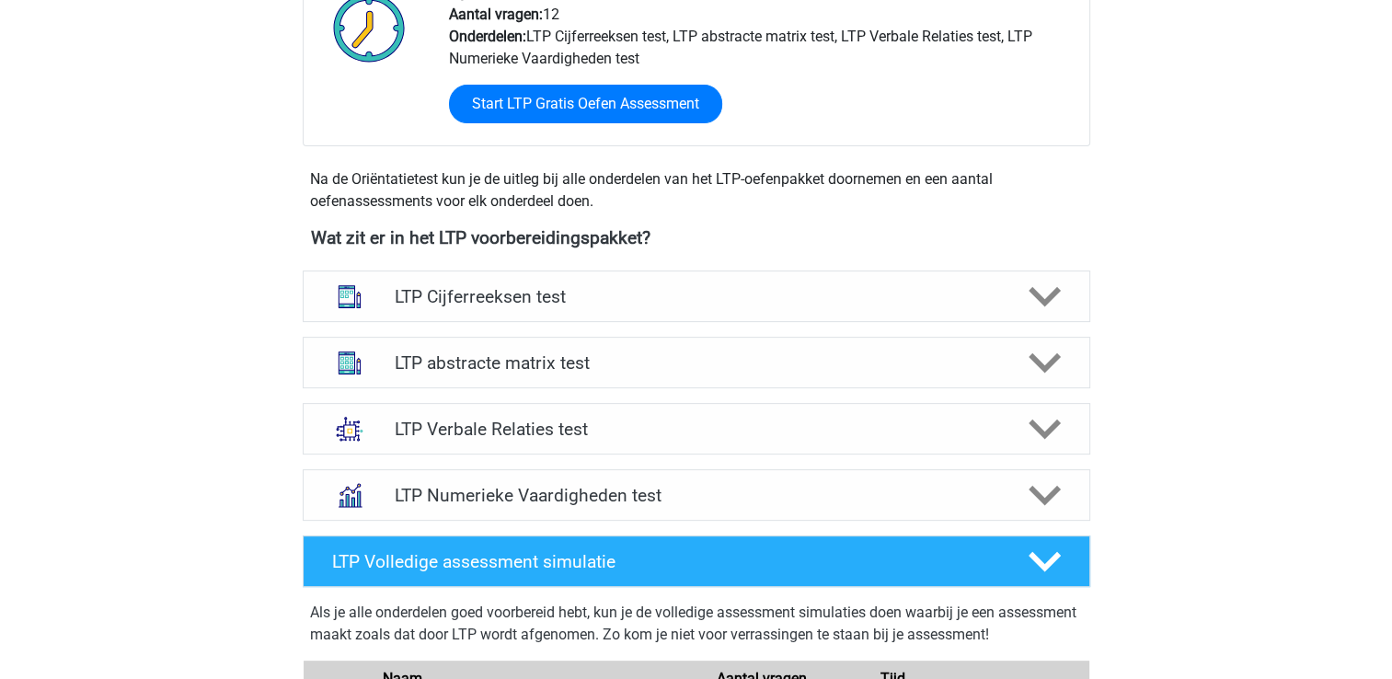
scroll to position [515, 0]
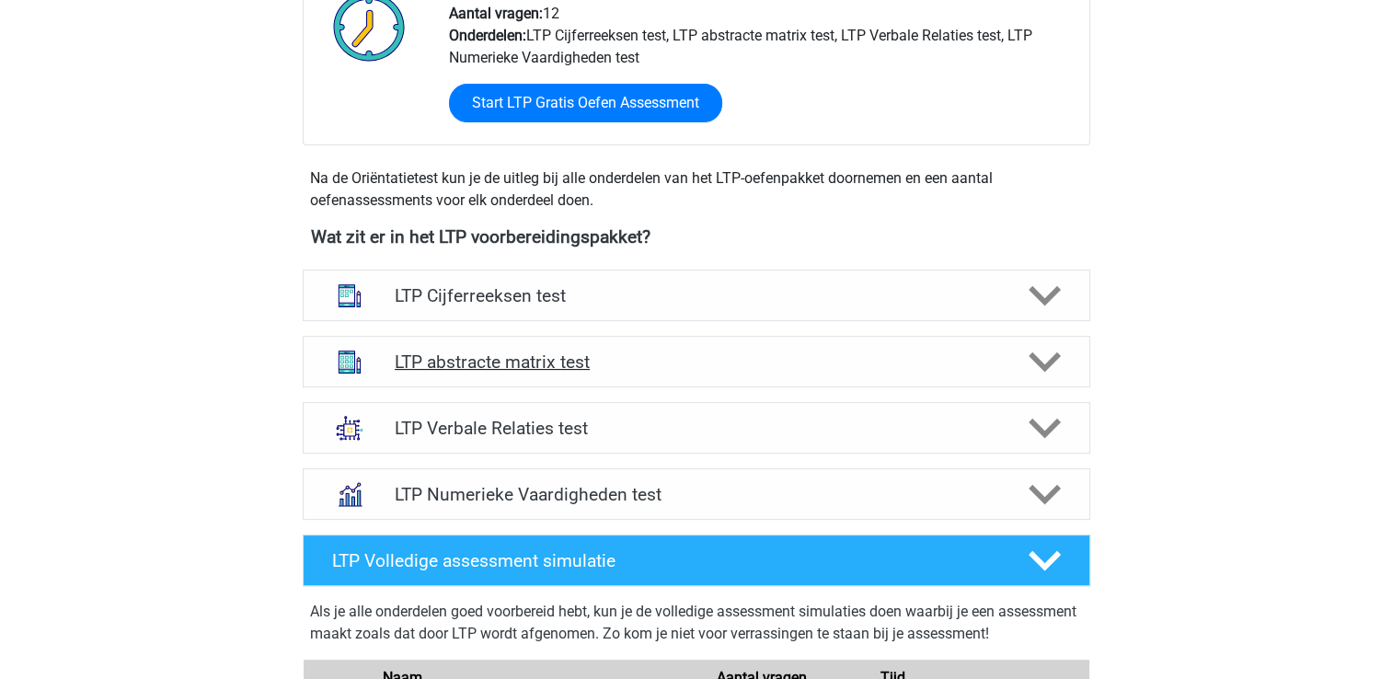
click at [1033, 367] on icon at bounding box center [1044, 362] width 32 height 32
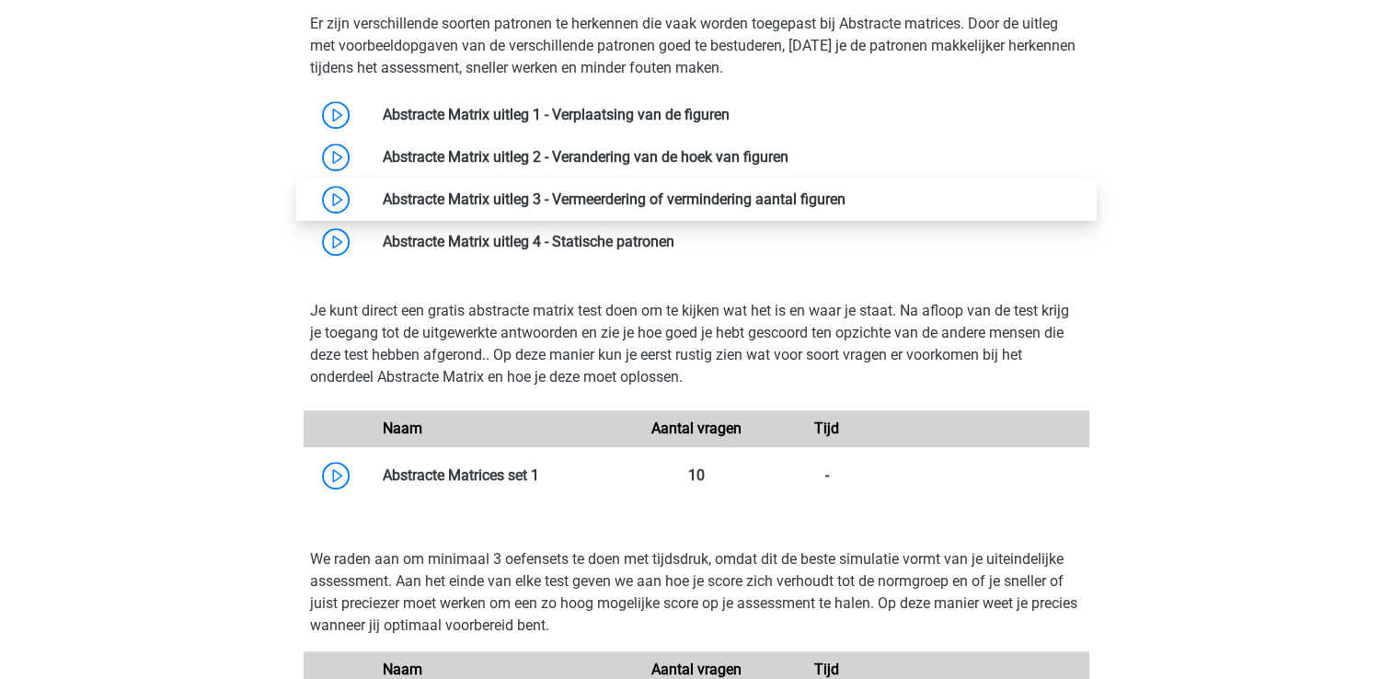
scroll to position [916, 0]
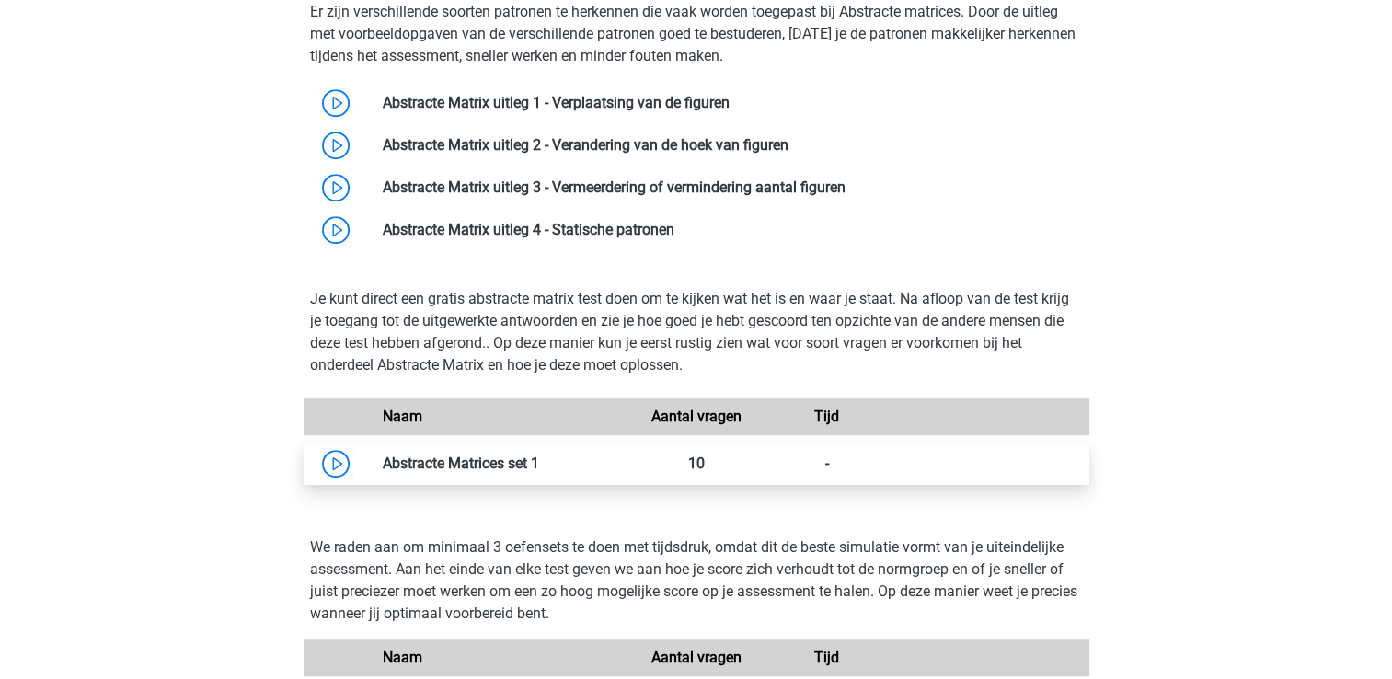
click at [539, 455] on link at bounding box center [539, 462] width 0 height 17
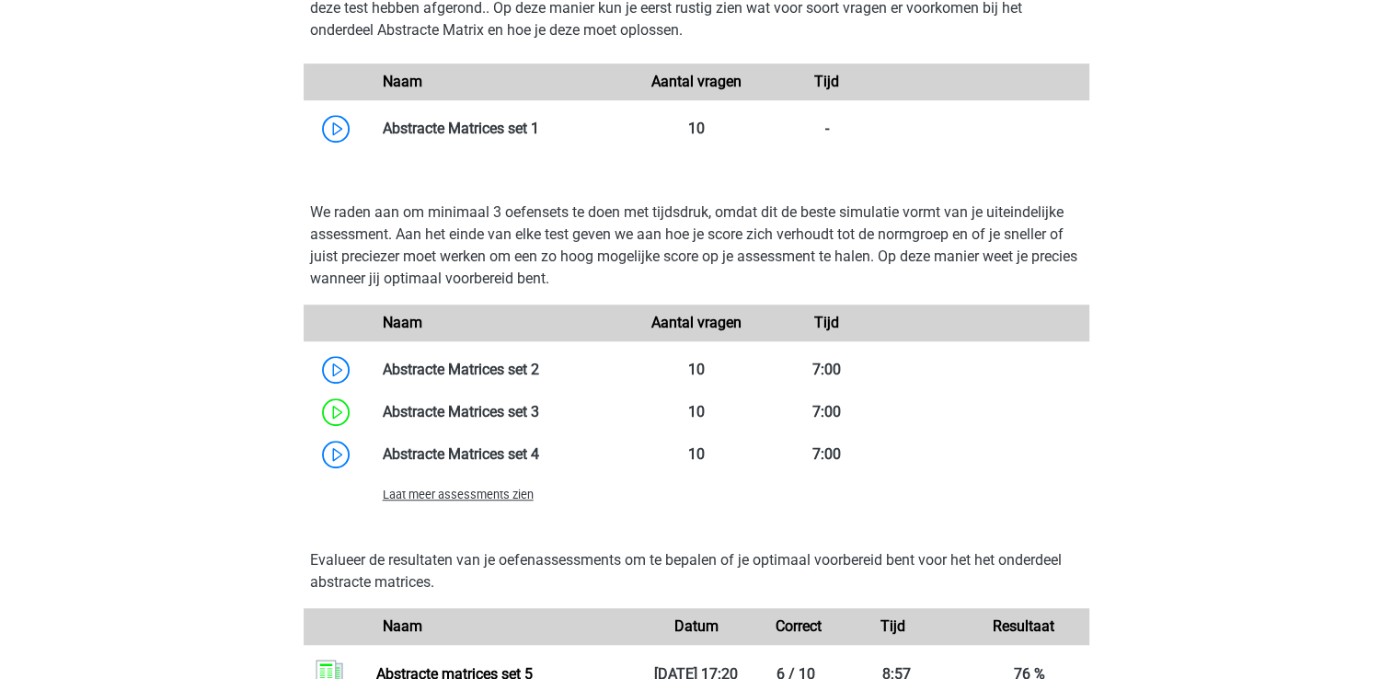
scroll to position [1253, 0]
click at [464, 491] on span "Laat meer assessments zien" at bounding box center [458, 493] width 151 height 14
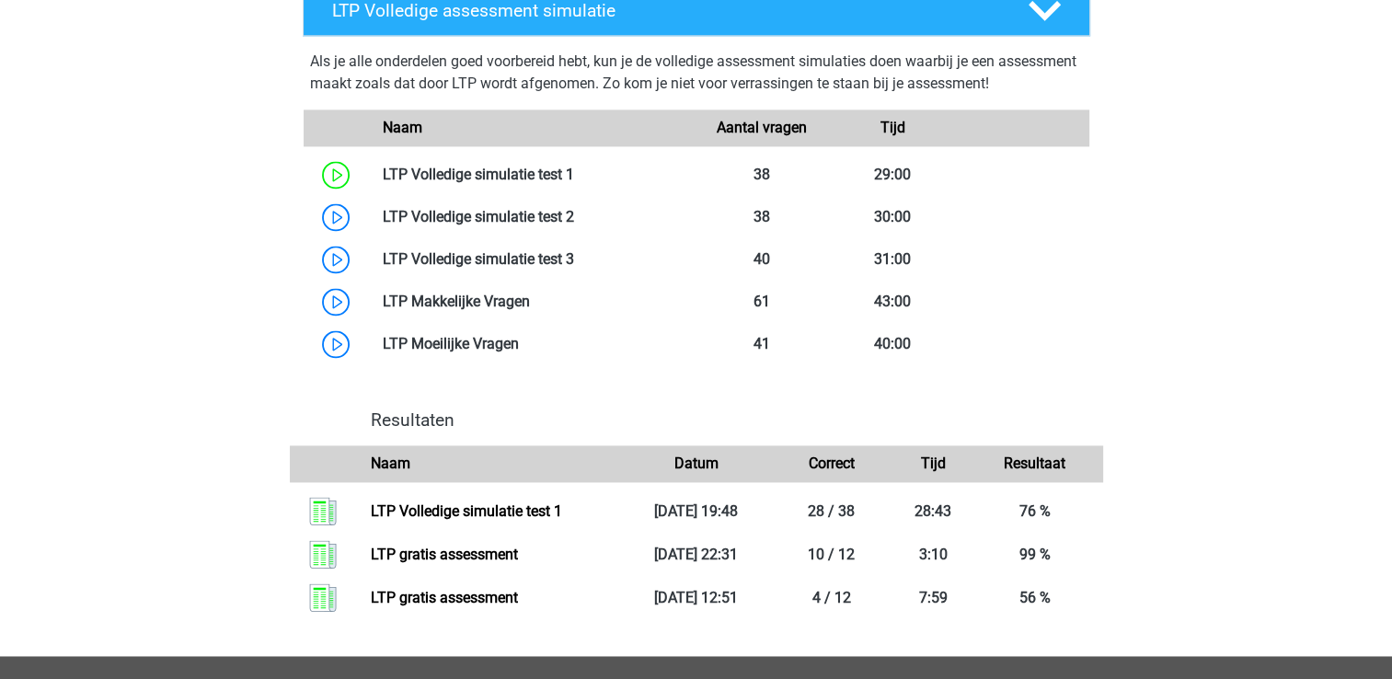
scroll to position [2643, 0]
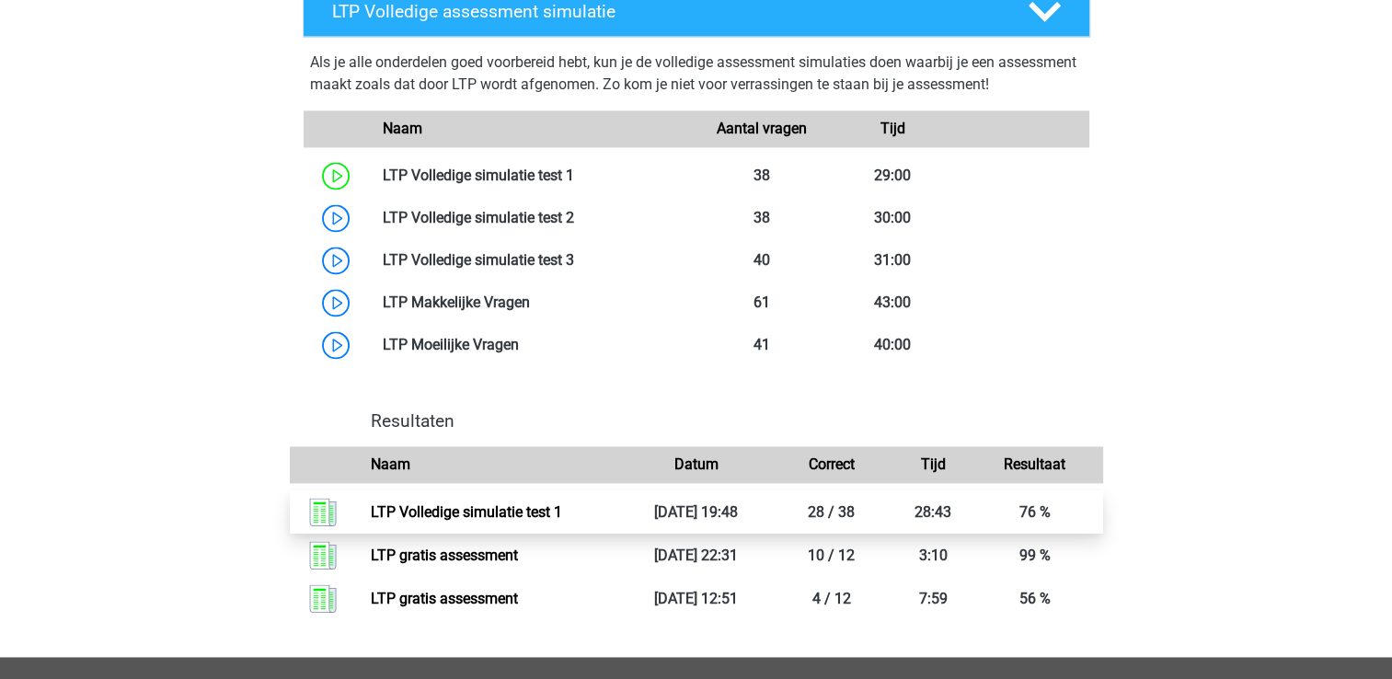
click at [444, 506] on link "LTP Volledige simulatie test 1" at bounding box center [466, 511] width 191 height 17
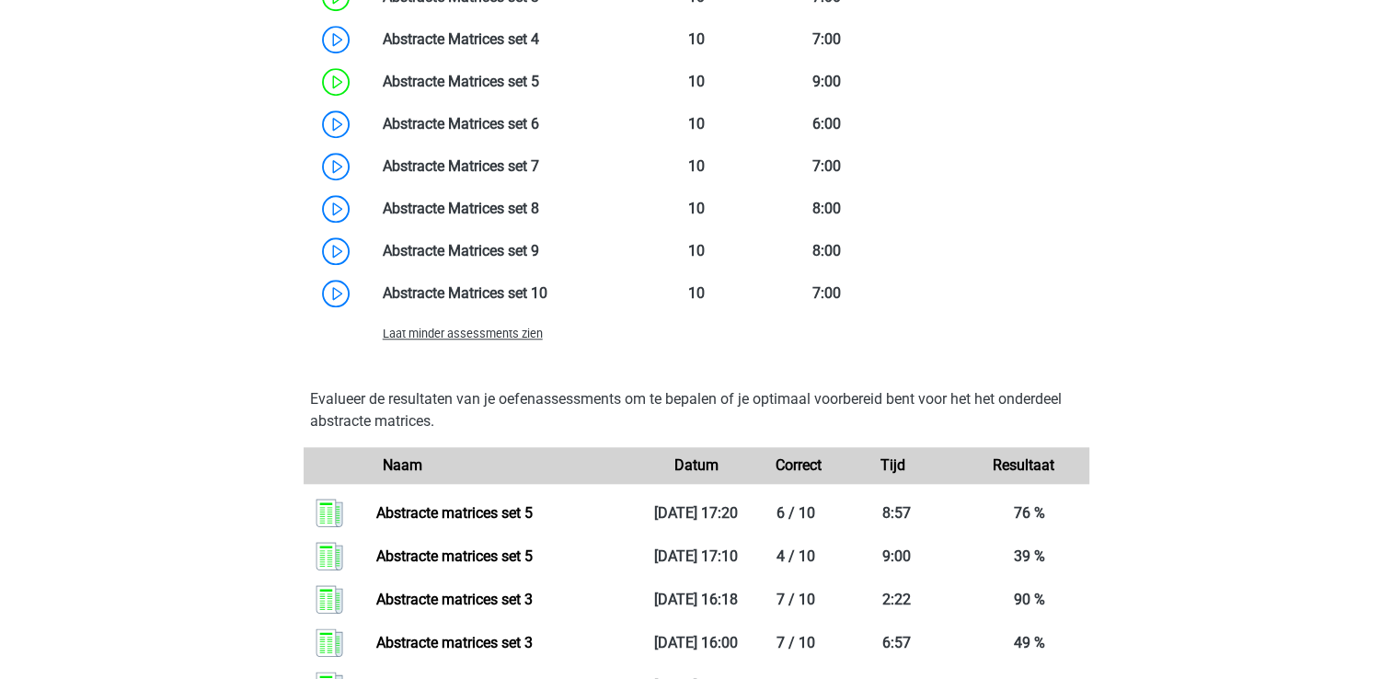
scroll to position [1665, 0]
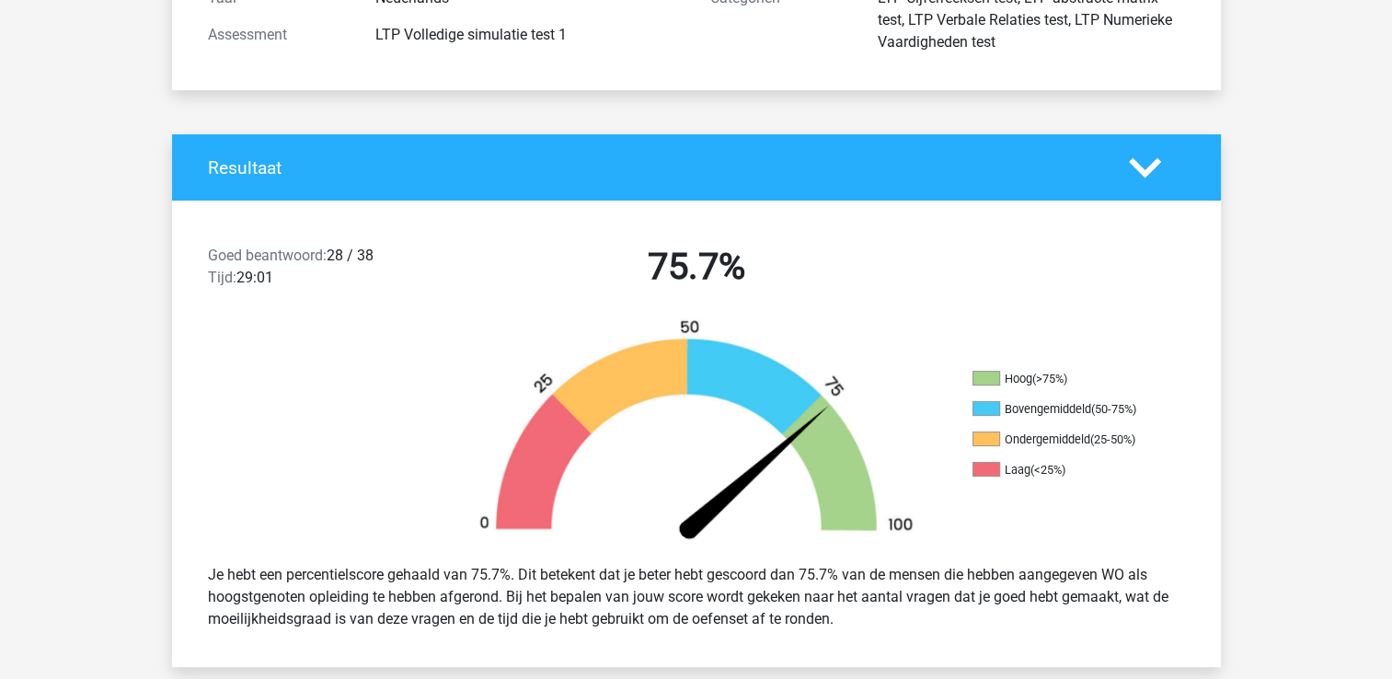
scroll to position [243, 0]
